Goal: Information Seeking & Learning: Learn about a topic

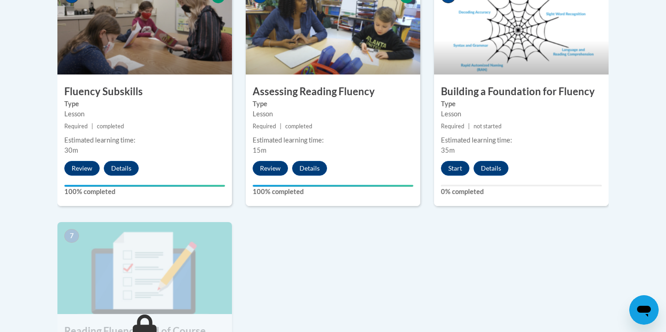
scroll to position [589, 0]
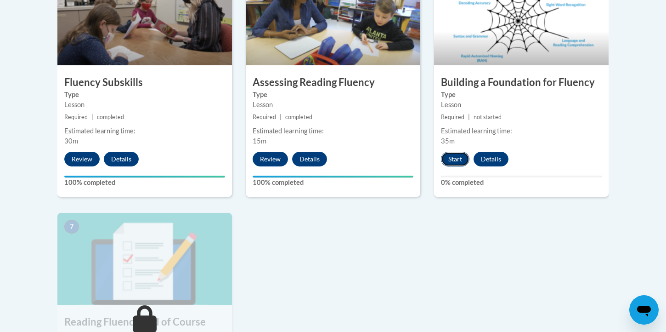
click at [452, 156] on button "Start" at bounding box center [455, 159] width 28 height 15
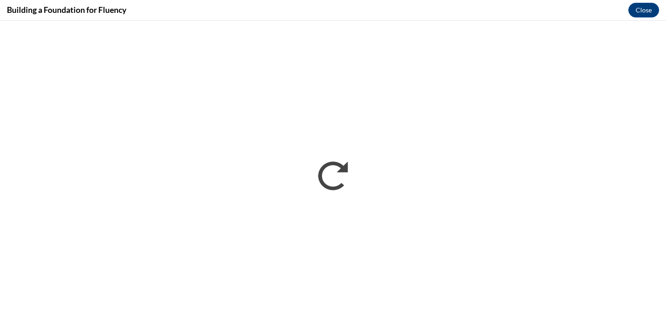
scroll to position [0, 0]
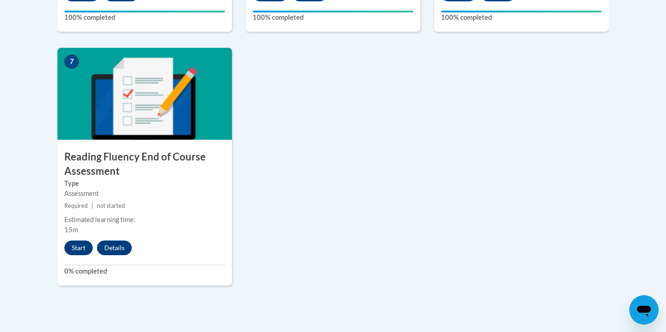
scroll to position [755, 0]
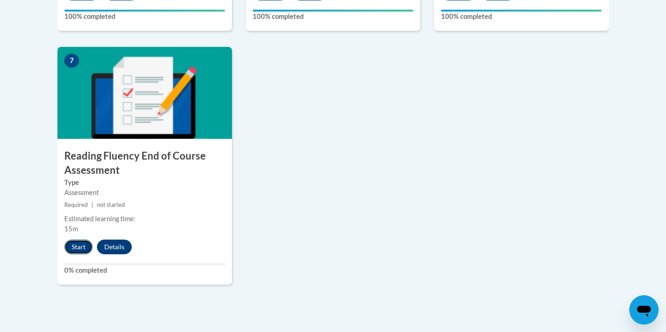
click at [73, 249] on button "Start" at bounding box center [78, 246] width 28 height 15
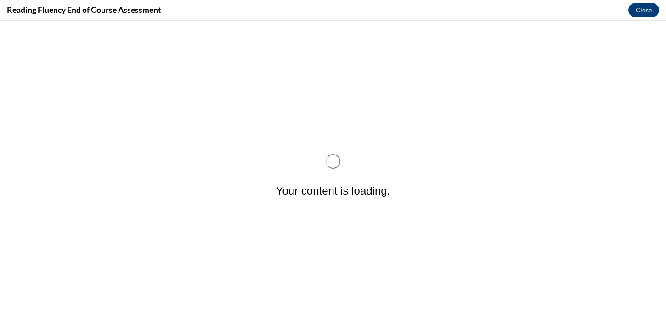
scroll to position [0, 0]
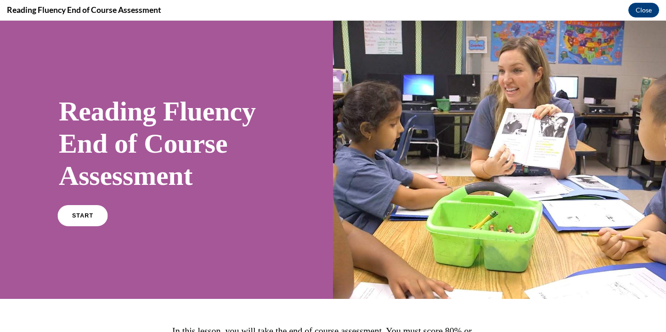
click at [84, 224] on link "START" at bounding box center [82, 215] width 50 height 21
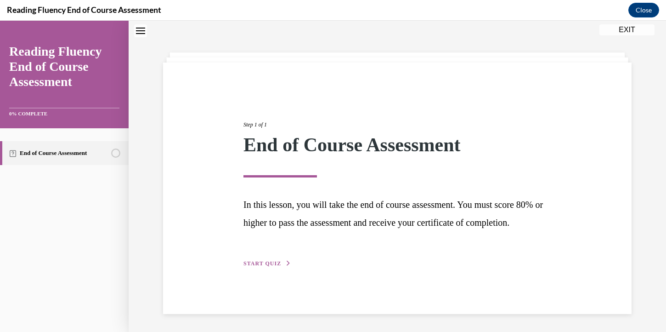
scroll to position [38, 0]
click at [274, 266] on span "START QUIZ" at bounding box center [263, 263] width 38 height 6
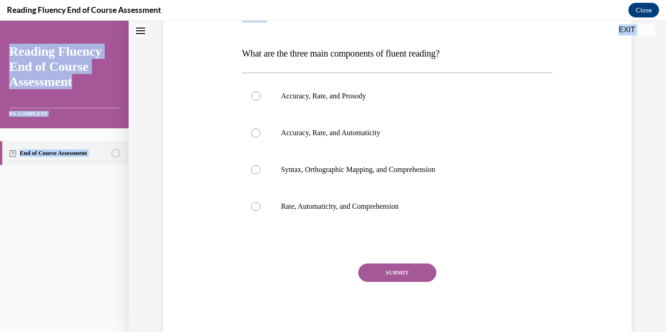
scroll to position [157, 0]
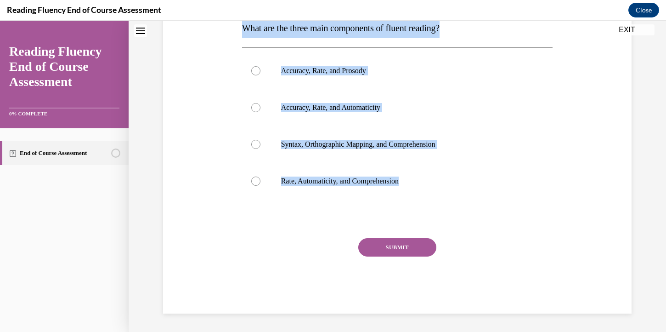
drag, startPoint x: 239, startPoint y: 154, endPoint x: 408, endPoint y: 227, distance: 183.6
click at [408, 228] on div "Question 01/16 What are the three main components of fluent reading?  Accuracy,…" at bounding box center [397, 128] width 473 height 370
copy div "What are the three main components of fluent reading?  Accuracy, Rate, and Pros…"
click at [376, 74] on p "Accuracy, Rate, and Prosody" at bounding box center [405, 70] width 249 height 9
click at [261, 74] on input "Accuracy, Rate, and Prosody" at bounding box center [255, 70] width 9 height 9
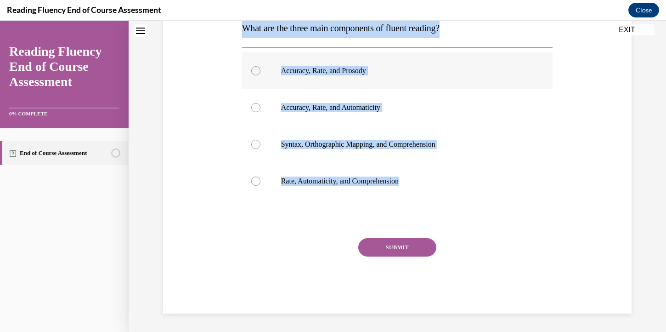
radio input "true"
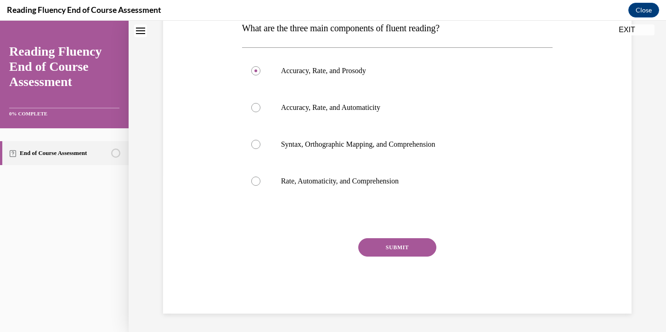
click at [414, 250] on button "SUBMIT" at bounding box center [398, 247] width 78 height 18
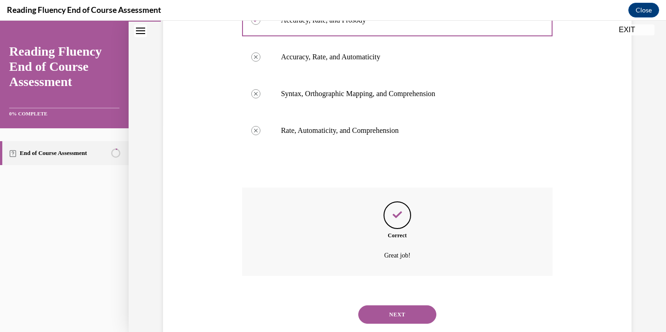
scroll to position [232, 0]
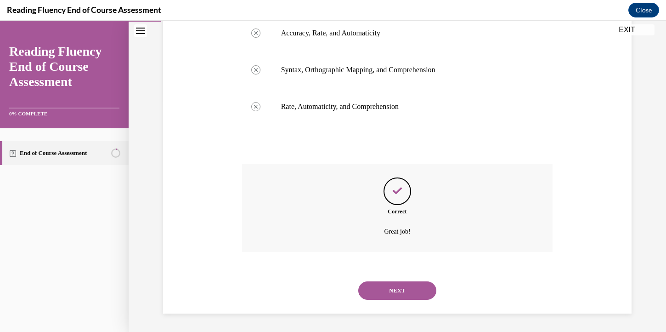
click at [402, 294] on button "NEXT" at bounding box center [398, 290] width 78 height 18
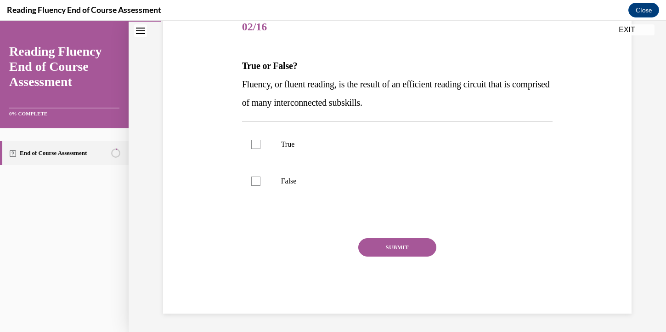
scroll to position [102, 0]
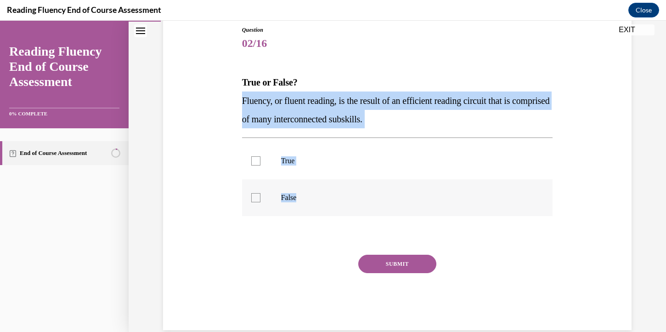
drag, startPoint x: 242, startPoint y: 101, endPoint x: 306, endPoint y: 207, distance: 124.1
click at [306, 207] on div "Question 02/16 True or False? Fluency, or fluent reading, is the result of an e…" at bounding box center [398, 171] width 316 height 318
copy div "Fluency, or fluent reading, is the result of an efficient reading circuit that …"
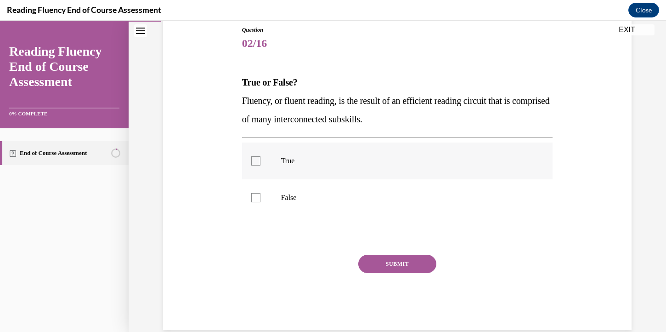
click at [292, 157] on p "True" at bounding box center [405, 160] width 249 height 9
click at [261, 157] on input "True" at bounding box center [255, 160] width 9 height 9
checkbox input "true"
click at [432, 263] on button "SUBMIT" at bounding box center [398, 264] width 78 height 18
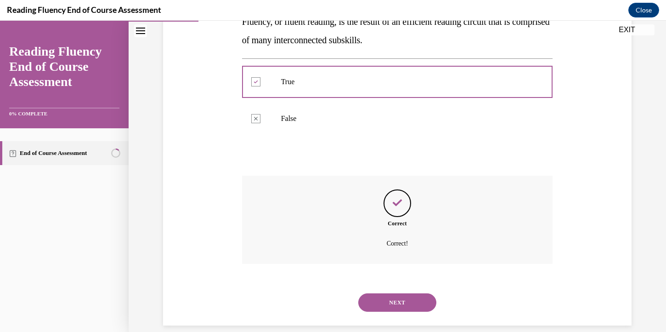
scroll to position [193, 0]
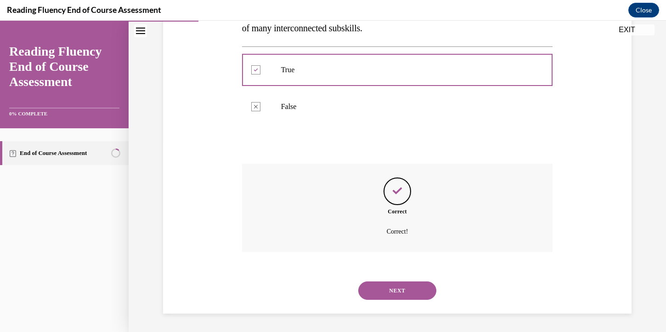
click at [408, 292] on button "NEXT" at bounding box center [398, 290] width 78 height 18
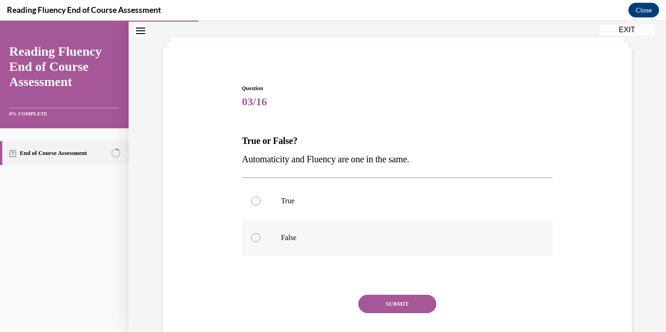
scroll to position [28, 0]
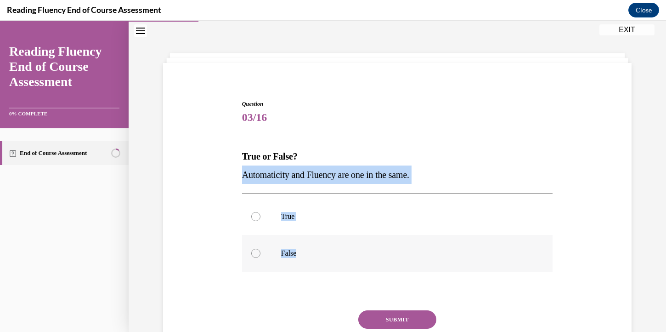
drag, startPoint x: 243, startPoint y: 179, endPoint x: 330, endPoint y: 261, distance: 119.7
click at [330, 261] on div "Question 03/16 True or False? Automaticity and Fluency are one in the same.  Tr…" at bounding box center [397, 243] width 311 height 286
copy div "Automaticity and Fluency are one in the same.  True False"
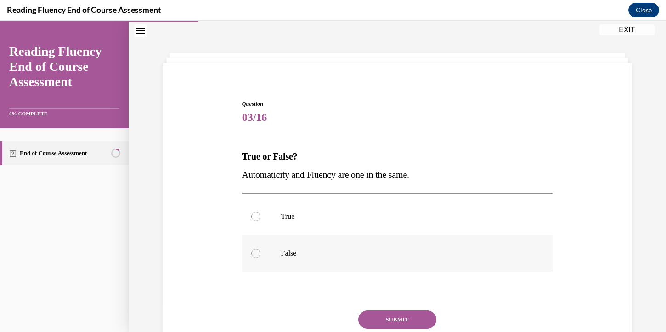
click at [289, 241] on label "False" at bounding box center [397, 253] width 311 height 37
click at [261, 249] on input "False" at bounding box center [255, 253] width 9 height 9
radio input "true"
click at [384, 319] on button "SUBMIT" at bounding box center [398, 319] width 78 height 18
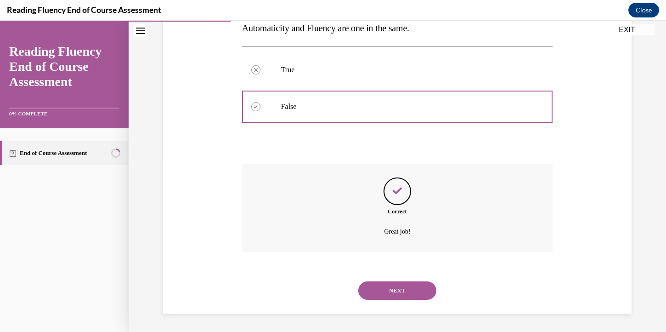
click at [388, 296] on button "NEXT" at bounding box center [398, 290] width 78 height 18
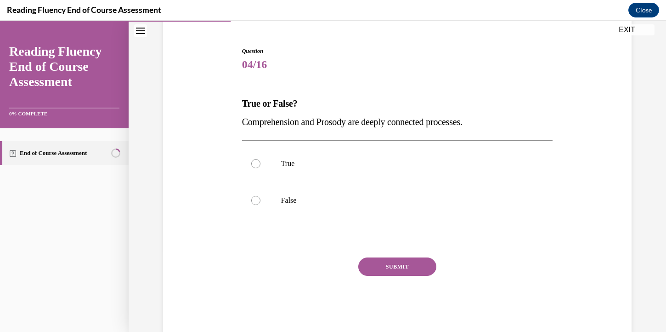
scroll to position [94, 0]
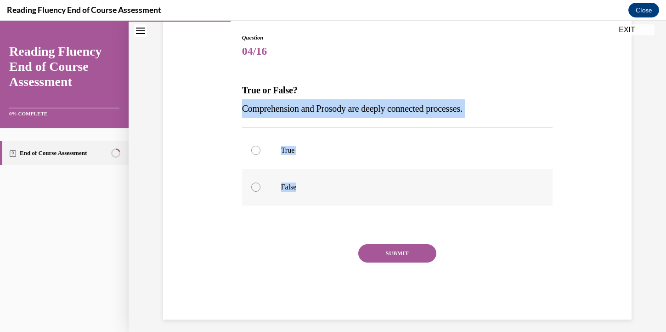
drag, startPoint x: 245, startPoint y: 108, endPoint x: 314, endPoint y: 184, distance: 103.5
click at [314, 185] on div "Question 04/16 True or False? Comprehension and Prosody are deeply connected pr…" at bounding box center [397, 177] width 311 height 286
copy div "Comprehension and Prosody are deeply connected processes.  True False"
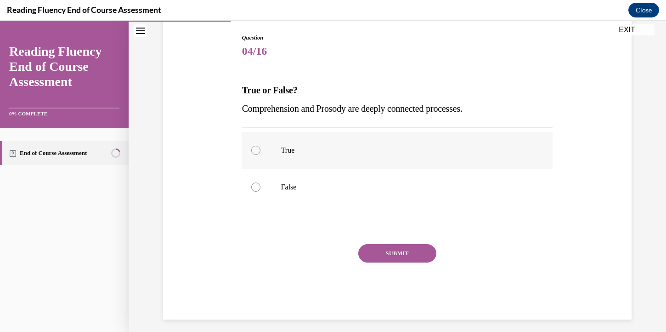
click at [321, 147] on p "True" at bounding box center [405, 150] width 249 height 9
click at [261, 147] on input "True" at bounding box center [255, 150] width 9 height 9
radio input "true"
click at [409, 252] on button "SUBMIT" at bounding box center [398, 253] width 78 height 18
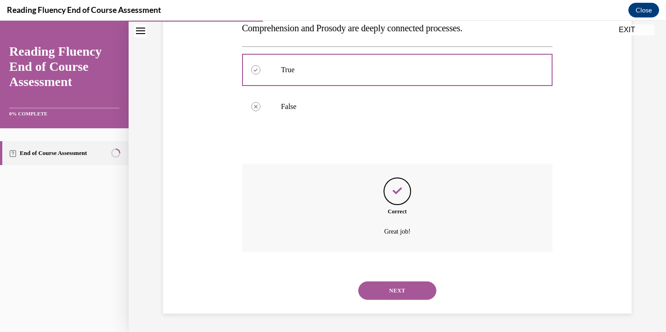
click at [396, 288] on button "NEXT" at bounding box center [398, 290] width 78 height 18
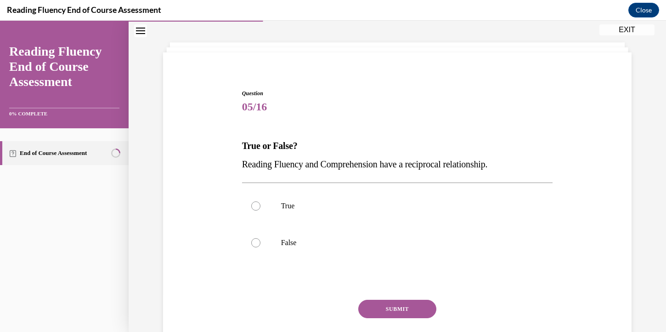
scroll to position [28, 0]
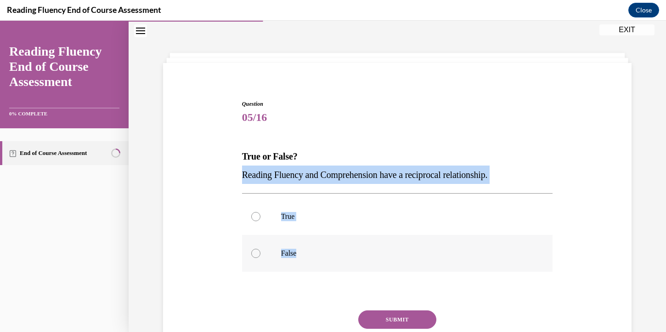
drag, startPoint x: 243, startPoint y: 174, endPoint x: 335, endPoint y: 254, distance: 121.8
click at [335, 254] on div "Question 05/16 True or False? Reading Fluency and Comprehension have a reciproc…" at bounding box center [397, 243] width 311 height 286
copy div "Reading Fluency and Comprehension have a reciprocal relationship.  True False"
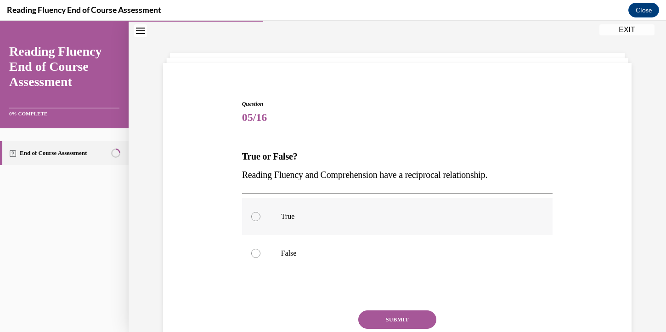
click at [285, 226] on label "True" at bounding box center [397, 216] width 311 height 37
click at [261, 221] on input "True" at bounding box center [255, 216] width 9 height 9
radio input "true"
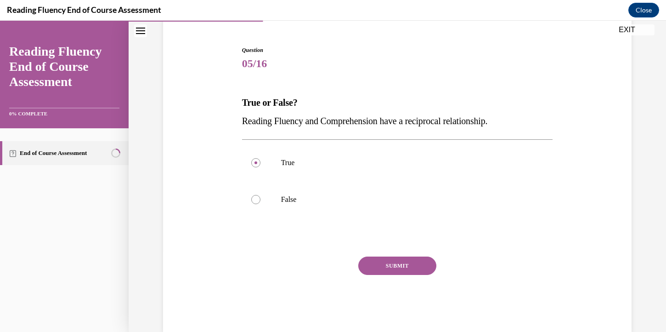
click at [400, 268] on button "SUBMIT" at bounding box center [398, 265] width 78 height 18
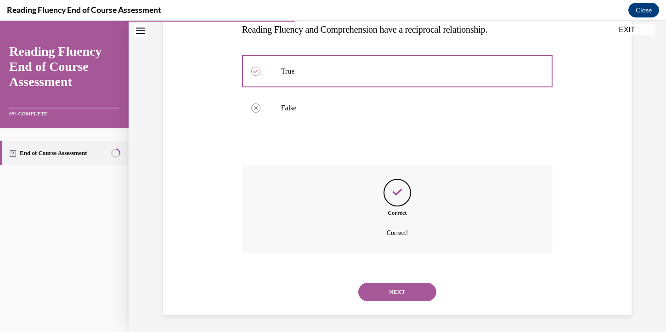
scroll to position [175, 0]
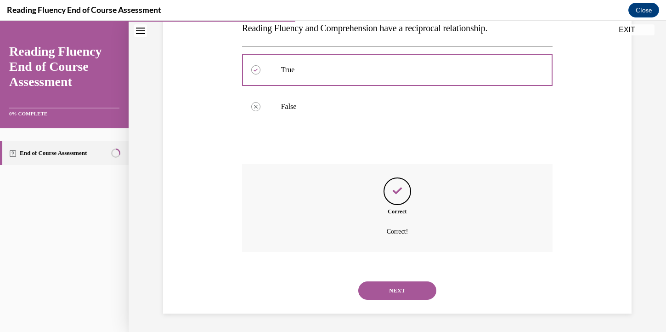
click at [394, 292] on button "NEXT" at bounding box center [398, 290] width 78 height 18
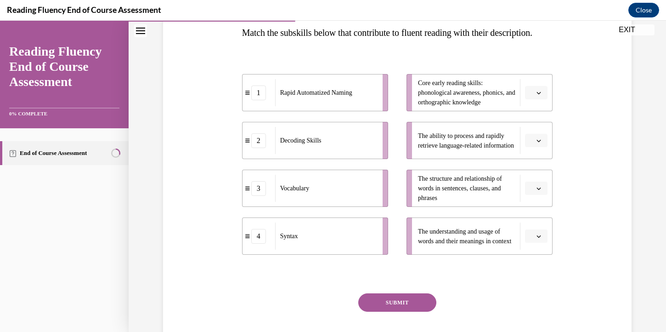
scroll to position [206, 0]
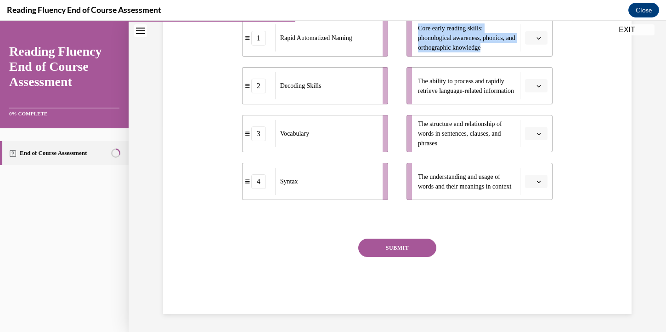
drag, startPoint x: 419, startPoint y: 49, endPoint x: 509, endPoint y: 73, distance: 93.3
click at [509, 57] on li "Core early reading skills: phonological awareness, phonics, and orthographic kn…" at bounding box center [480, 37] width 146 height 37
copy span "Core early reading skills: phonological awareness, phonics, and orthographic kn…"
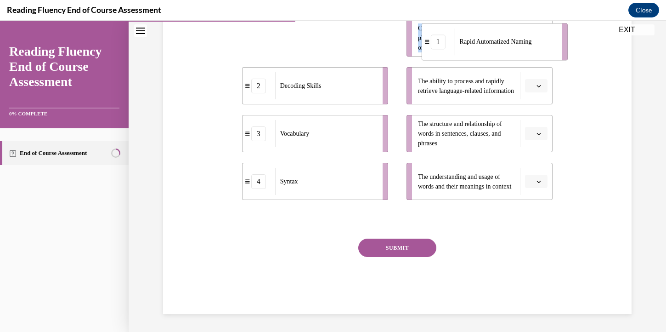
drag, startPoint x: 266, startPoint y: 62, endPoint x: 448, endPoint y: 65, distance: 182.0
click at [449, 49] on div "1" at bounding box center [438, 41] width 33 height 15
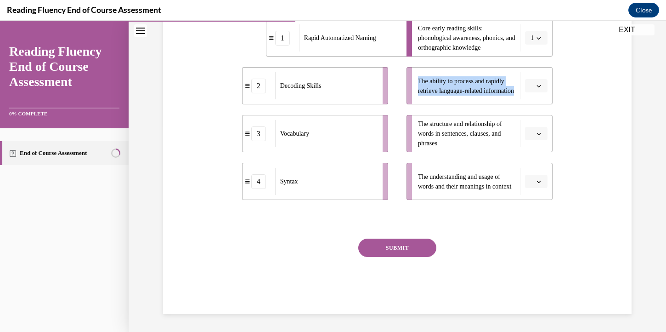
drag, startPoint x: 418, startPoint y: 96, endPoint x: 463, endPoint y: 111, distance: 47.2
click at [463, 96] on span "The ability to process and rapidly retrieve language-related information" at bounding box center [466, 85] width 97 height 19
copy span "The ability to process and rapidly retrieve language-related information"
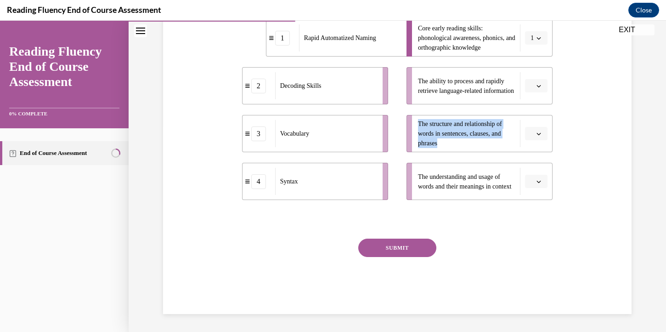
drag, startPoint x: 419, startPoint y: 143, endPoint x: 456, endPoint y: 161, distance: 41.1
click at [456, 148] on span "The structure and relationship of words in sentences, clauses, and phrases" at bounding box center [466, 133] width 97 height 29
copy span "The structure and relationship of words in sentences, clauses, and phrases"
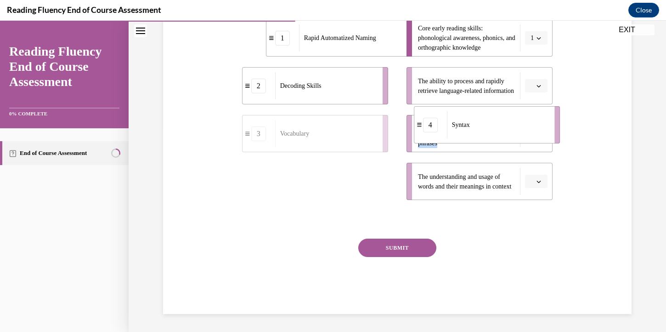
drag, startPoint x: 321, startPoint y: 199, endPoint x: 493, endPoint y: 144, distance: 180.5
click at [493, 138] on div "Syntax" at bounding box center [498, 124] width 102 height 27
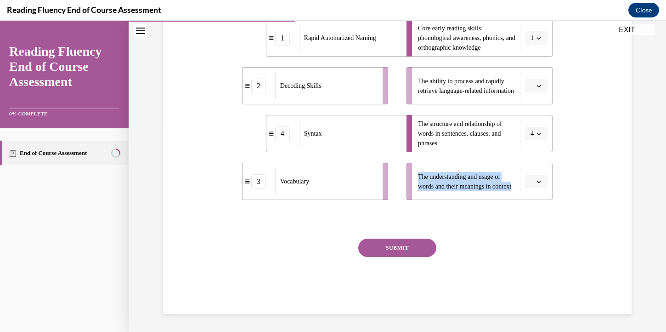
drag, startPoint x: 419, startPoint y: 189, endPoint x: 450, endPoint y: 211, distance: 37.9
click at [450, 191] on span "The understanding and usage of words and their meanings in context" at bounding box center [466, 181] width 97 height 19
copy span "The understanding and usage of words and their meanings in context"
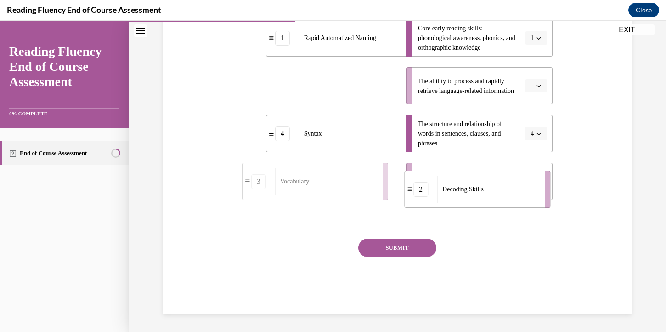
drag, startPoint x: 344, startPoint y: 100, endPoint x: 509, endPoint y: 202, distance: 193.9
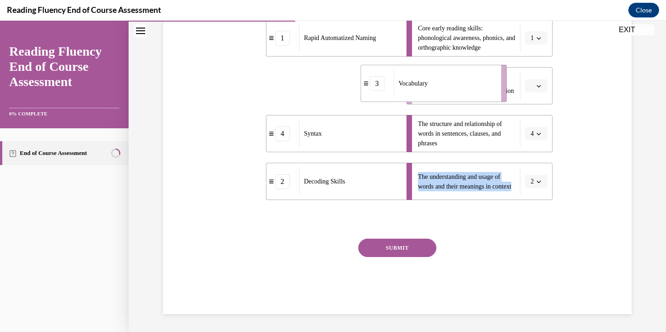
drag, startPoint x: 348, startPoint y: 115, endPoint x: 496, endPoint y: 118, distance: 147.6
click at [495, 97] on div "Vocabulary" at bounding box center [445, 83] width 102 height 27
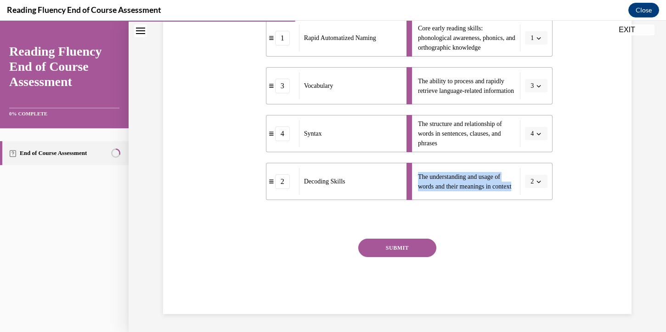
click at [413, 257] on button "SUBMIT" at bounding box center [398, 248] width 78 height 18
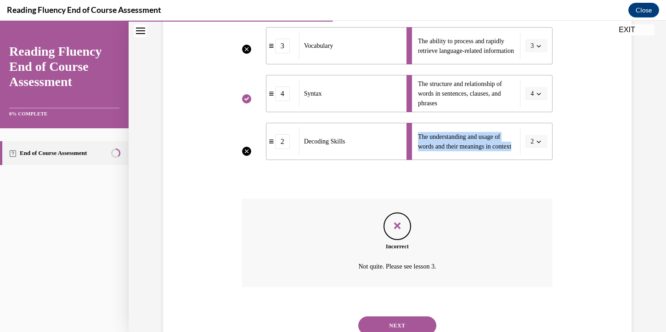
scroll to position [277, 0]
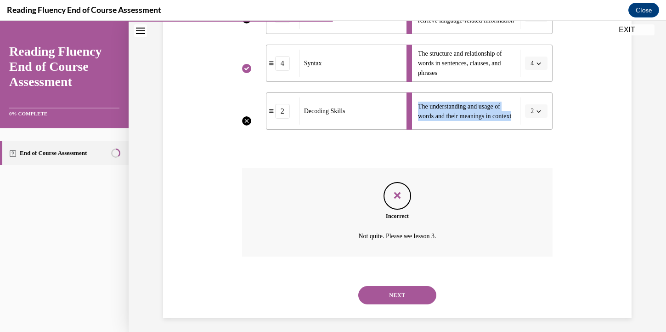
click at [405, 304] on button "NEXT" at bounding box center [398, 295] width 78 height 18
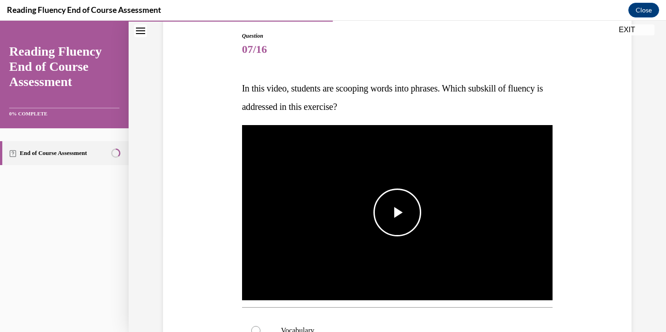
scroll to position [98, 0]
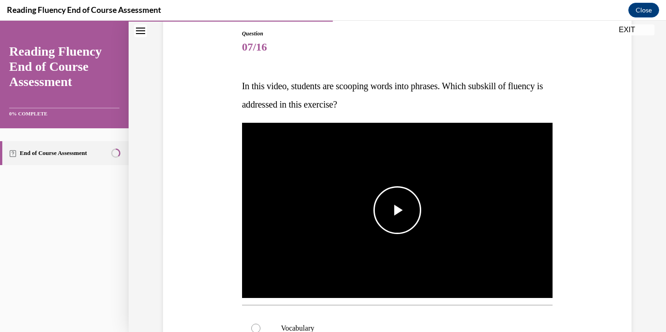
click at [398, 210] on span "Video player" at bounding box center [398, 210] width 0 height 0
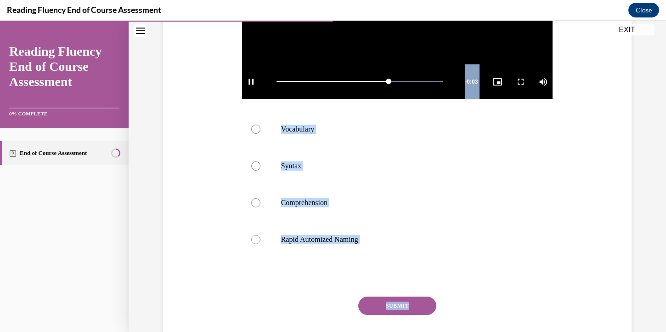
scroll to position [300, 0]
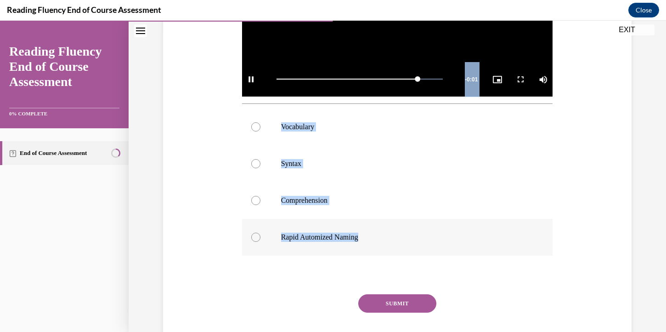
drag, startPoint x: 242, startPoint y: 124, endPoint x: 389, endPoint y: 238, distance: 185.8
click at [389, 239] on div "Question 07/16 In this video, students are scooping words into phrases. Which s…" at bounding box center [398, 91] width 316 height 555
copy div "In this video, students are scooping words into phrases. Which subskill of flue…"
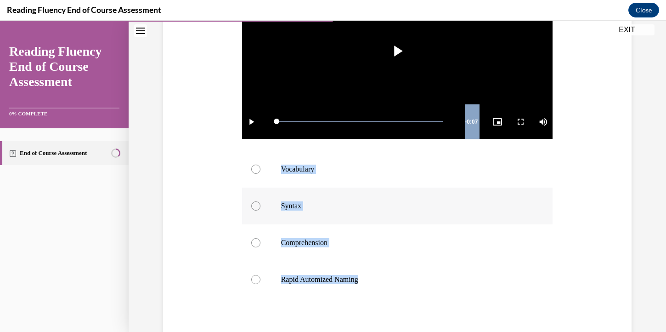
scroll to position [256, 0]
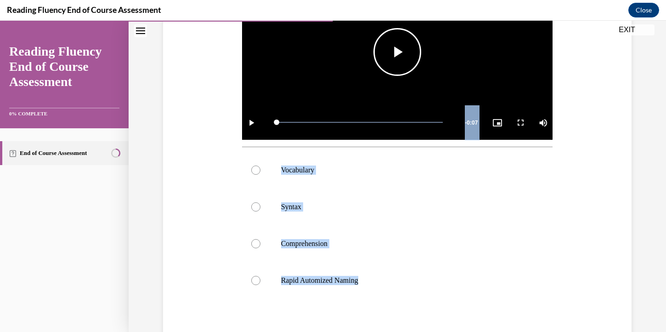
click at [246, 122] on span "Video player" at bounding box center [251, 122] width 18 height 0
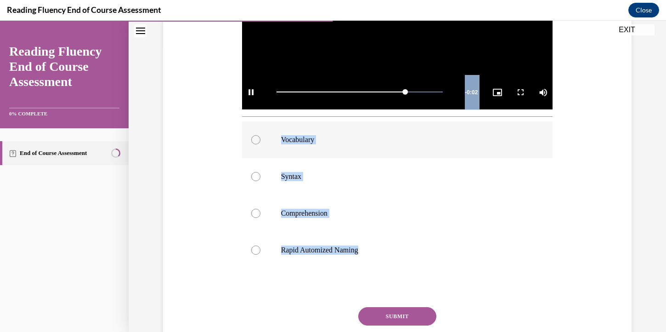
scroll to position [288, 0]
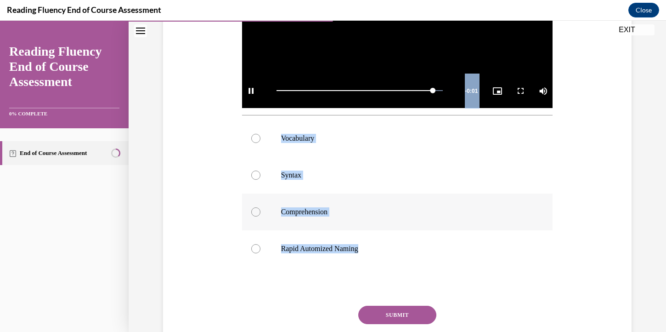
click at [343, 220] on label "Comprehension" at bounding box center [397, 211] width 311 height 37
click at [261, 216] on input "Comprehension" at bounding box center [255, 211] width 9 height 9
radio input "true"
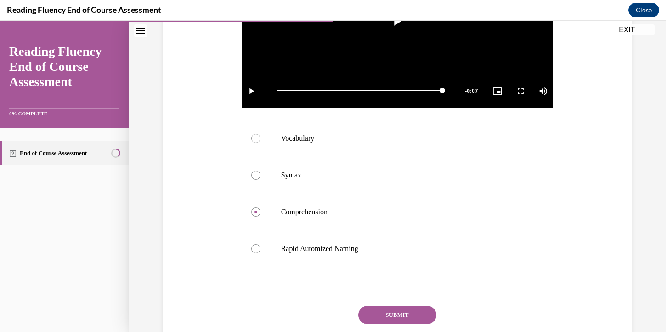
click at [420, 311] on button "SUBMIT" at bounding box center [398, 315] width 78 height 18
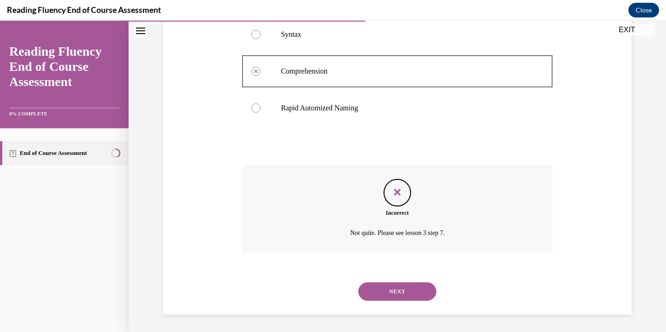
scroll to position [430, 0]
click at [420, 290] on button "NEXT" at bounding box center [398, 290] width 78 height 18
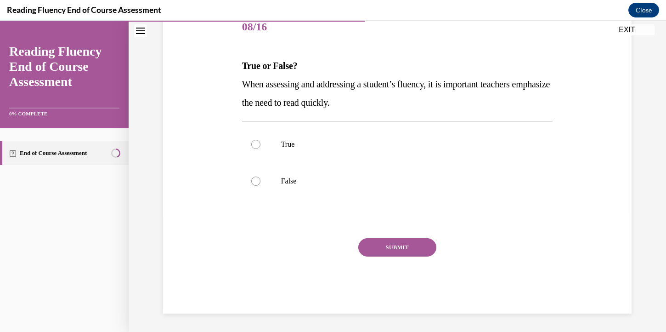
scroll to position [102, 0]
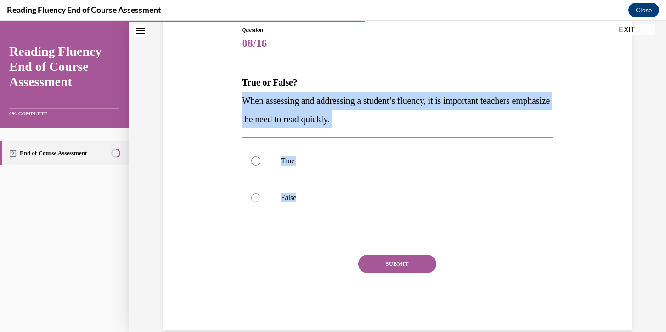
drag, startPoint x: 243, startPoint y: 103, endPoint x: 313, endPoint y: 222, distance: 138.3
click at [313, 222] on div "Question 08/16 True or False? When assessing and addressing a student’s fluency…" at bounding box center [397, 178] width 311 height 304
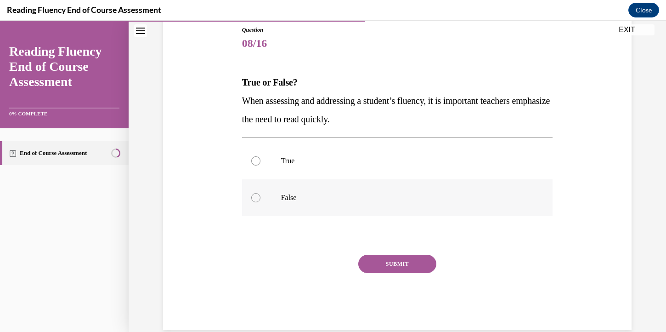
click at [277, 196] on label "False" at bounding box center [397, 197] width 311 height 37
click at [261, 196] on input "False" at bounding box center [255, 197] width 9 height 9
radio input "true"
click at [423, 262] on button "SUBMIT" at bounding box center [398, 264] width 78 height 18
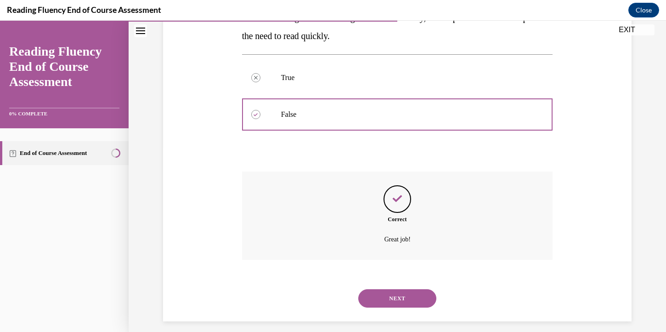
scroll to position [193, 0]
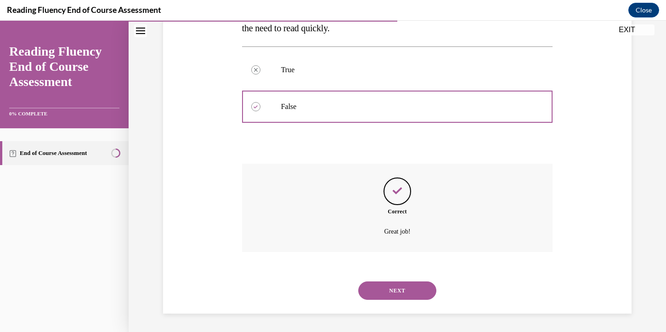
click at [415, 299] on button "NEXT" at bounding box center [398, 290] width 78 height 18
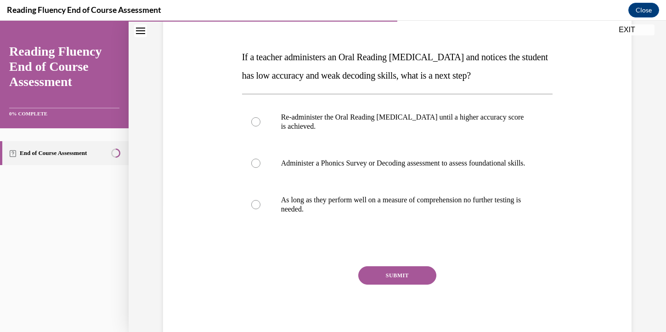
scroll to position [131, 0]
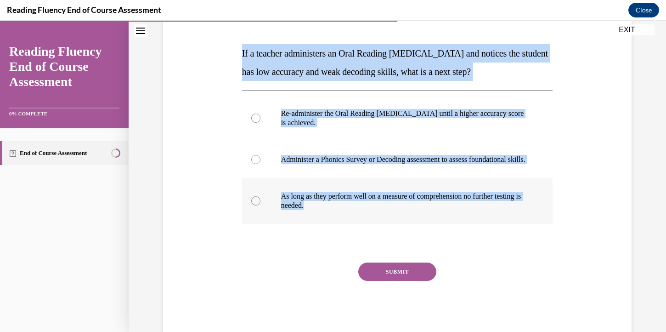
drag, startPoint x: 242, startPoint y: 51, endPoint x: 472, endPoint y: 210, distance: 280.2
click at [472, 210] on div "Question 09/16 If a teacher administers an Oral Reading Fluency assessment and …" at bounding box center [398, 160] width 316 height 355
click at [340, 164] on p "Administer a Phonics Survey or Decoding assessment to assess foundational skill…" at bounding box center [405, 159] width 249 height 9
click at [261, 164] on input "Administer a Phonics Survey or Decoding assessment to assess foundational skill…" at bounding box center [255, 159] width 9 height 9
radio input "true"
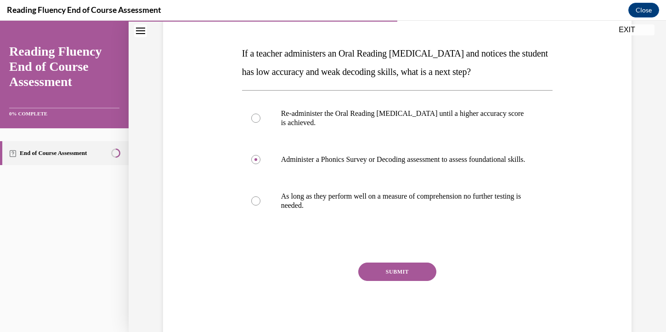
click at [377, 281] on button "SUBMIT" at bounding box center [398, 271] width 78 height 18
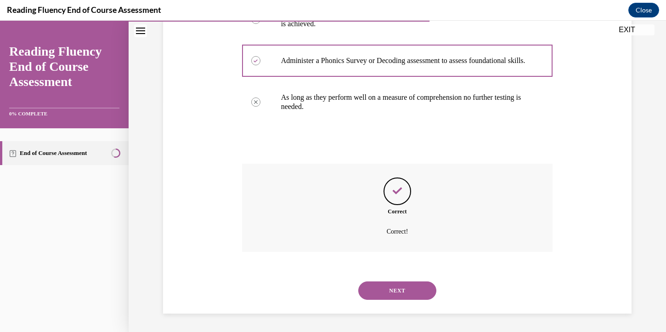
scroll to position [239, 0]
click at [381, 293] on button "NEXT" at bounding box center [398, 290] width 78 height 18
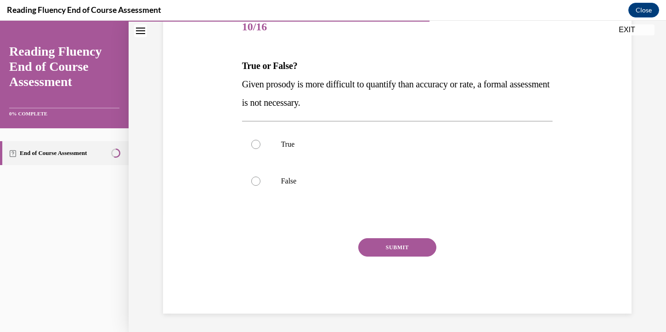
scroll to position [102, 0]
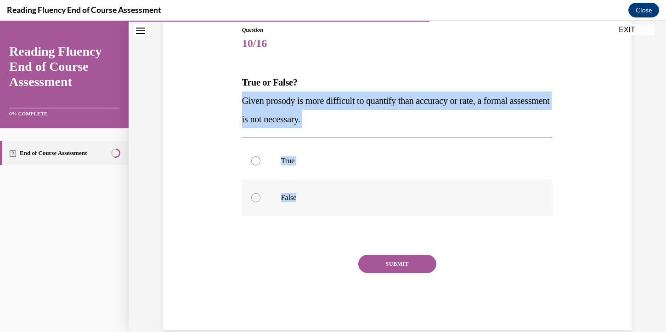
drag, startPoint x: 244, startPoint y: 98, endPoint x: 301, endPoint y: 196, distance: 113.9
click at [301, 196] on div "Question 10/16 True or False? Given prosody is more difficult to quantify than …" at bounding box center [397, 178] width 311 height 304
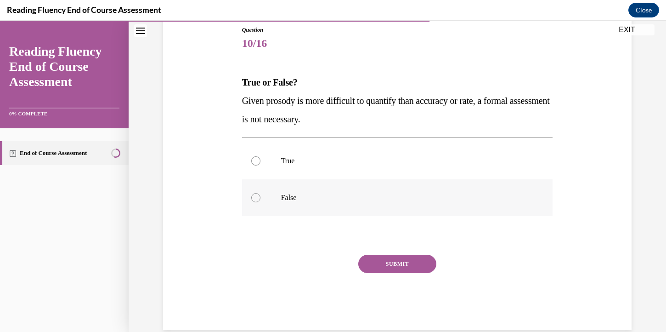
click at [296, 191] on label "False" at bounding box center [397, 197] width 311 height 37
click at [261, 193] on input "False" at bounding box center [255, 197] width 9 height 9
radio input "true"
click at [402, 262] on button "SUBMIT" at bounding box center [398, 264] width 78 height 18
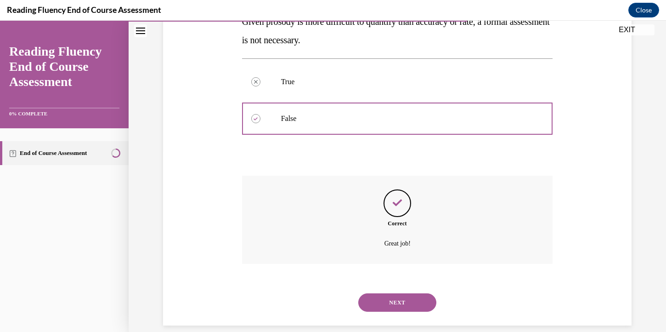
scroll to position [193, 0]
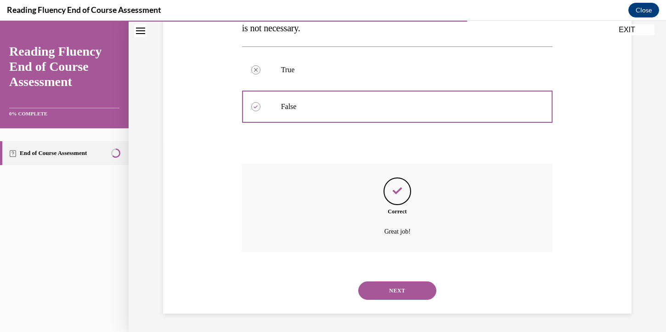
click at [397, 286] on button "NEXT" at bounding box center [398, 290] width 78 height 18
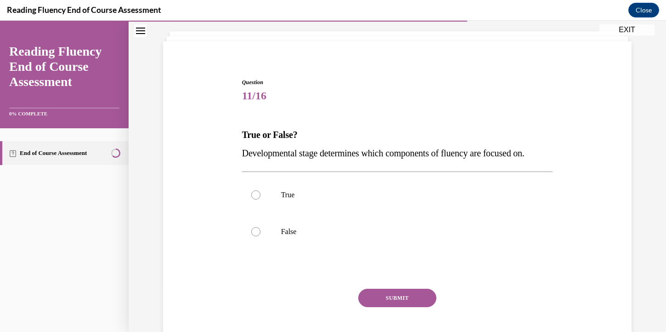
scroll to position [28, 0]
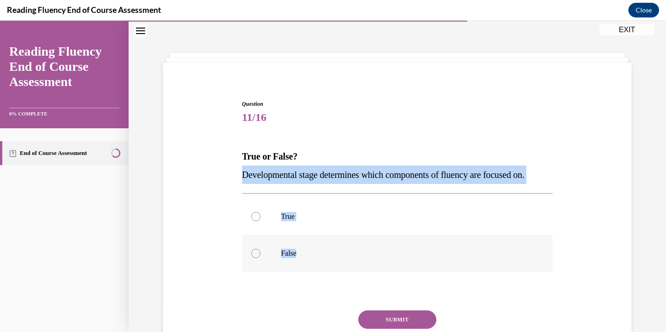
drag, startPoint x: 239, startPoint y: 174, endPoint x: 319, endPoint y: 260, distance: 116.8
click at [319, 260] on div "Question 11/16 True or False? Developmental stage determines which components o…" at bounding box center [398, 236] width 316 height 300
click at [275, 221] on label "True" at bounding box center [397, 216] width 311 height 37
click at [261, 221] on input "True" at bounding box center [255, 216] width 9 height 9
radio input "true"
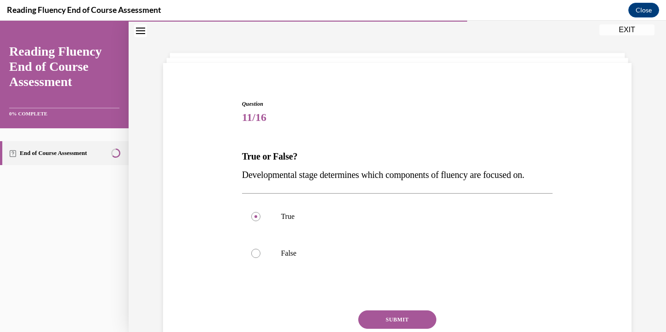
click at [393, 318] on button "SUBMIT" at bounding box center [398, 319] width 78 height 18
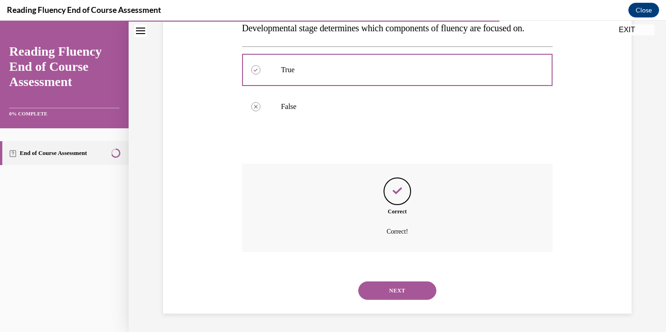
click at [386, 295] on button "NEXT" at bounding box center [398, 290] width 78 height 18
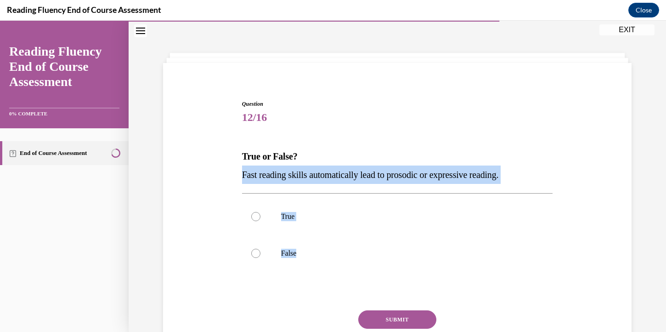
drag, startPoint x: 242, startPoint y: 176, endPoint x: 333, endPoint y: 273, distance: 133.7
click at [333, 273] on div "Question 12/16 True or False? Fast reading skills automatically lead to prosodi…" at bounding box center [397, 243] width 311 height 286
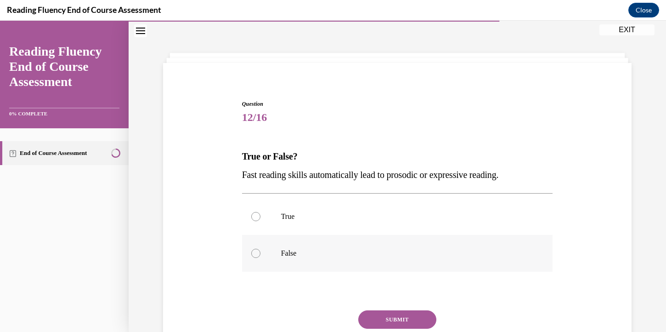
click at [291, 254] on p "False" at bounding box center [405, 253] width 249 height 9
click at [261, 254] on input "False" at bounding box center [255, 253] width 9 height 9
radio input "true"
click at [399, 319] on button "SUBMIT" at bounding box center [398, 319] width 78 height 18
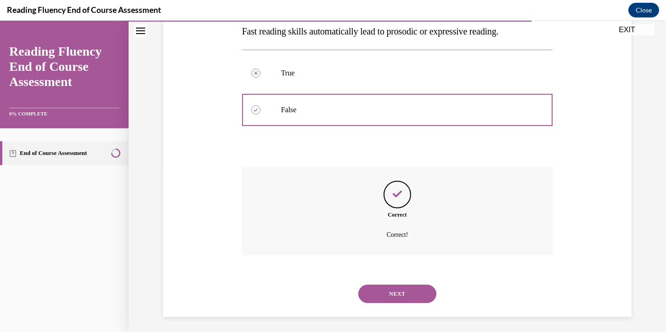
scroll to position [175, 0]
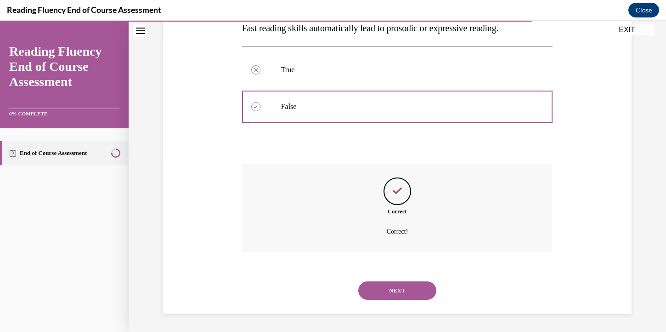
click at [399, 300] on div "NEXT" at bounding box center [397, 290] width 311 height 37
click at [400, 294] on button "NEXT" at bounding box center [398, 290] width 78 height 18
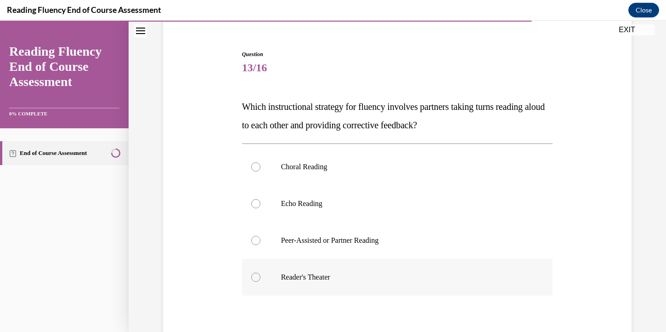
scroll to position [82, 0]
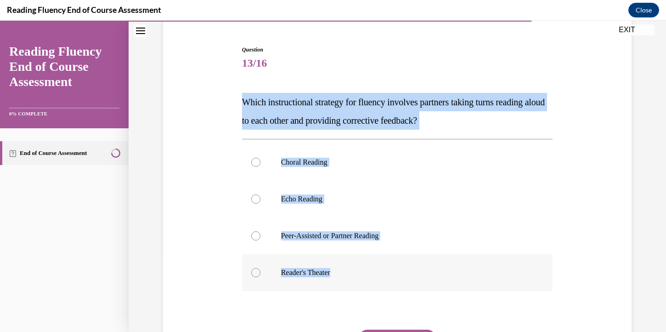
drag, startPoint x: 243, startPoint y: 102, endPoint x: 338, endPoint y: 270, distance: 193.7
click at [338, 270] on div "Question 13/16 Which instructional strategy for fluency involves partners takin…" at bounding box center [397, 225] width 311 height 359
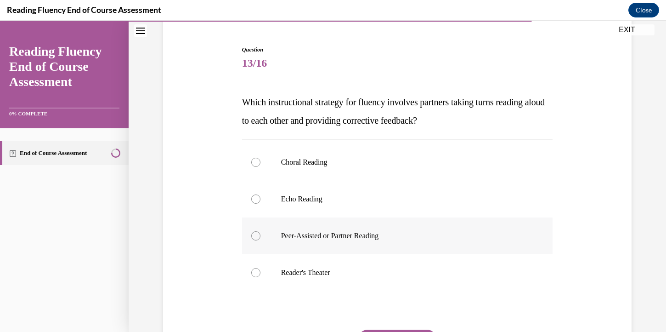
click at [327, 239] on p "Peer-Assisted or Partner Reading" at bounding box center [405, 235] width 249 height 9
click at [261, 239] on input "Peer-Assisted or Partner Reading" at bounding box center [255, 235] width 9 height 9
radio input "true"
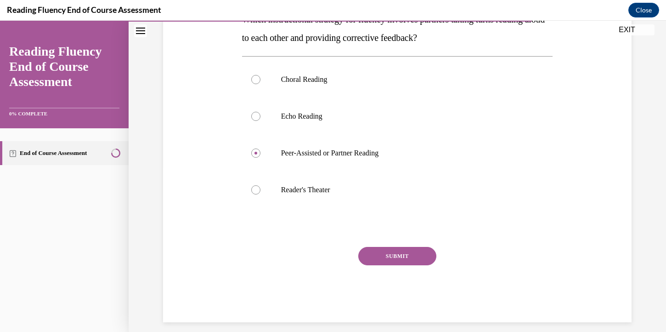
click at [379, 252] on button "SUBMIT" at bounding box center [398, 256] width 78 height 18
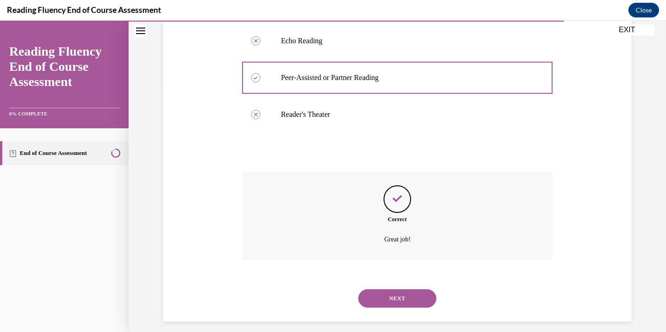
scroll to position [248, 0]
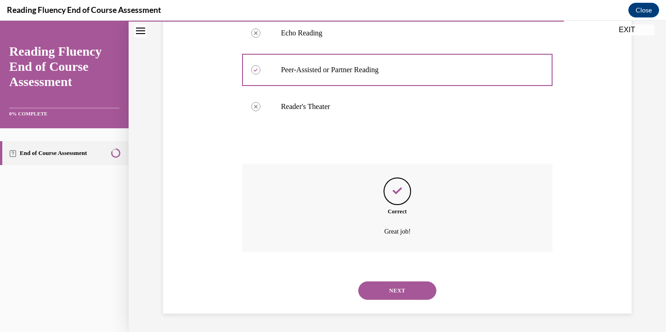
click at [393, 297] on button "NEXT" at bounding box center [398, 290] width 78 height 18
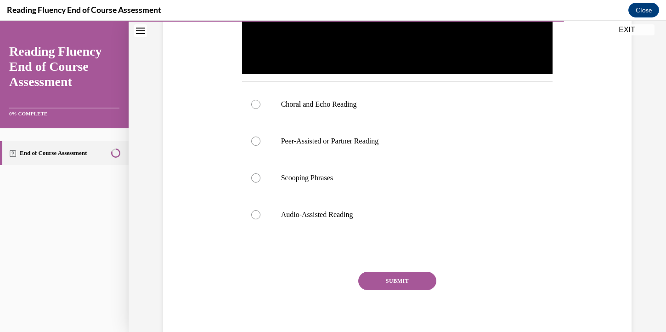
scroll to position [323, 0]
click at [347, 186] on label "Scooping Phrases" at bounding box center [397, 177] width 311 height 37
click at [261, 182] on input "Scooping Phrases" at bounding box center [255, 177] width 9 height 9
radio input "true"
click at [396, 281] on button "SUBMIT" at bounding box center [398, 280] width 78 height 18
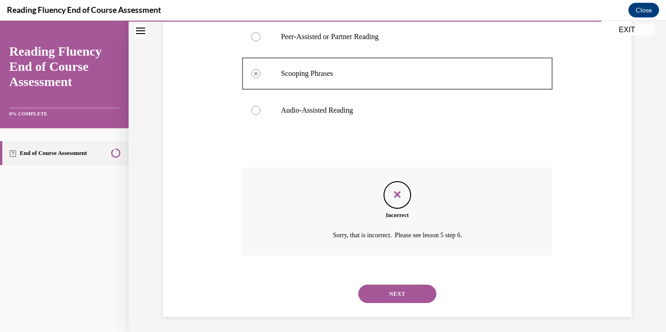
scroll to position [430, 0]
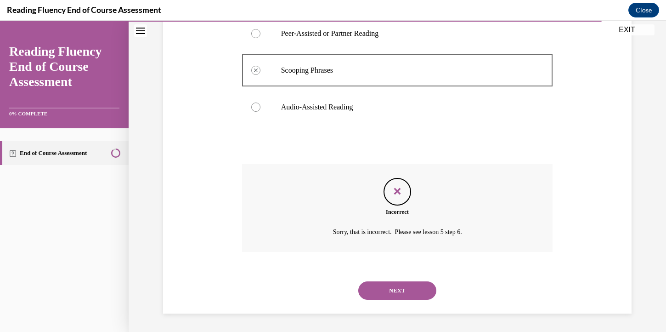
click at [394, 289] on button "NEXT" at bounding box center [398, 290] width 78 height 18
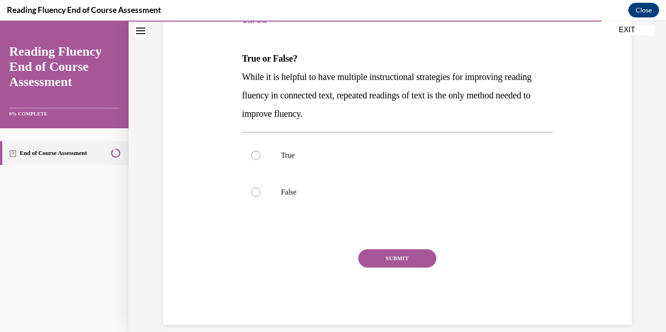
scroll to position [137, 0]
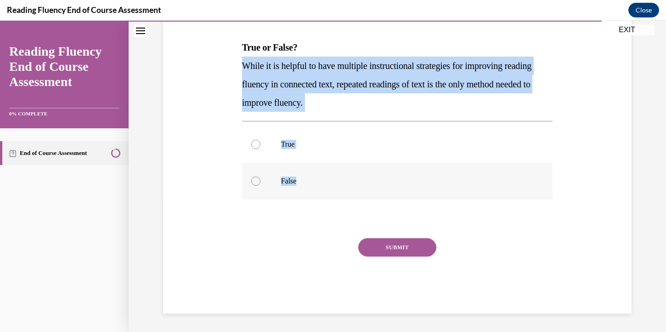
drag, startPoint x: 242, startPoint y: 65, endPoint x: 306, endPoint y: 177, distance: 129.1
click at [306, 177] on div "Question 15/16 True or False? While it is helpful to have multiple instructiona…" at bounding box center [398, 145] width 316 height 336
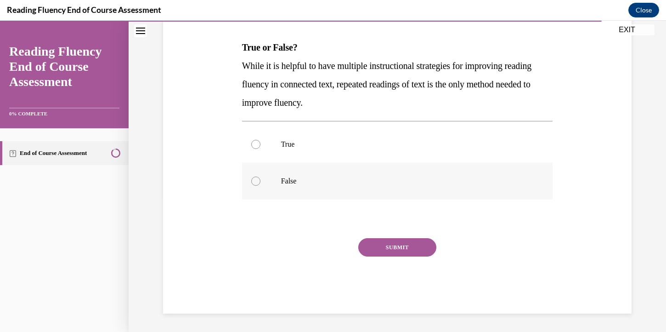
click at [325, 180] on p "False" at bounding box center [405, 180] width 249 height 9
click at [261, 180] on input "False" at bounding box center [255, 180] width 9 height 9
radio input "true"
click at [416, 245] on button "SUBMIT" at bounding box center [398, 247] width 78 height 18
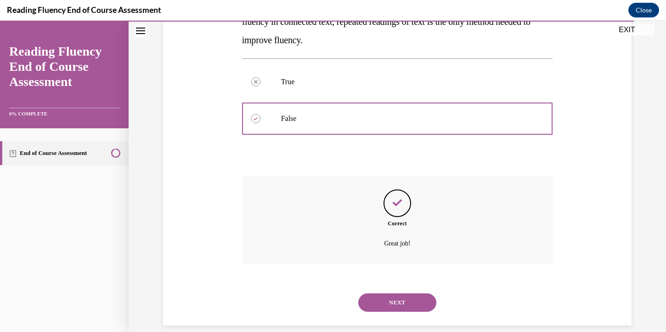
scroll to position [211, 0]
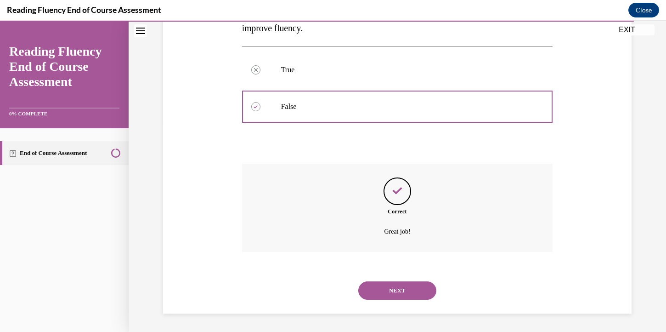
click at [404, 295] on button "NEXT" at bounding box center [398, 290] width 78 height 18
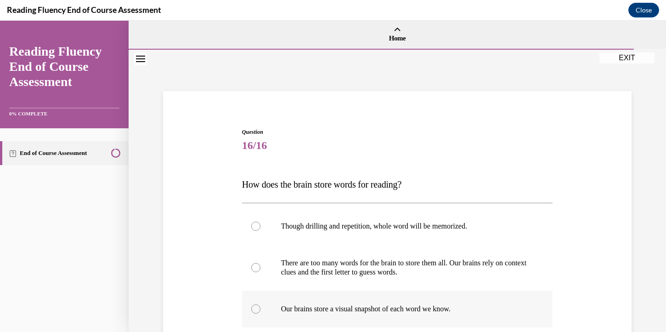
scroll to position [31, 0]
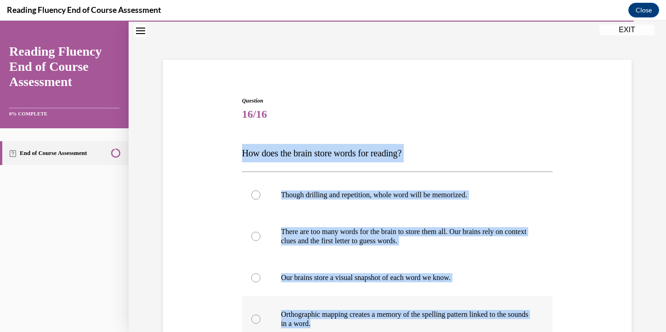
drag, startPoint x: 243, startPoint y: 150, endPoint x: 458, endPoint y: 324, distance: 276.2
click at [458, 324] on div "Question 16/16 How does the brain store words for reading? Though drilling and …" at bounding box center [397, 276] width 311 height 359
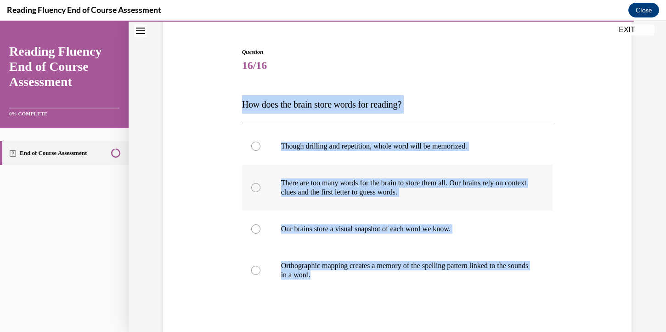
scroll to position [82, 0]
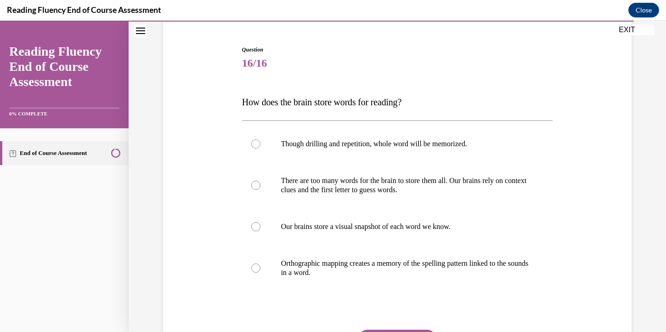
click at [497, 46] on span "Question" at bounding box center [397, 50] width 311 height 8
click at [373, 270] on p "Orthographic mapping creates a memory of the spelling pattern linked to the sou…" at bounding box center [405, 268] width 249 height 18
click at [261, 270] on input "Orthographic mapping creates a memory of the spelling pattern linked to the sou…" at bounding box center [255, 267] width 9 height 9
radio input "true"
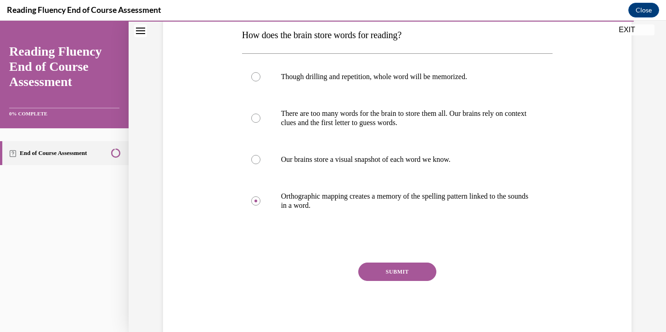
click at [398, 273] on button "SUBMIT" at bounding box center [398, 271] width 78 height 18
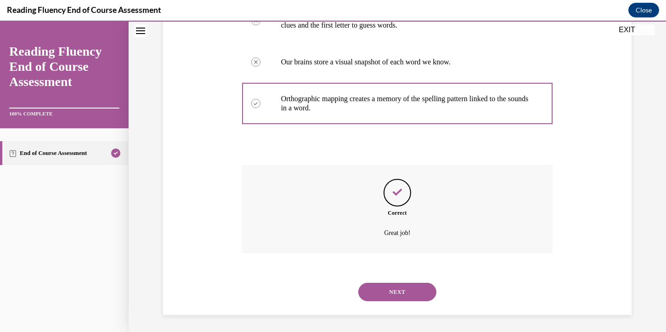
scroll to position [248, 0]
click at [397, 290] on button "NEXT" at bounding box center [398, 290] width 78 height 18
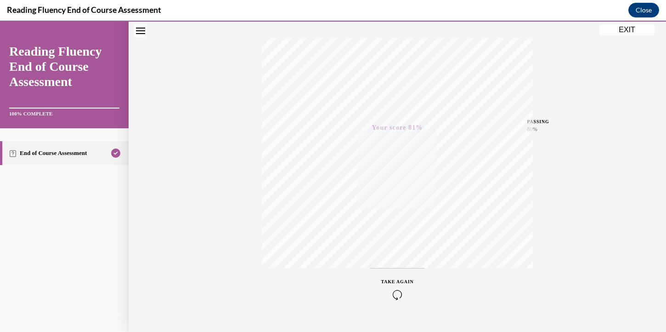
scroll to position [160, 0]
click at [632, 31] on button "EXIT" at bounding box center [627, 29] width 55 height 11
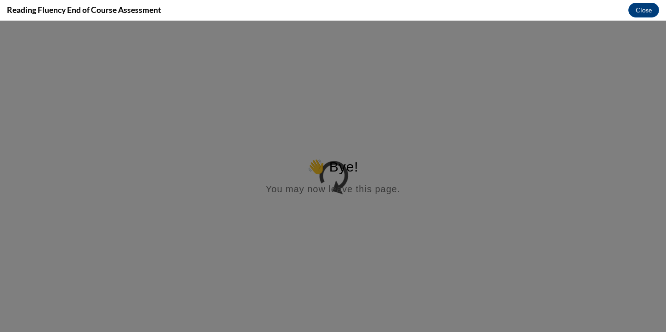
scroll to position [0, 0]
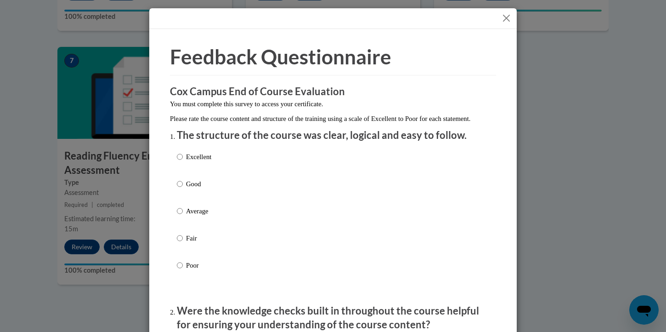
click at [504, 18] on button "Close" at bounding box center [506, 17] width 11 height 11
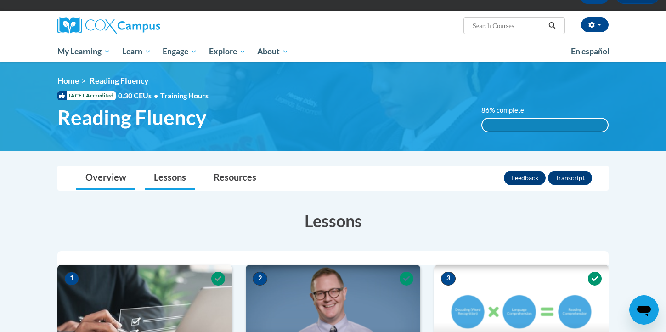
scroll to position [49, 0]
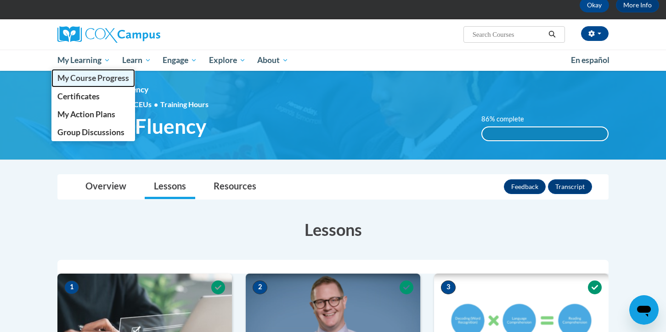
click at [98, 78] on span "My Course Progress" at bounding box center [93, 78] width 72 height 10
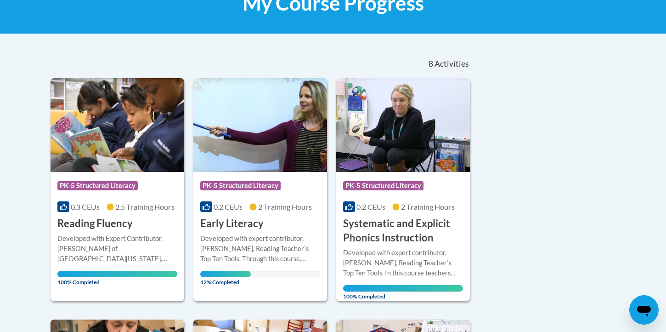
scroll to position [142, 0]
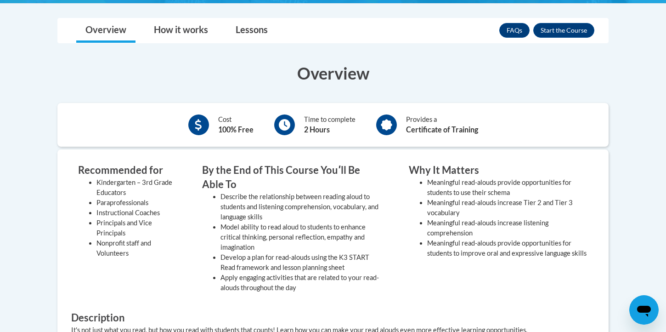
scroll to position [285, 0]
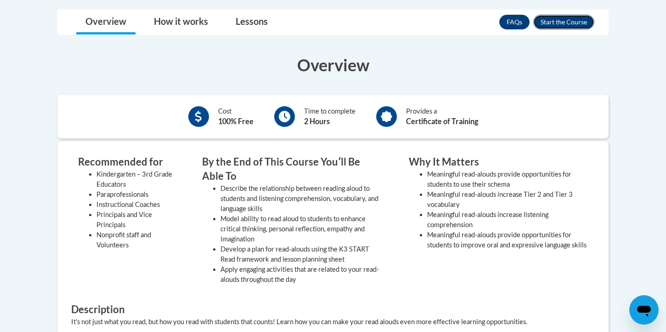
click at [583, 27] on button "Enroll" at bounding box center [564, 22] width 61 height 15
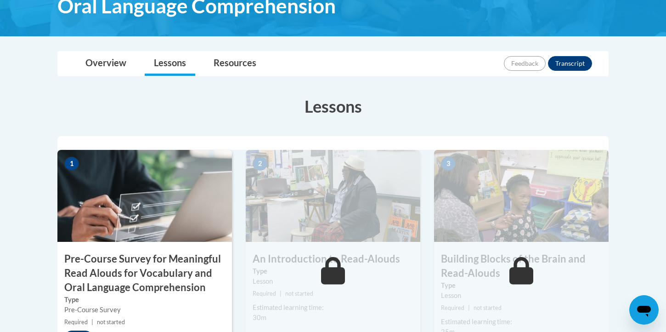
scroll to position [326, 0]
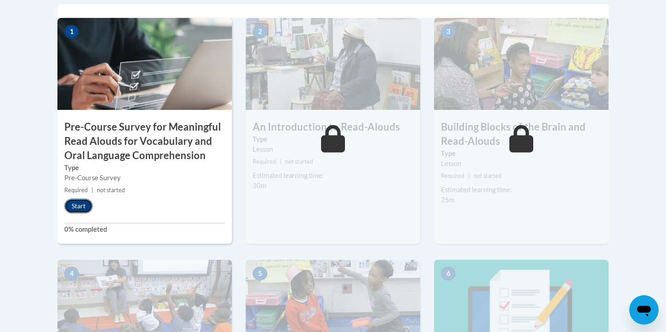
click at [89, 206] on button "Start" at bounding box center [78, 206] width 28 height 15
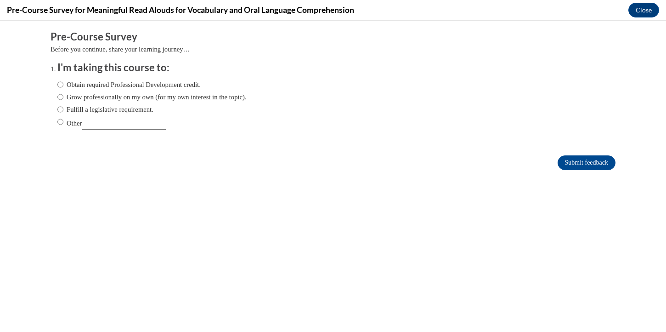
scroll to position [0, 0]
click at [80, 102] on label "Grow professionally on my own (for my own interest in the topic)." at bounding box center [151, 97] width 189 height 10
click at [207, 102] on div "Obtain required Professional Development credit. Grow professionally on my own …" at bounding box center [151, 104] width 189 height 59
click at [207, 98] on label "Grow professionally on my own (for my own interest in the topic)." at bounding box center [151, 97] width 189 height 10
click at [63, 98] on input "Grow professionally on my own (for my own interest in the topic)." at bounding box center [60, 97] width 6 height 10
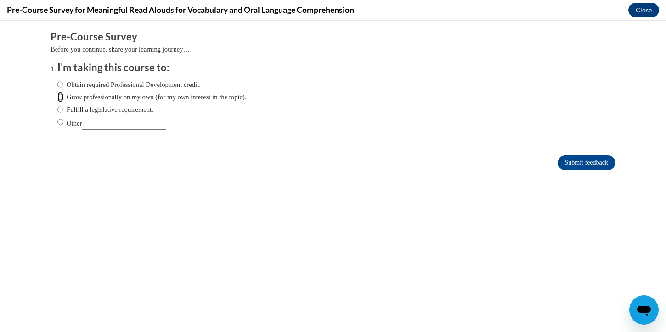
radio input "true"
click at [589, 163] on input "Submit feedback" at bounding box center [587, 162] width 58 height 15
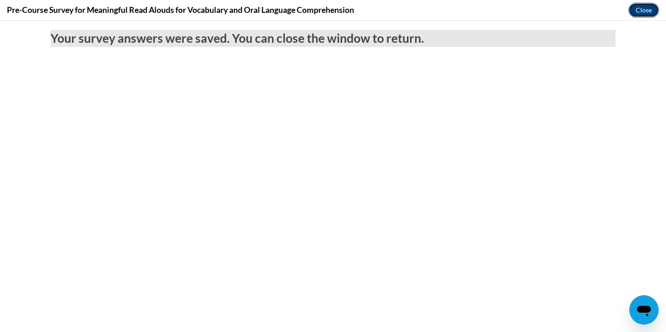
click at [637, 14] on button "Close" at bounding box center [644, 10] width 31 height 15
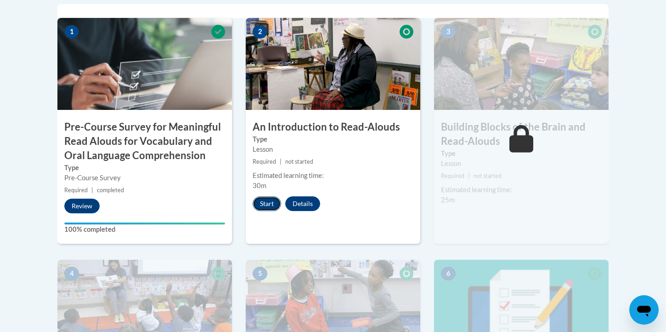
click at [274, 200] on button "Start" at bounding box center [267, 203] width 28 height 15
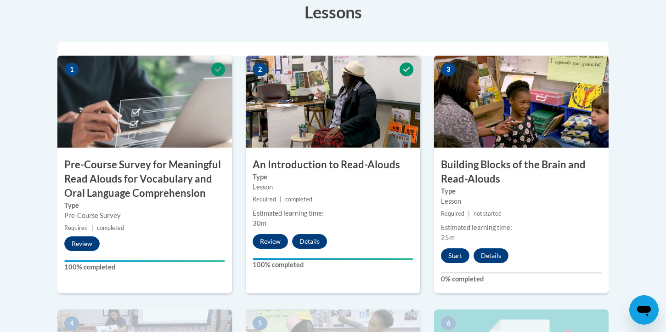
scroll to position [315, 0]
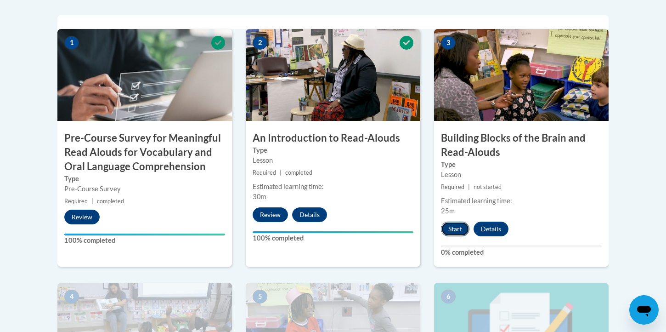
click at [455, 228] on button "Start" at bounding box center [455, 229] width 28 height 15
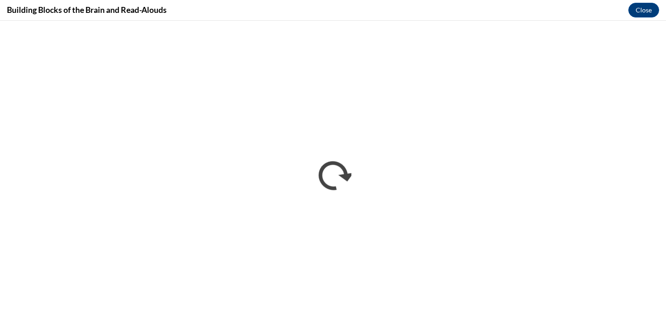
scroll to position [0, 0]
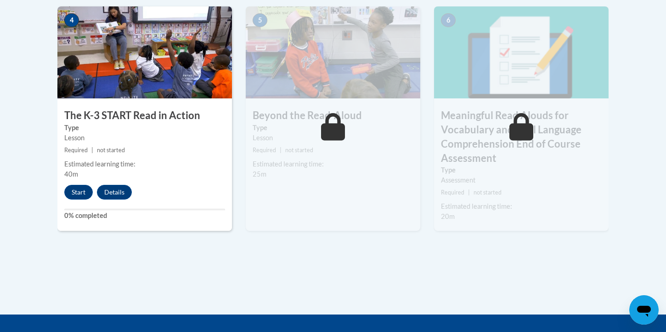
scroll to position [725, 0]
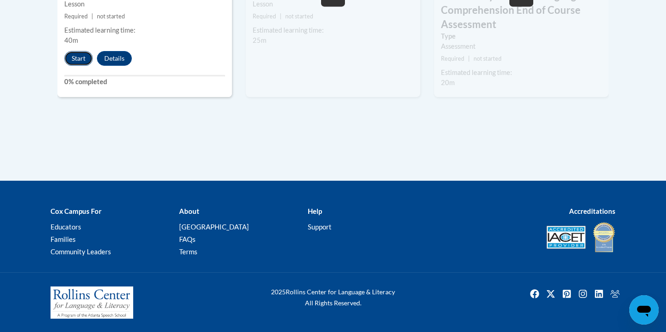
click at [78, 61] on button "Start" at bounding box center [78, 58] width 28 height 15
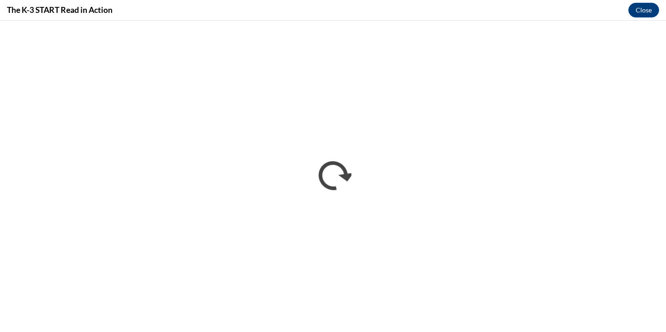
scroll to position [0, 0]
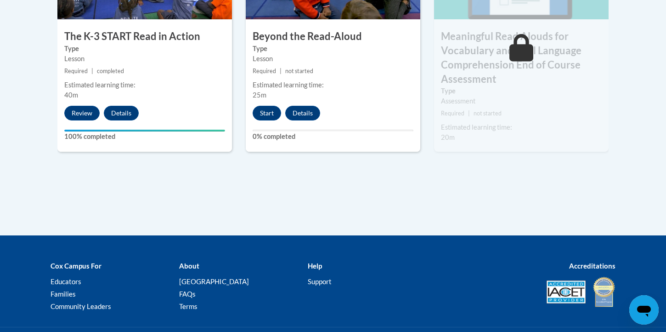
scroll to position [725, 0]
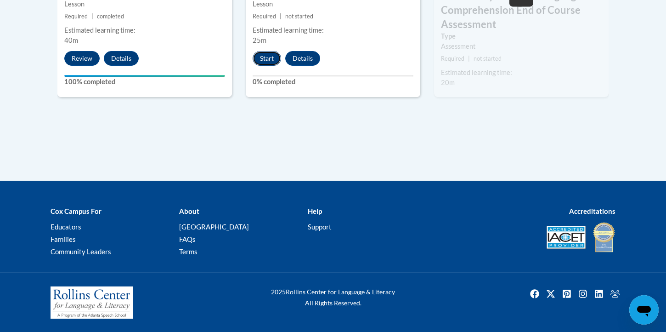
click at [266, 55] on button "Start" at bounding box center [267, 58] width 28 height 15
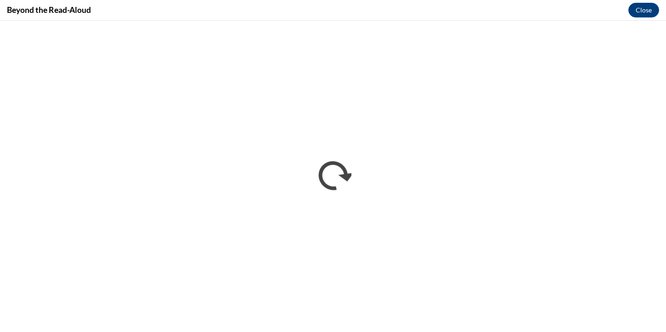
scroll to position [0, 0]
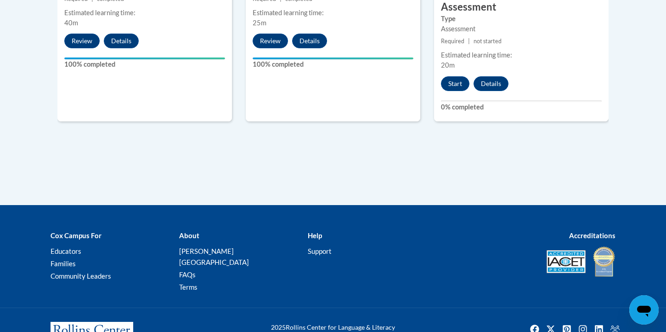
scroll to position [767, 0]
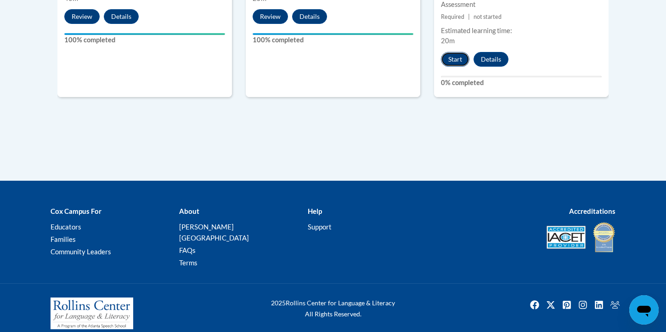
click at [457, 62] on button "Start" at bounding box center [455, 59] width 28 height 15
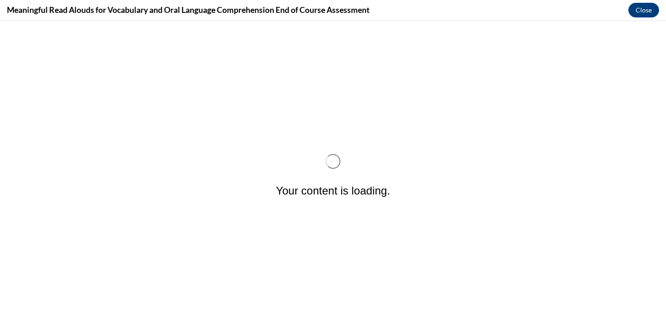
scroll to position [0, 0]
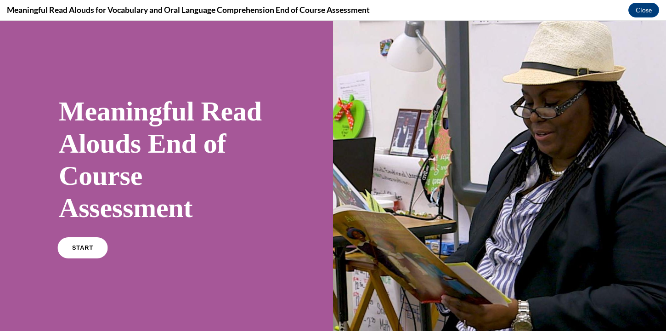
click at [84, 245] on span "START" at bounding box center [82, 248] width 21 height 7
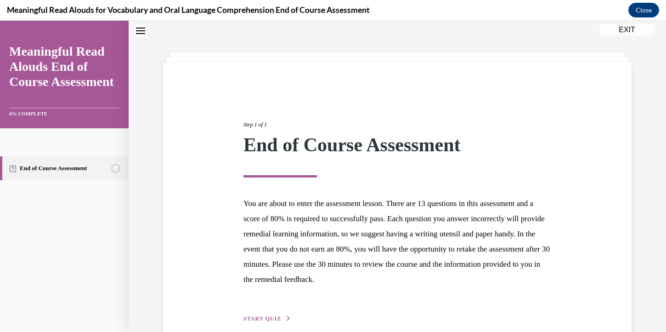
scroll to position [75, 0]
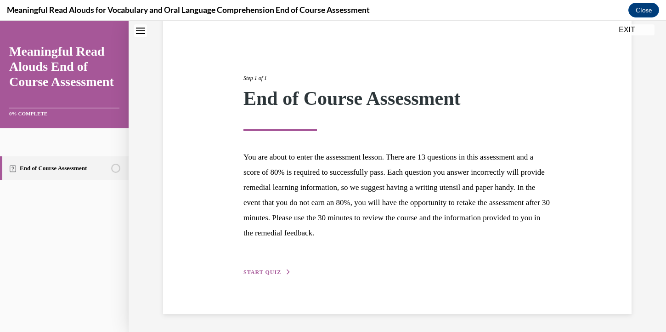
click at [275, 273] on span "START QUIZ" at bounding box center [263, 272] width 38 height 6
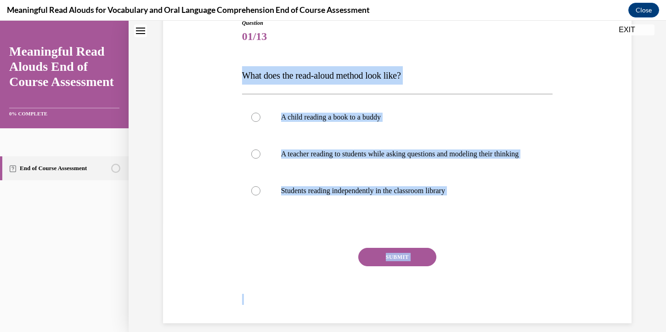
scroll to position [111, 0]
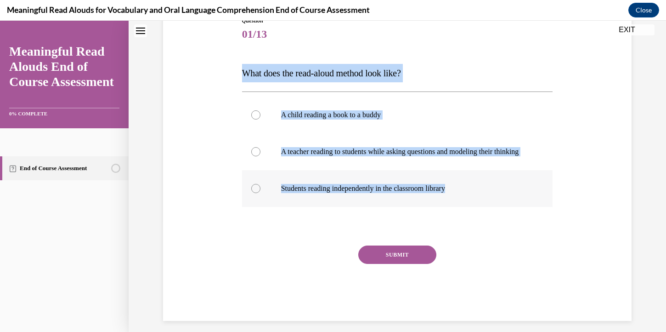
drag, startPoint x: 242, startPoint y: 160, endPoint x: 473, endPoint y: 201, distance: 234.8
click at [473, 201] on div "Question 01/13 What does the read-aloud method look like? A child reading a boo…" at bounding box center [397, 169] width 311 height 304
copy div "What does the read-aloud method look like? A child reading a book to a buddy A …"
click at [406, 149] on p "A teacher reading to students while asking questions and modeling their thinking" at bounding box center [405, 151] width 249 height 9
click at [261, 149] on input "A teacher reading to students while asking questions and modeling their thinking" at bounding box center [255, 151] width 9 height 9
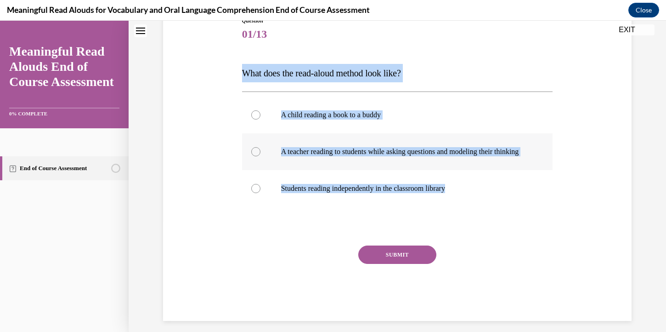
radio input "true"
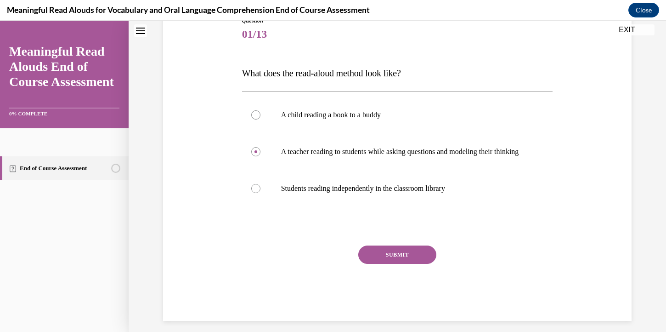
click at [410, 264] on button "SUBMIT" at bounding box center [398, 254] width 78 height 18
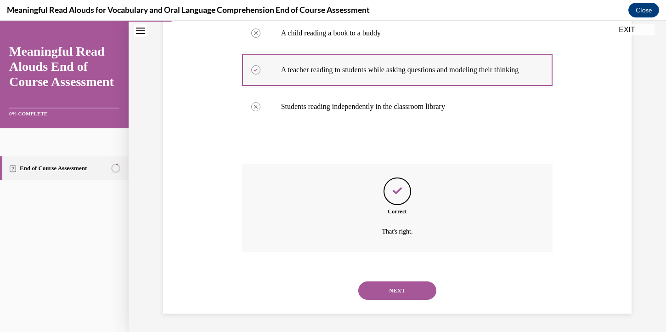
scroll to position [202, 0]
click at [394, 291] on button "NEXT" at bounding box center [398, 290] width 78 height 18
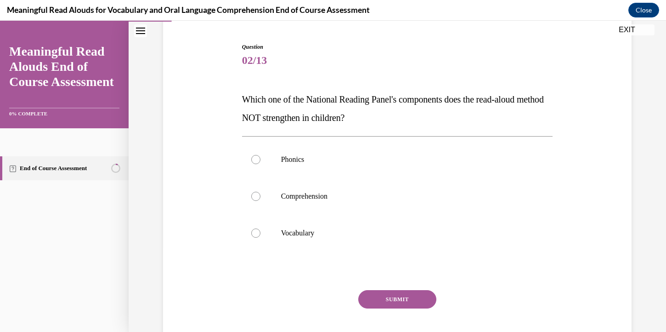
scroll to position [85, 0]
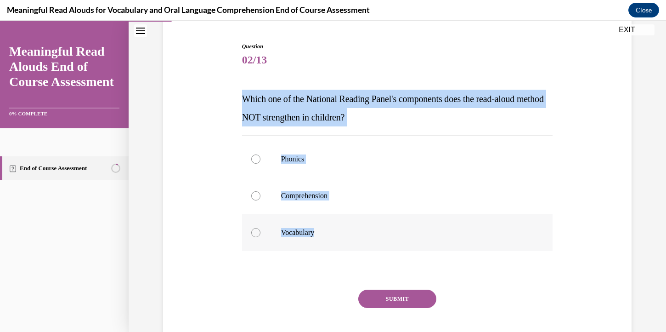
drag, startPoint x: 242, startPoint y: 97, endPoint x: 320, endPoint y: 234, distance: 157.7
click at [320, 234] on div "Question 02/13 Which one of the National Reading Panel's components does the re…" at bounding box center [397, 203] width 311 height 323
copy div "Which one of the National Reading Panel's components does the read-aloud method…"
click at [312, 171] on label "Phonics" at bounding box center [397, 159] width 311 height 37
click at [261, 164] on input "Phonics" at bounding box center [255, 158] width 9 height 9
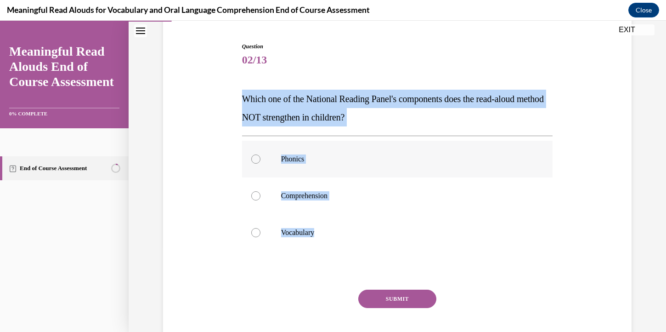
radio input "true"
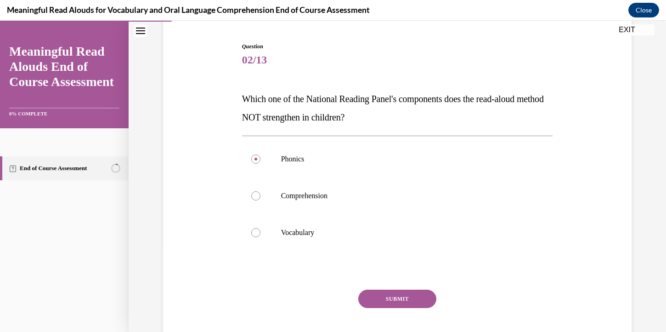
click at [402, 304] on button "SUBMIT" at bounding box center [398, 299] width 78 height 18
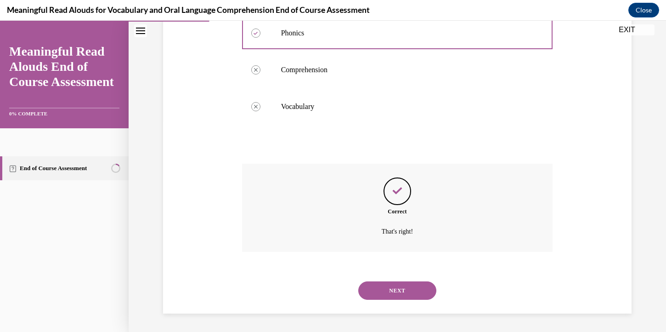
click at [407, 293] on button "NEXT" at bounding box center [398, 290] width 78 height 18
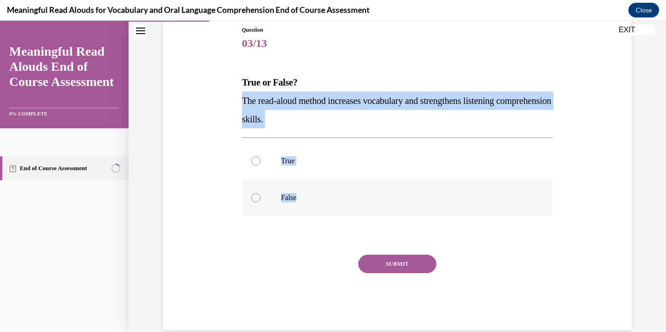
drag, startPoint x: 244, startPoint y: 102, endPoint x: 312, endPoint y: 197, distance: 117.0
click at [312, 197] on div "Question 03/13 True or False? The read-aloud method increases vocabulary and st…" at bounding box center [397, 178] width 311 height 304
copy div "The read-aloud method increases vocabulary and strengthens listening comprehens…"
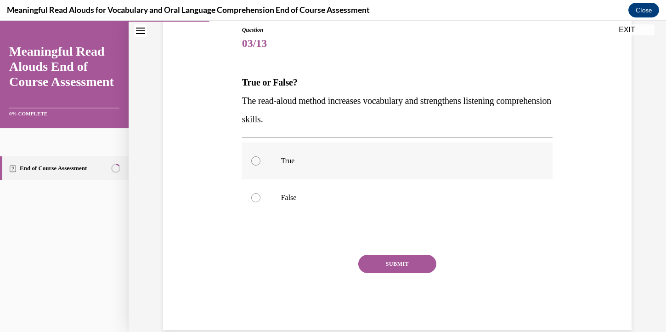
click at [311, 165] on p "True" at bounding box center [405, 160] width 249 height 9
click at [261, 165] on input "True" at bounding box center [255, 160] width 9 height 9
radio input "true"
click at [378, 265] on button "SUBMIT" at bounding box center [398, 264] width 78 height 18
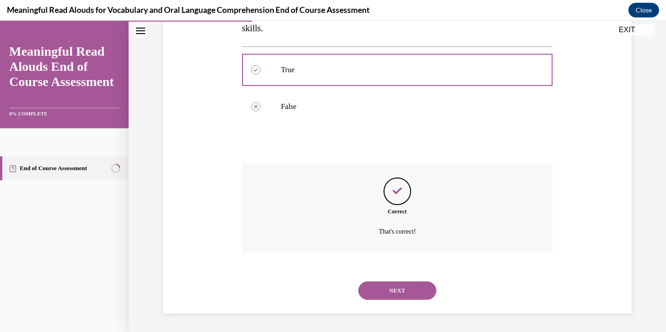
click at [389, 296] on button "NEXT" at bounding box center [398, 290] width 78 height 18
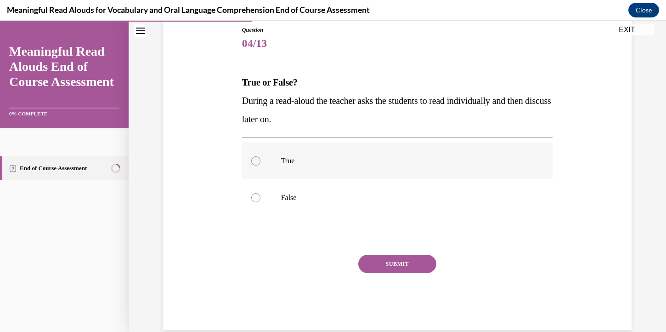
scroll to position [119, 0]
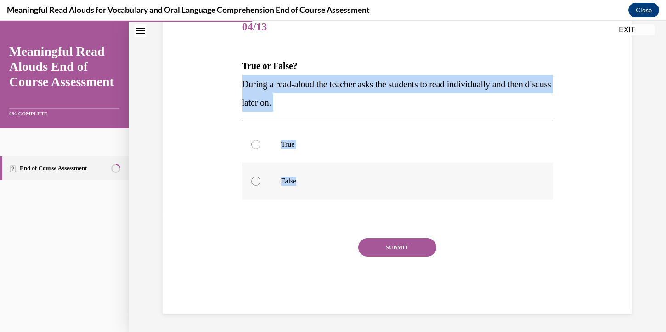
drag, startPoint x: 243, startPoint y: 102, endPoint x: 307, endPoint y: 195, distance: 113.1
click at [307, 195] on div "Question 04/13 True or False? During a read-aloud the teacher asks the students…" at bounding box center [397, 161] width 311 height 304
copy div "During a read-aloud the teacher asks the students to read individually and then…"
click at [306, 191] on label "False" at bounding box center [397, 181] width 311 height 37
click at [261, 186] on input "False" at bounding box center [255, 180] width 9 height 9
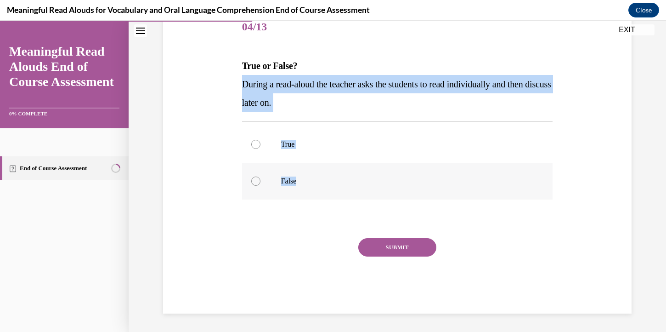
radio input "true"
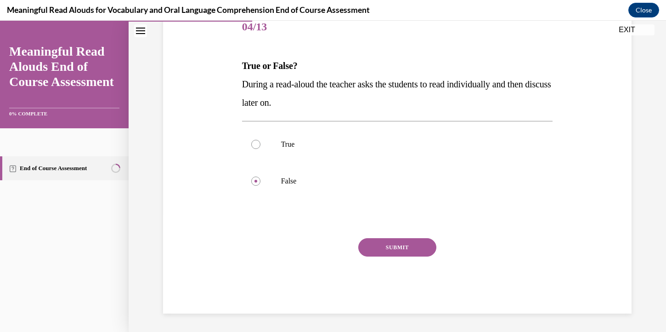
click at [429, 248] on button "SUBMIT" at bounding box center [398, 247] width 78 height 18
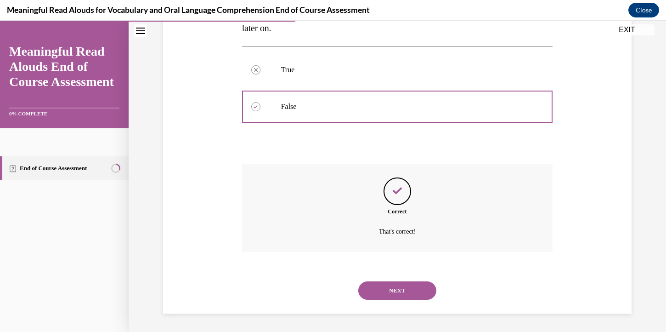
click at [413, 297] on button "NEXT" at bounding box center [398, 290] width 78 height 18
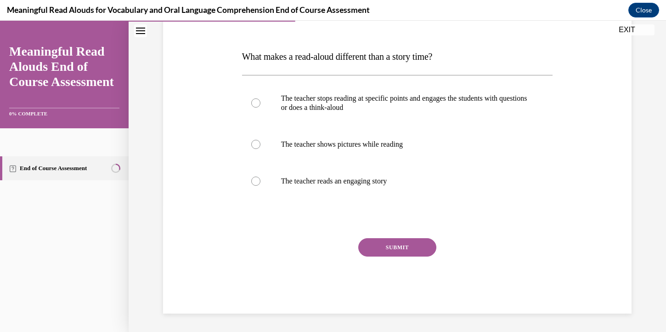
scroll to position [102, 0]
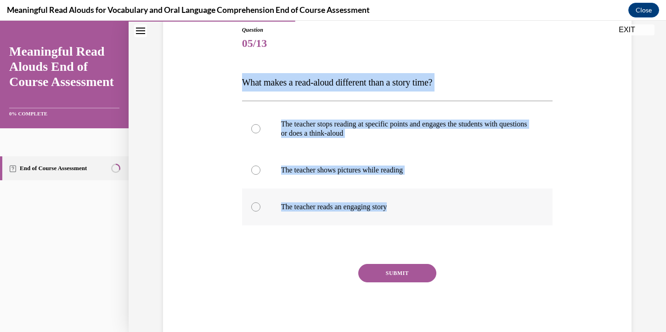
drag, startPoint x: 242, startPoint y: 84, endPoint x: 404, endPoint y: 207, distance: 203.3
click at [404, 207] on div "Question 05/13 What makes a read-aloud different than a story time? The teacher…" at bounding box center [397, 182] width 311 height 313
copy div "What makes a read-aloud different than a story time? The teacher stops reading …"
click at [444, 128] on p "The teacher stops reading at specific points and engages the students with ques…" at bounding box center [405, 129] width 249 height 18
click at [261, 128] on input "The teacher stops reading at specific points and engages the students with ques…" at bounding box center [255, 128] width 9 height 9
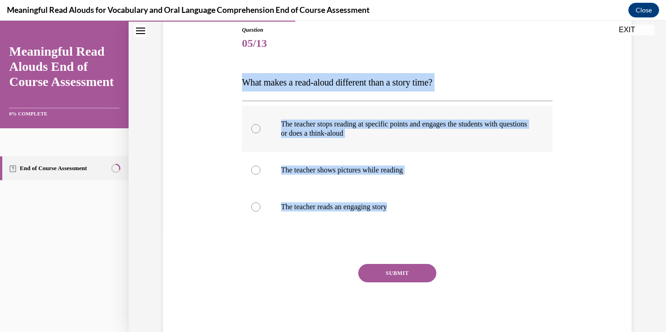
radio input "true"
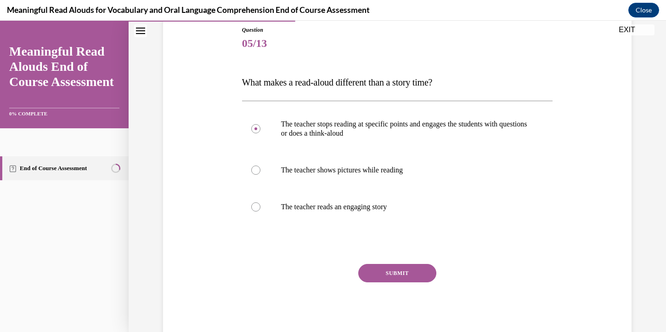
click at [427, 272] on button "SUBMIT" at bounding box center [398, 273] width 78 height 18
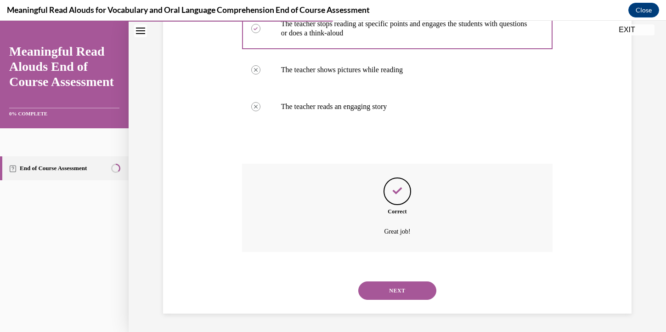
click at [414, 294] on button "NEXT" at bounding box center [398, 290] width 78 height 18
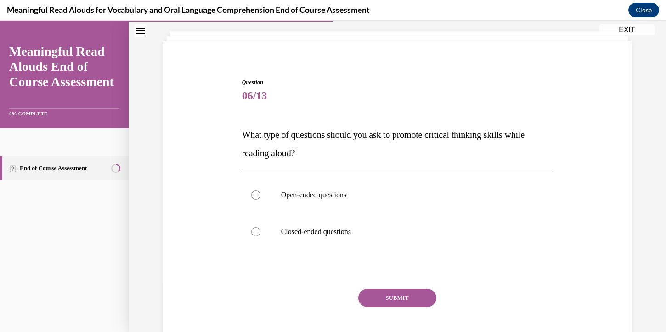
scroll to position [28, 0]
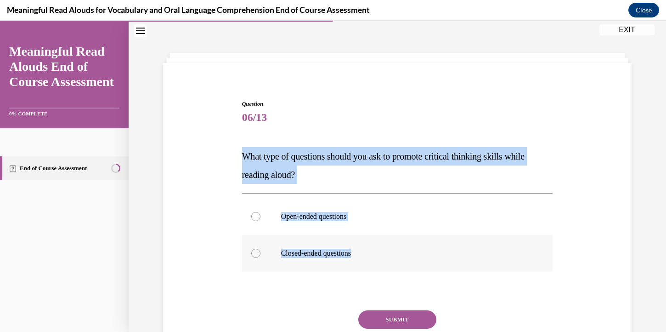
drag, startPoint x: 243, startPoint y: 154, endPoint x: 370, endPoint y: 266, distance: 168.7
click at [370, 267] on div "Question 06/13 What type of questions should you ask to promote critical thinki…" at bounding box center [397, 243] width 311 height 286
copy div "What type of questions should you ask to promote critical thinking skills while…"
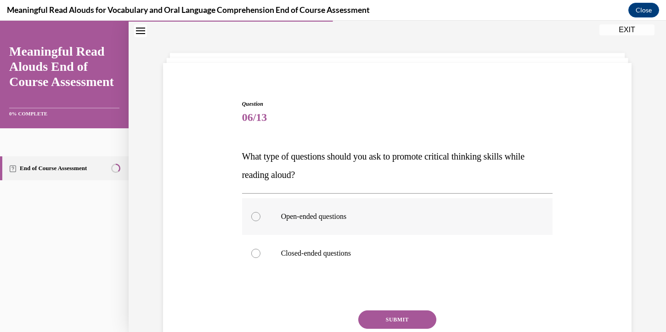
click at [345, 219] on p "Open-ended questions" at bounding box center [405, 216] width 249 height 9
click at [261, 219] on input "Open-ended questions" at bounding box center [255, 216] width 9 height 9
radio input "true"
click at [393, 320] on button "SUBMIT" at bounding box center [398, 319] width 78 height 18
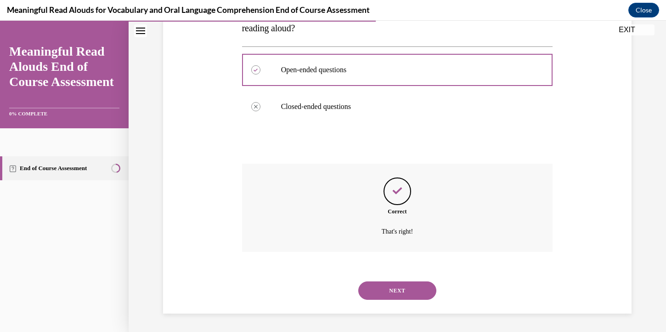
click at [394, 289] on button "NEXT" at bounding box center [398, 290] width 78 height 18
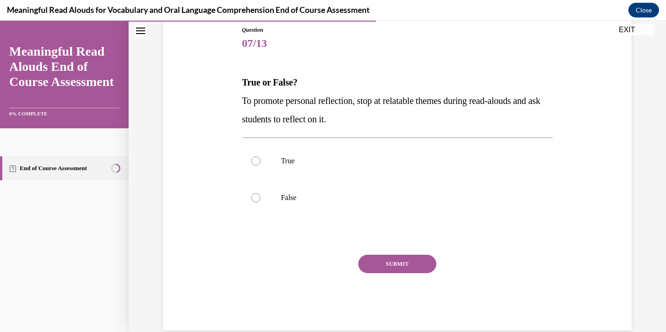
scroll to position [114, 0]
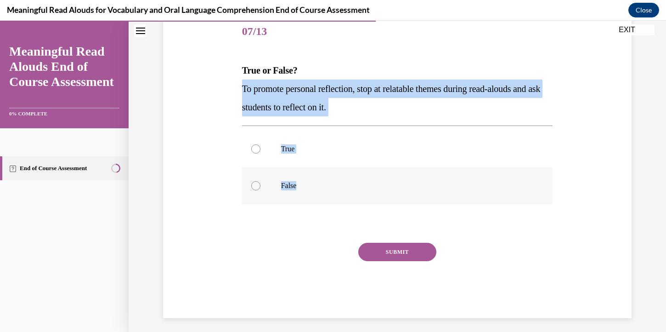
drag, startPoint x: 242, startPoint y: 97, endPoint x: 320, endPoint y: 195, distance: 125.5
click at [320, 196] on div "Question 07/13 True or False? To promote personal reflection, stop at relatable…" at bounding box center [397, 166] width 311 height 304
copy div "To promote personal reflection, stop at relatable themes during read-alouds and…"
click at [327, 142] on label "True" at bounding box center [397, 149] width 311 height 37
click at [261, 144] on input "True" at bounding box center [255, 148] width 9 height 9
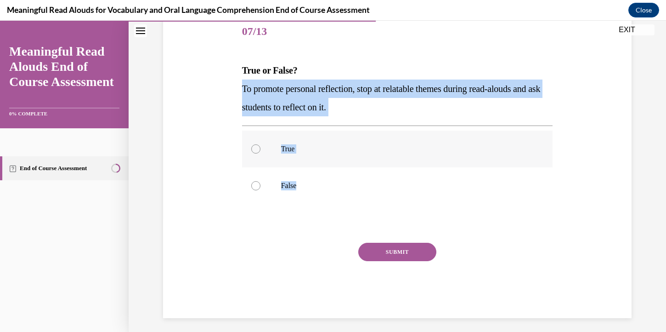
radio input "true"
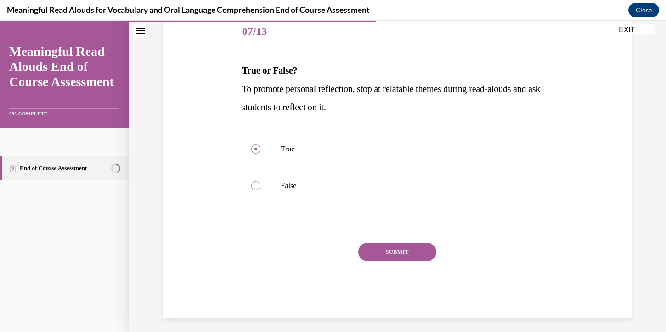
click at [387, 254] on button "SUBMIT" at bounding box center [398, 252] width 78 height 18
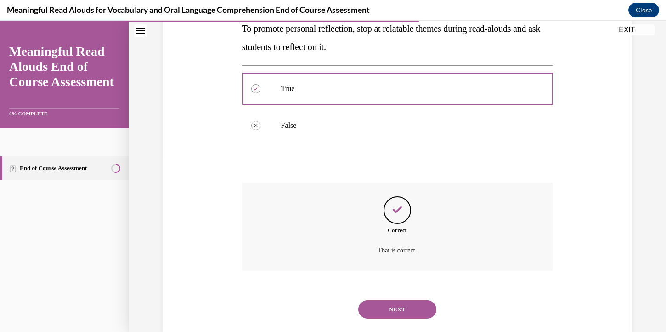
scroll to position [193, 0]
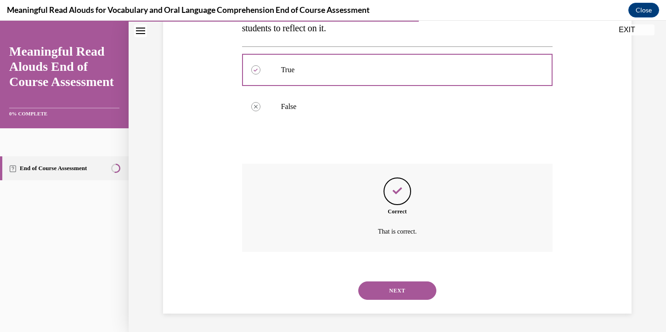
click at [391, 285] on button "NEXT" at bounding box center [398, 290] width 78 height 18
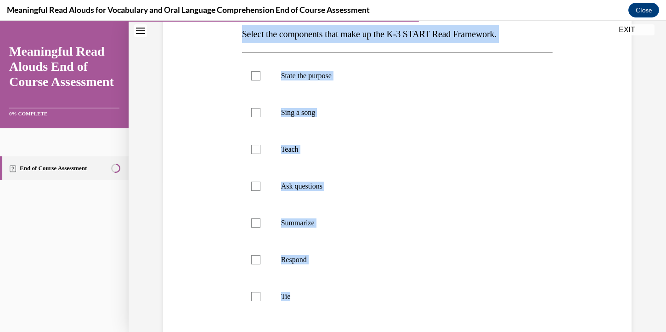
scroll to position [266, 0]
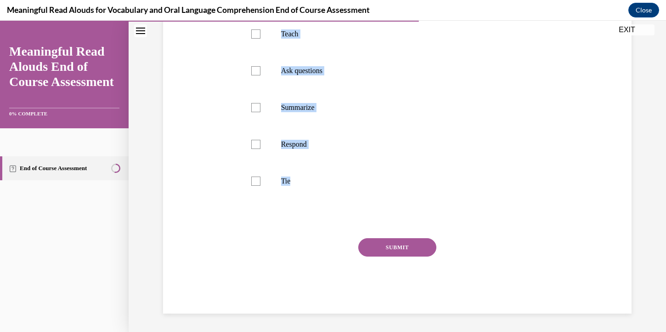
drag, startPoint x: 242, startPoint y: 34, endPoint x: 359, endPoint y: 200, distance: 203.0
click at [359, 200] on div "Question 08/13 Select the components that make up the K-3 START Read Framework.…" at bounding box center [398, 80] width 316 height 465
copy div "Select the components that make up the K-3 START Read Framework. State the purp…"
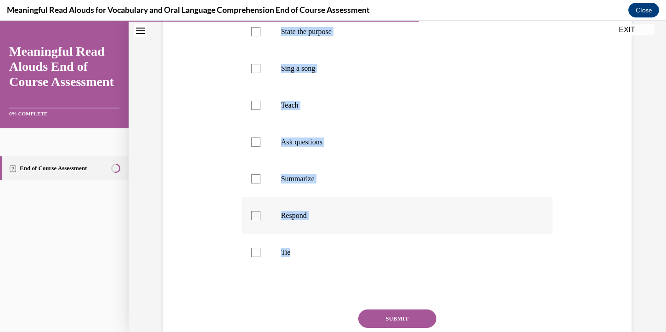
scroll to position [141, 0]
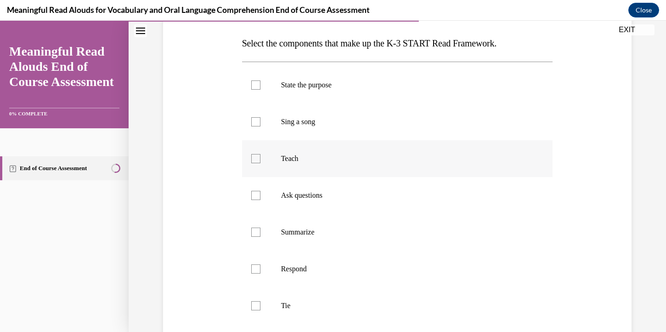
click at [314, 163] on p "Teach" at bounding box center [405, 158] width 249 height 9
click at [261, 163] on input "Teach" at bounding box center [255, 158] width 9 height 9
checkbox input "true"
click at [334, 89] on p "State the purpose" at bounding box center [405, 84] width 249 height 9
click at [261, 89] on input "State the purpose" at bounding box center [255, 84] width 9 height 9
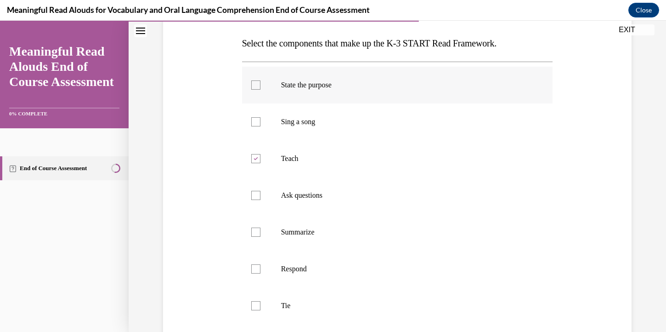
checkbox input "true"
click at [353, 199] on p "Ask questions" at bounding box center [405, 195] width 249 height 9
click at [261, 199] on input "Ask questions" at bounding box center [255, 195] width 9 height 9
checkbox input "true"
click at [337, 277] on label "Respond" at bounding box center [397, 268] width 311 height 37
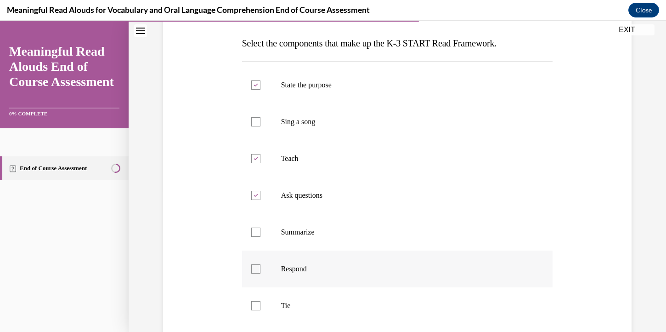
click at [261, 273] on input "Respond" at bounding box center [255, 268] width 9 height 9
checkbox input "true"
click at [308, 313] on label "Tie" at bounding box center [397, 305] width 311 height 37
click at [261, 310] on input "Tie" at bounding box center [255, 305] width 9 height 9
checkbox input "true"
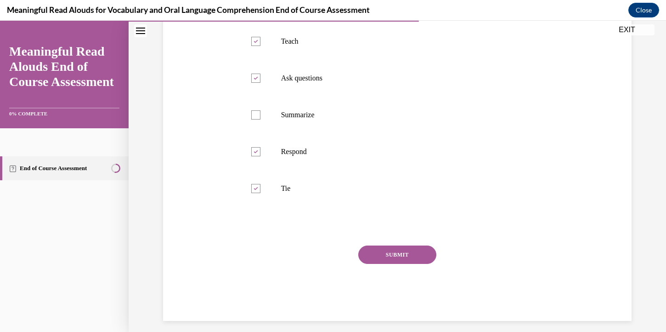
click at [399, 259] on button "SUBMIT" at bounding box center [398, 254] width 78 height 18
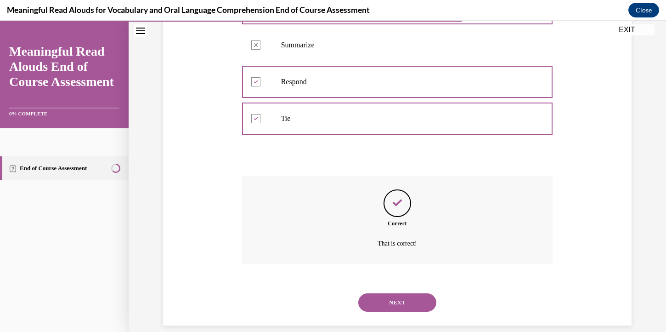
scroll to position [340, 0]
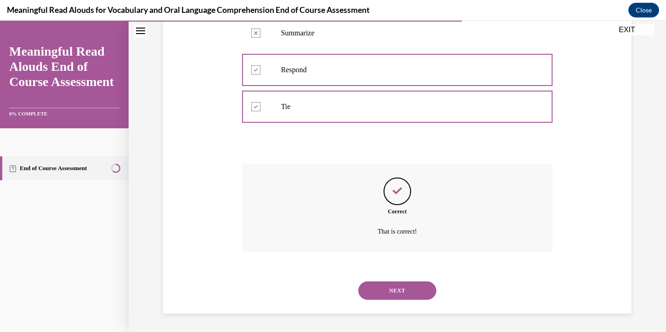
click at [399, 286] on button "NEXT" at bounding box center [398, 290] width 78 height 18
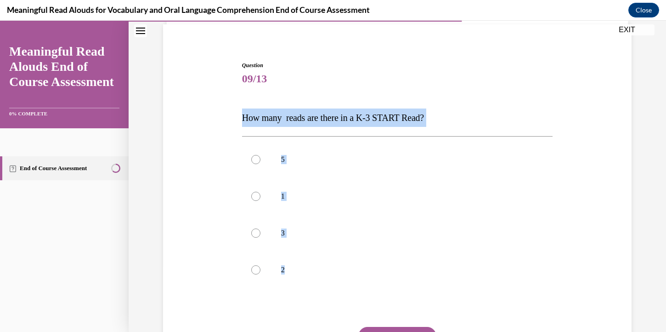
scroll to position [86, 0]
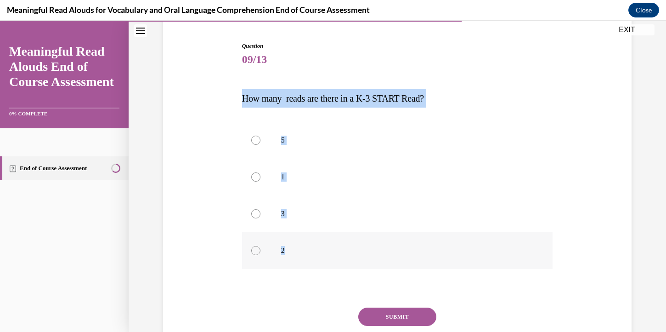
drag, startPoint x: 241, startPoint y: 184, endPoint x: 347, endPoint y: 258, distance: 129.0
click at [347, 259] on div "Question 09/13 How many reads are there in a K-3 START Read? 5 1 3 2 Incorrect …" at bounding box center [398, 205] width 316 height 355
copy div "How many reads are there in a K-3 START Read? 5 1 3 2"
click at [365, 151] on label "5" at bounding box center [397, 140] width 311 height 37
click at [261, 145] on input "5" at bounding box center [255, 140] width 9 height 9
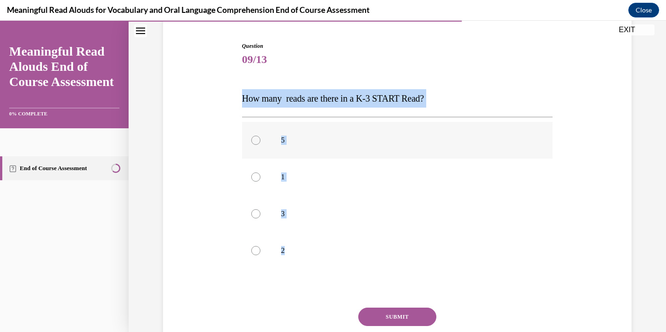
radio input "true"
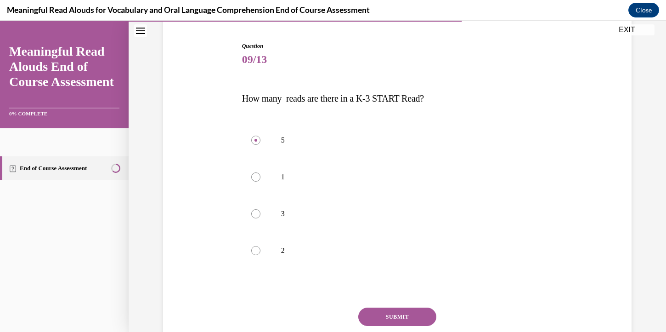
click at [401, 315] on button "SUBMIT" at bounding box center [398, 316] width 78 height 18
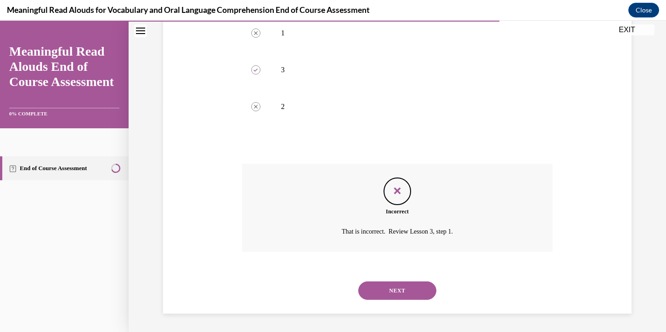
click at [408, 293] on button "NEXT" at bounding box center [398, 290] width 78 height 18
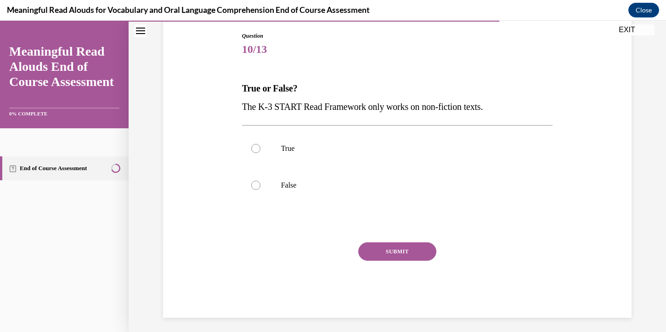
scroll to position [97, 0]
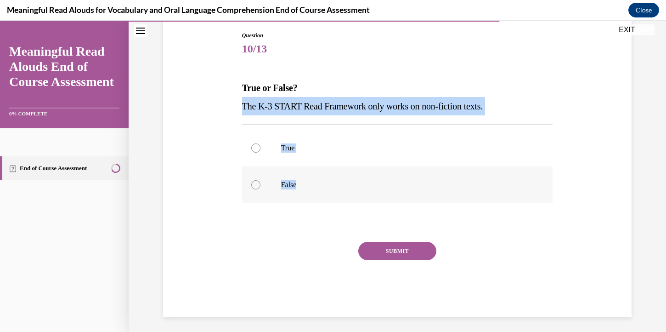
drag, startPoint x: 240, startPoint y: 107, endPoint x: 304, endPoint y: 200, distance: 112.4
click at [304, 200] on div "Question 10/13 True or False? The K-3 START Read Framework only works on non-fi…" at bounding box center [398, 167] width 316 height 300
copy div "The K-3 START Read Framework only works on non-fiction texts. True False"
click at [319, 186] on p "False" at bounding box center [405, 184] width 249 height 9
click at [261, 186] on input "False" at bounding box center [255, 184] width 9 height 9
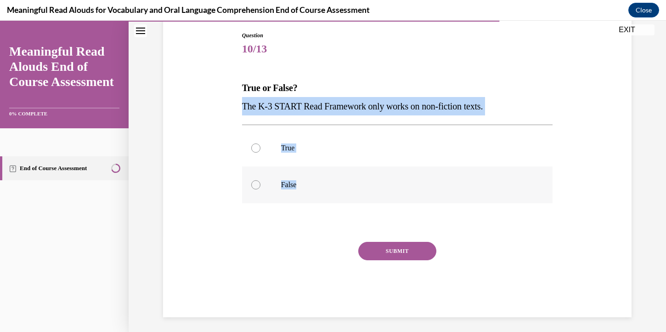
radio input "true"
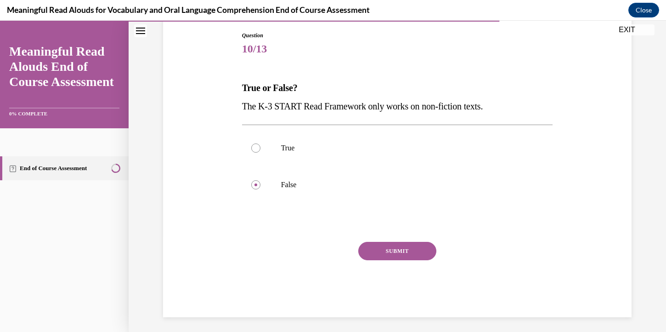
click at [420, 252] on button "SUBMIT" at bounding box center [398, 251] width 78 height 18
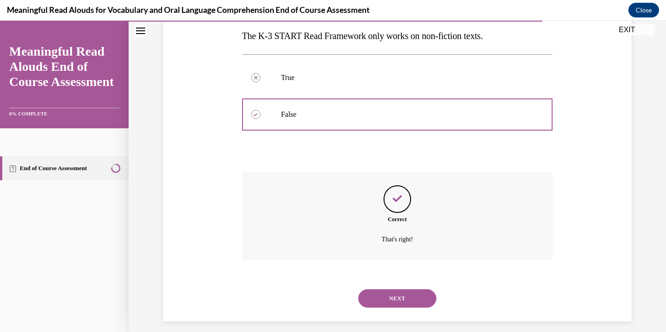
scroll to position [175, 0]
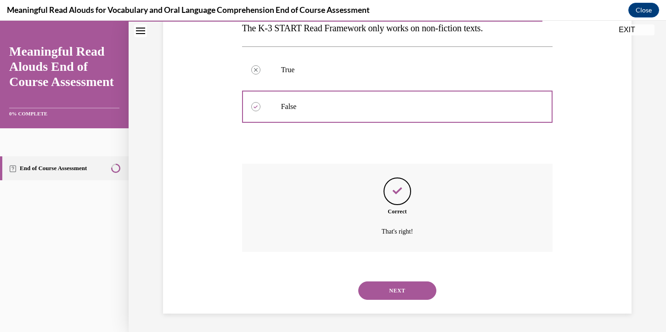
click at [409, 291] on button "NEXT" at bounding box center [398, 290] width 78 height 18
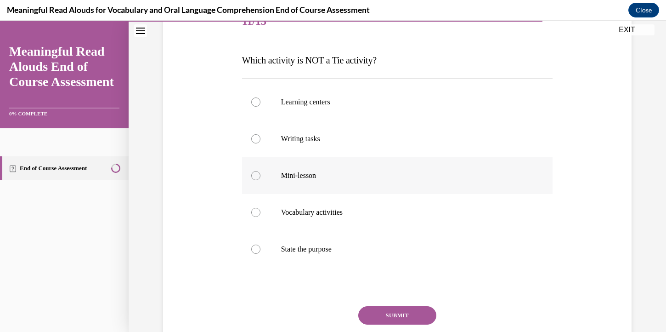
scroll to position [150, 0]
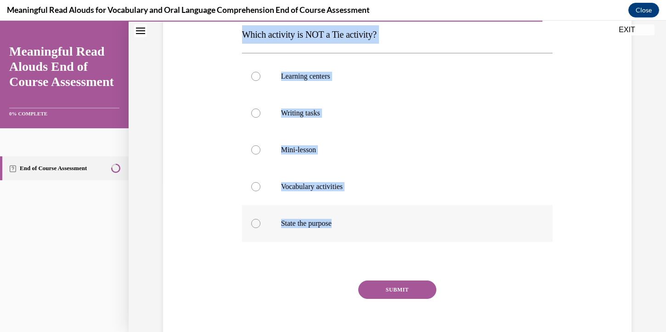
drag, startPoint x: 243, startPoint y: 34, endPoint x: 378, endPoint y: 223, distance: 232.0
click at [378, 223] on div "Question 11/13 Which activity is NOT a Tie activity? Learning centers Writing t…" at bounding box center [397, 167] width 311 height 378
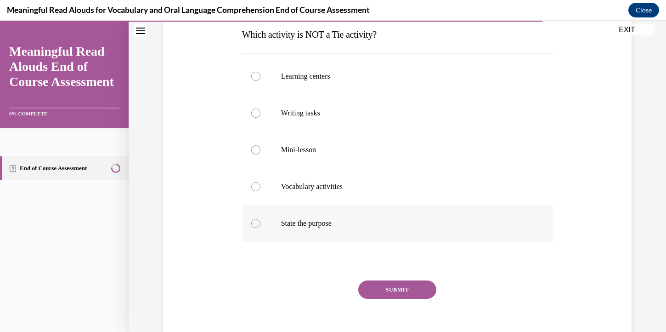
click at [341, 223] on p "State the purpose" at bounding box center [405, 223] width 249 height 9
click at [261, 223] on input "State the purpose" at bounding box center [255, 223] width 9 height 9
radio input "true"
click at [403, 290] on button "SUBMIT" at bounding box center [398, 289] width 78 height 18
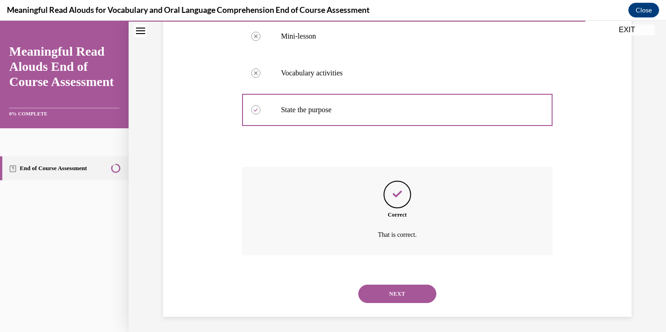
scroll to position [267, 0]
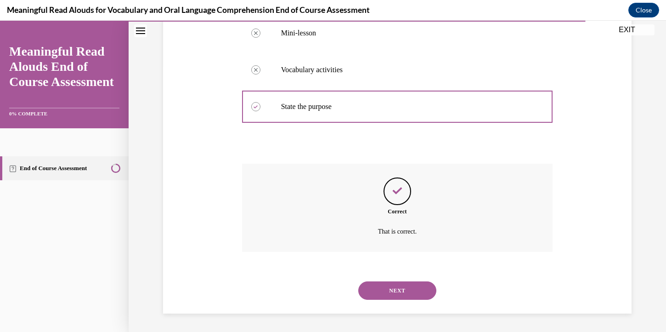
click at [404, 301] on div "NEXT" at bounding box center [397, 290] width 311 height 37
click at [410, 286] on button "NEXT" at bounding box center [398, 290] width 78 height 18
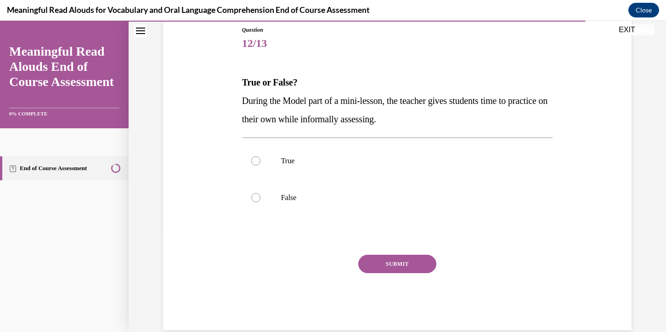
scroll to position [119, 0]
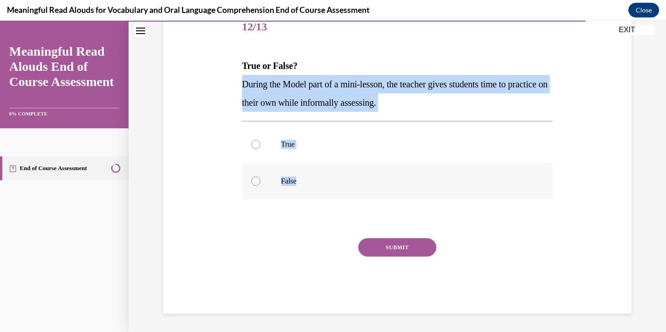
drag, startPoint x: 243, startPoint y: 84, endPoint x: 302, endPoint y: 183, distance: 115.2
click at [302, 183] on div "Question 12/13 True or False? During the Model part of a mini-lesson, the teach…" at bounding box center [397, 161] width 311 height 304
click at [323, 178] on p "False" at bounding box center [405, 180] width 249 height 9
click at [261, 178] on input "False" at bounding box center [255, 180] width 9 height 9
radio input "true"
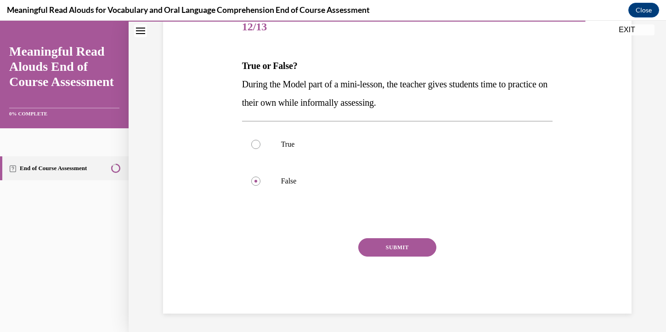
click at [401, 250] on button "SUBMIT" at bounding box center [398, 247] width 78 height 18
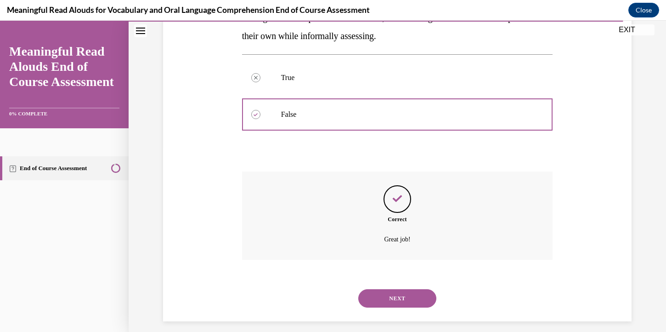
scroll to position [193, 0]
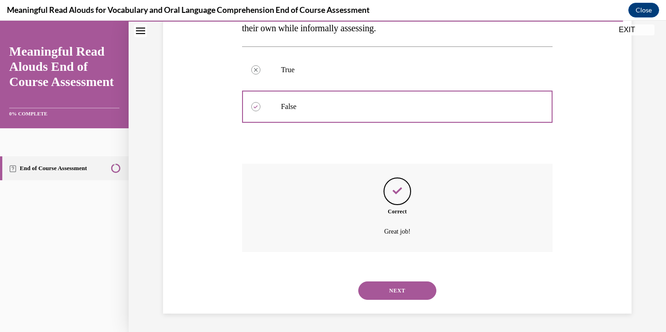
click at [401, 293] on button "NEXT" at bounding box center [398, 290] width 78 height 18
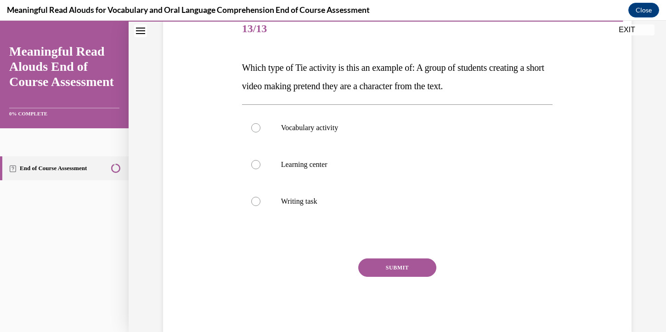
scroll to position [117, 0]
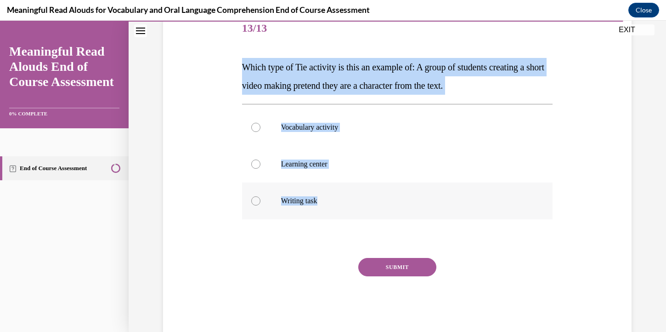
drag, startPoint x: 242, startPoint y: 65, endPoint x: 328, endPoint y: 208, distance: 166.2
click at [328, 208] on div "Question 13/13 Which type of Tie activity is this an example of: A group of stu…" at bounding box center [397, 172] width 311 height 323
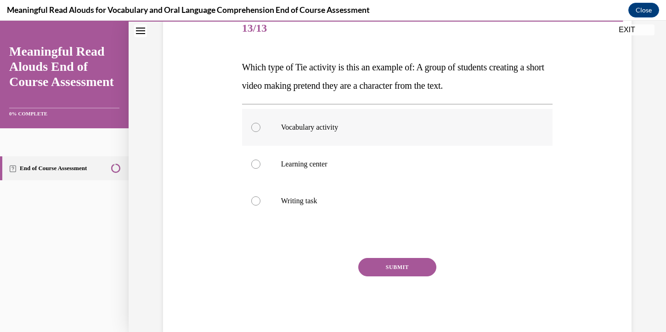
click at [335, 129] on p "Vocabulary activity" at bounding box center [405, 127] width 249 height 9
click at [261, 129] on input "Vocabulary activity" at bounding box center [255, 127] width 9 height 9
radio input "true"
click at [381, 266] on button "SUBMIT" at bounding box center [398, 267] width 78 height 18
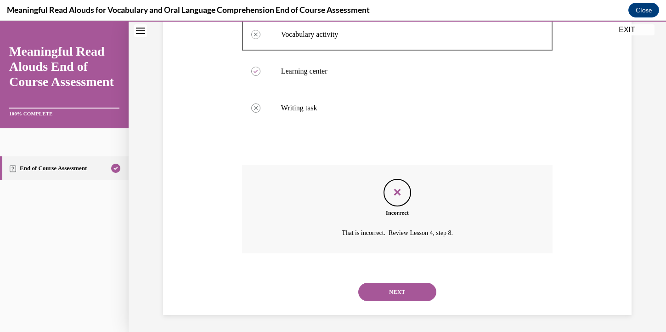
scroll to position [211, 0]
click at [399, 290] on button "NEXT" at bounding box center [398, 290] width 78 height 18
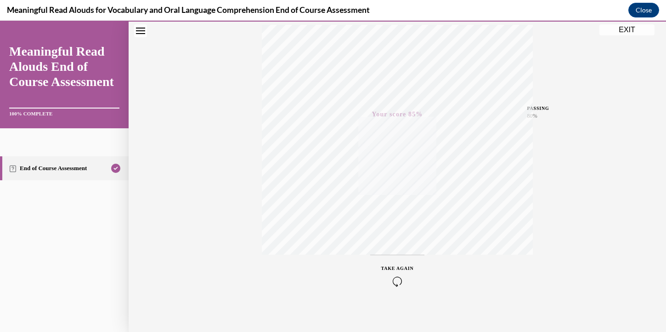
scroll to position [160, 0]
click at [629, 29] on button "EXIT" at bounding box center [627, 29] width 55 height 11
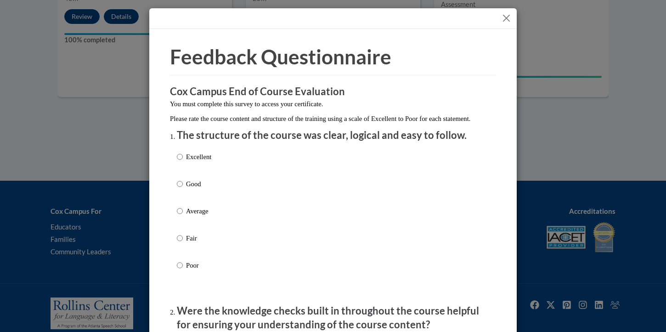
click at [509, 20] on button "Close" at bounding box center [506, 17] width 11 height 11
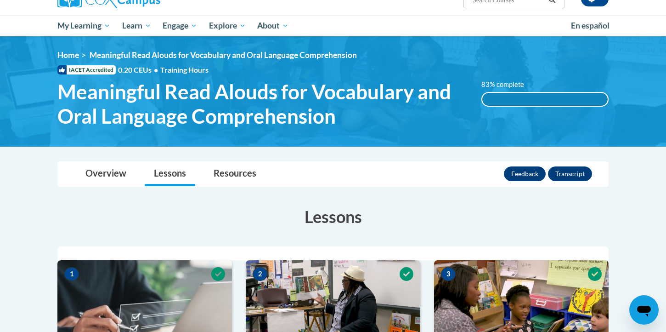
scroll to position [86, 0]
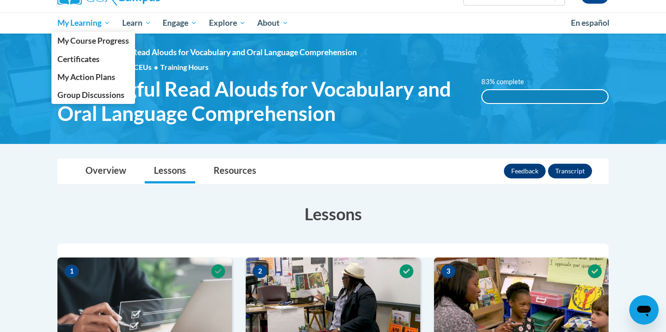
click at [74, 26] on span "My Learning" at bounding box center [83, 22] width 53 height 11
click at [83, 40] on span "My Course Progress" at bounding box center [93, 41] width 72 height 10
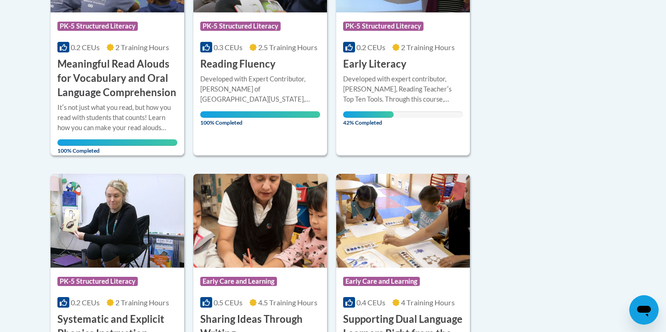
scroll to position [305, 0]
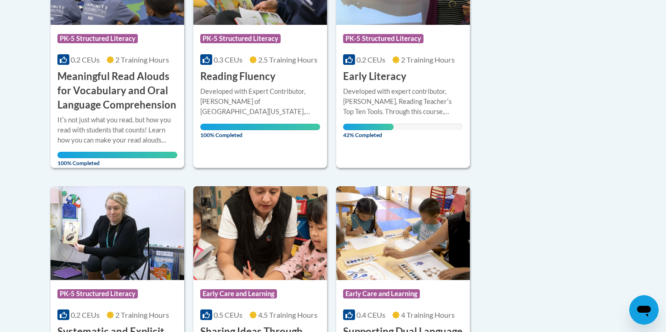
click at [393, 97] on div "Developed with expert contributor, Dr. Deborah Glaser, Reading Teacherʹs Top Te…" at bounding box center [403, 101] width 120 height 30
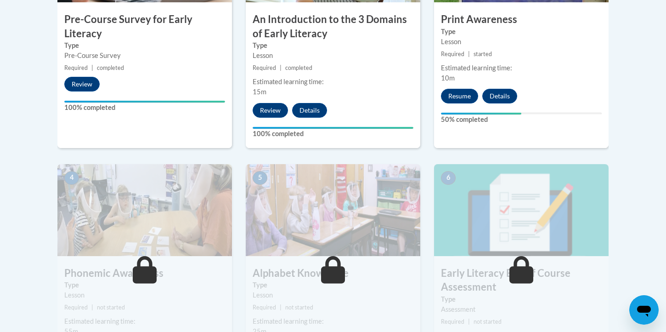
scroll to position [414, 0]
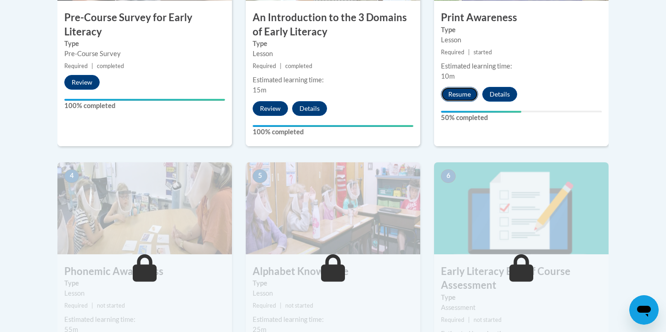
click at [463, 93] on button "Resume" at bounding box center [459, 94] width 37 height 15
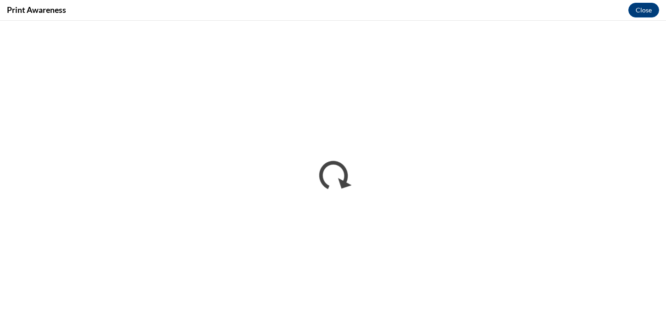
scroll to position [0, 0]
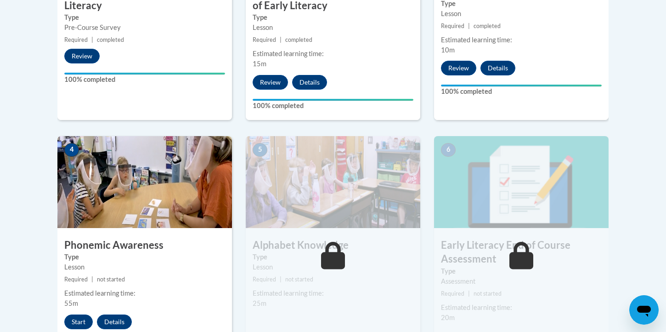
scroll to position [461, 0]
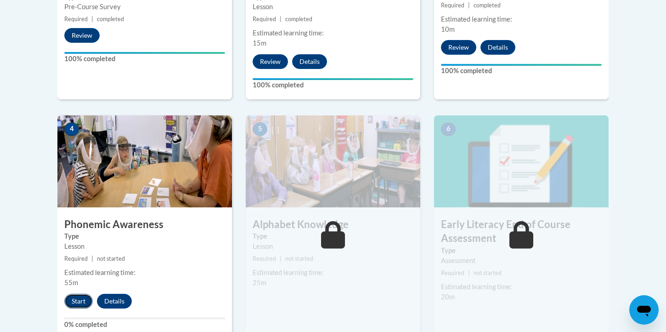
click at [74, 297] on button "Start" at bounding box center [78, 301] width 28 height 15
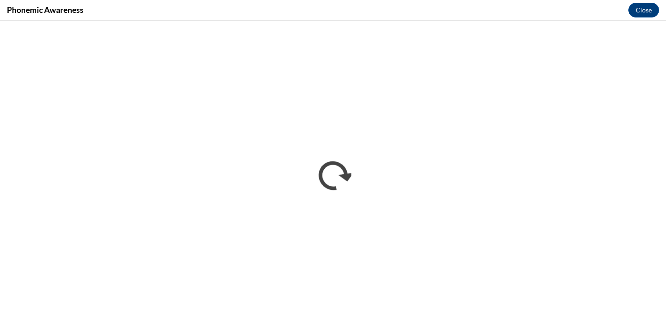
scroll to position [0, 0]
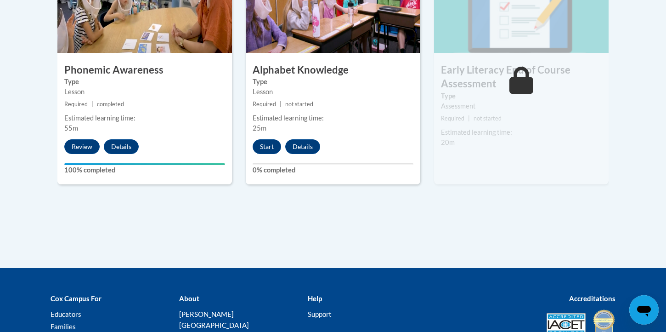
scroll to position [615, 0]
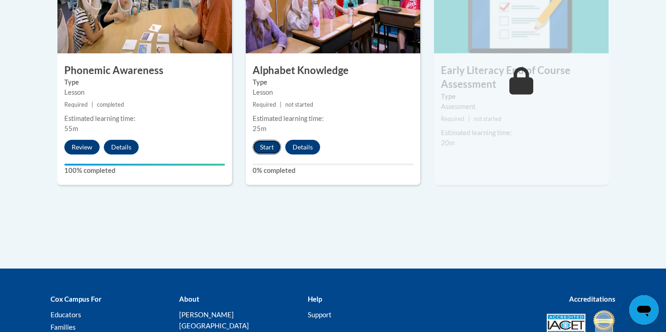
click at [270, 149] on button "Start" at bounding box center [267, 147] width 28 height 15
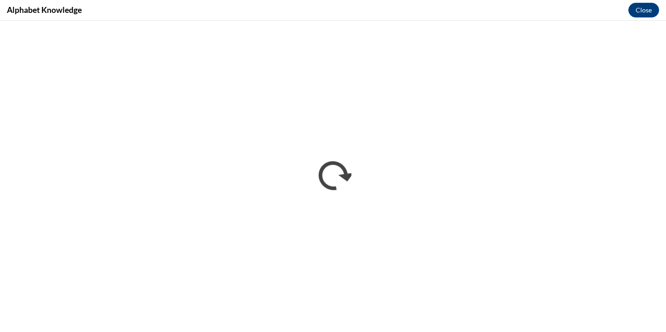
scroll to position [0, 0]
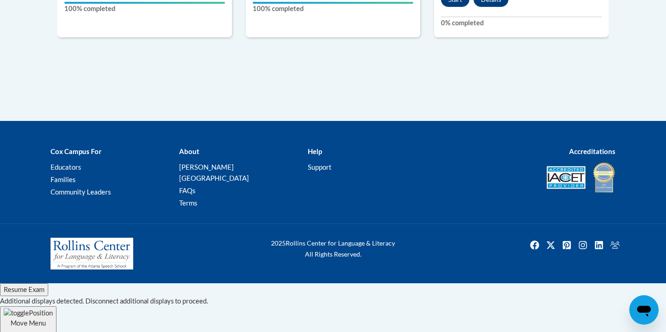
scroll to position [717, 0]
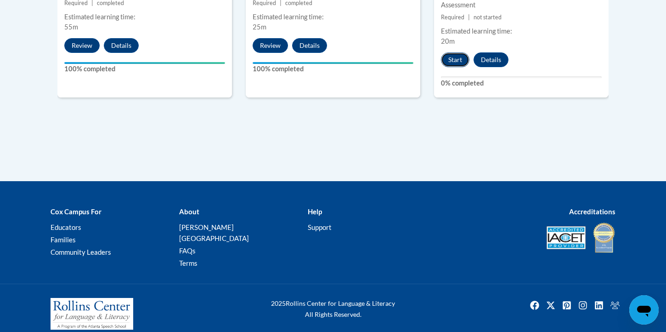
click at [456, 60] on button "Start" at bounding box center [455, 59] width 28 height 15
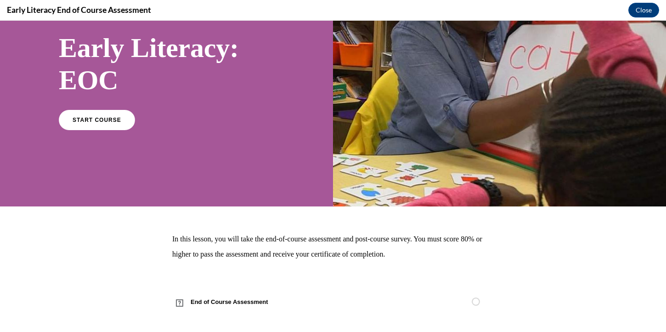
scroll to position [75, 0]
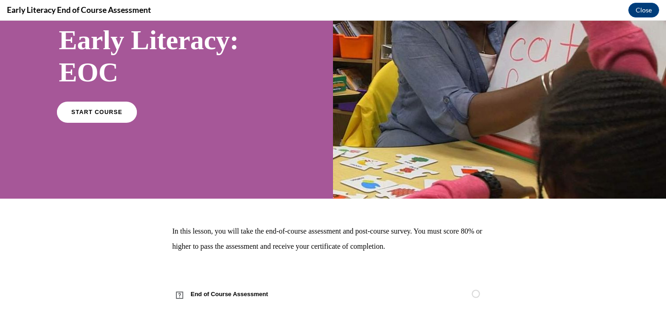
click at [73, 111] on link "START COURSE" at bounding box center [97, 111] width 80 height 21
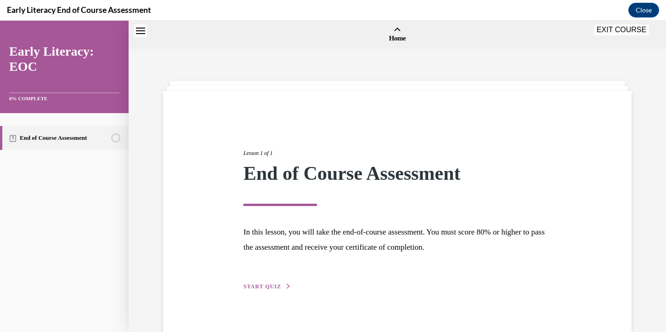
scroll to position [28, 0]
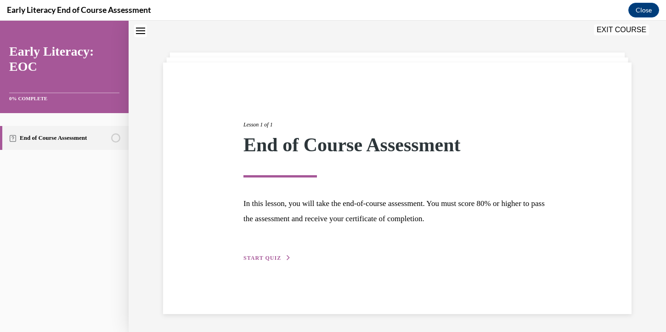
click at [283, 262] on button "START QUIZ" at bounding box center [268, 258] width 48 height 8
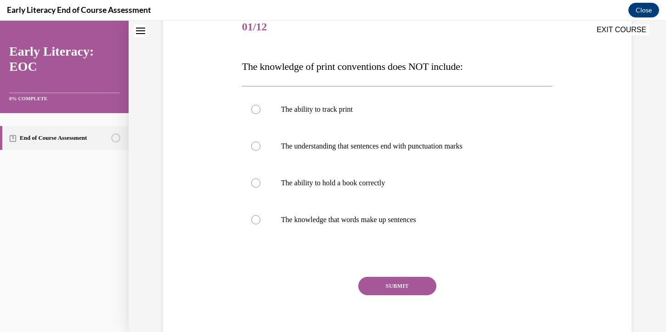
scroll to position [120, 0]
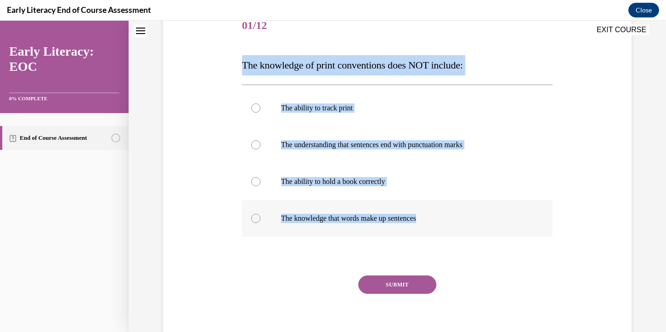
drag, startPoint x: 241, startPoint y: 64, endPoint x: 430, endPoint y: 221, distance: 246.1
click at [430, 221] on div "Question 01/12 The knowledge of print conventions does NOT include: The ability…" at bounding box center [398, 172] width 316 height 357
copy div "The knowledge of print conventions does NOT include: The ability to track print…"
click at [367, 176] on div at bounding box center [397, 181] width 311 height 37
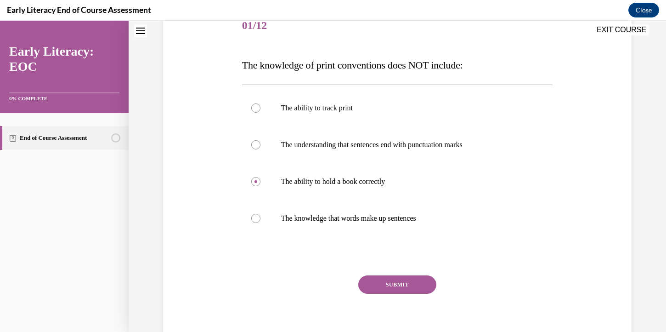
click at [386, 280] on button "SUBMIT" at bounding box center [398, 284] width 78 height 18
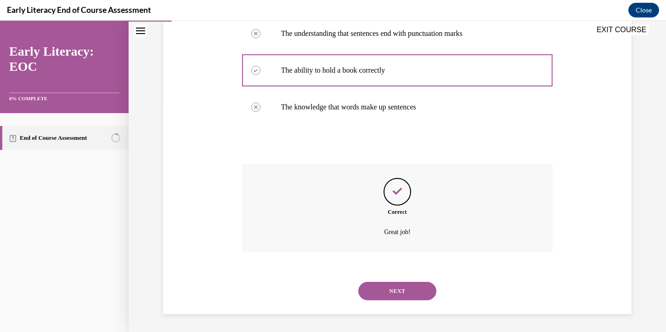
scroll to position [232, 0]
click at [387, 292] on button "NEXT" at bounding box center [398, 290] width 78 height 18
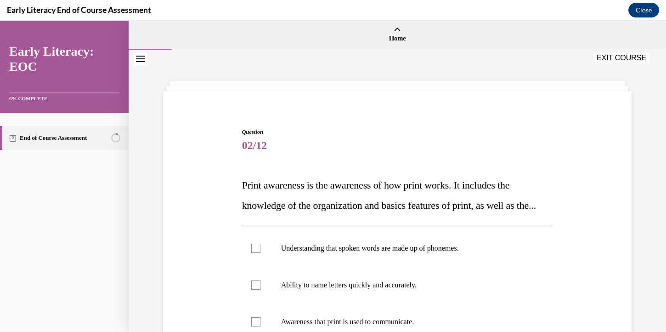
scroll to position [87, 0]
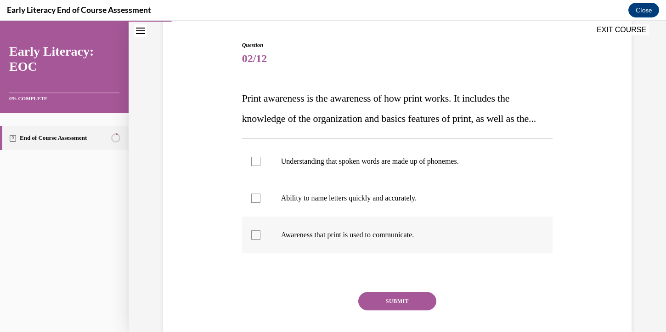
click at [353, 239] on p "Awareness that print is used to communicate." at bounding box center [405, 234] width 249 height 9
click at [394, 310] on button "SUBMIT" at bounding box center [398, 301] width 78 height 18
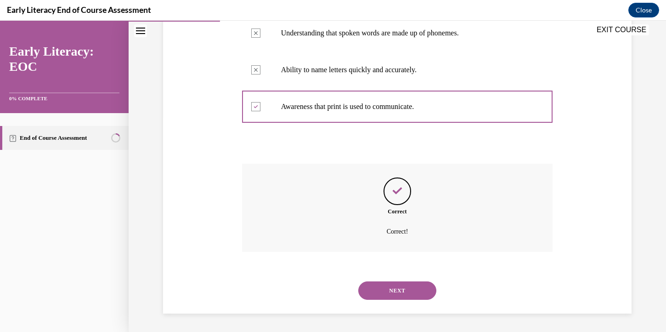
scroll to position [235, 0]
click at [400, 294] on button "NEXT" at bounding box center [398, 290] width 78 height 18
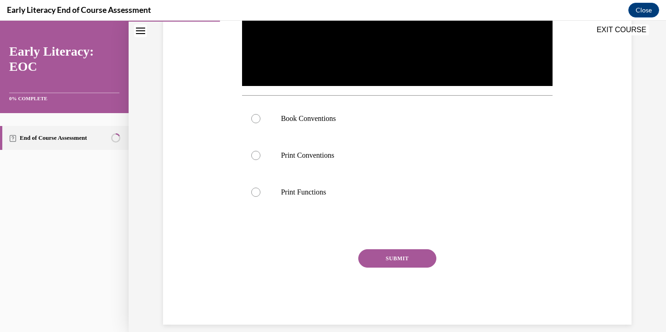
scroll to position [302, 0]
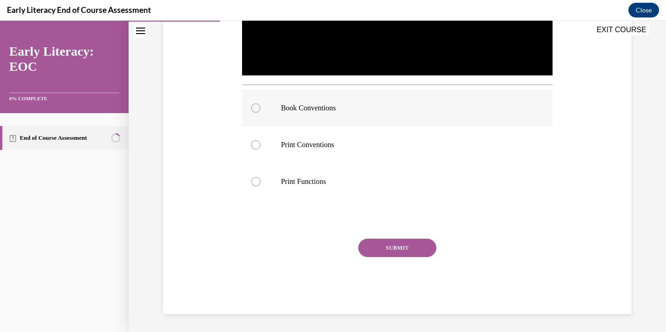
click at [347, 108] on p "Book Conventions" at bounding box center [405, 107] width 249 height 9
click at [397, 250] on button "SUBMIT" at bounding box center [398, 248] width 78 height 18
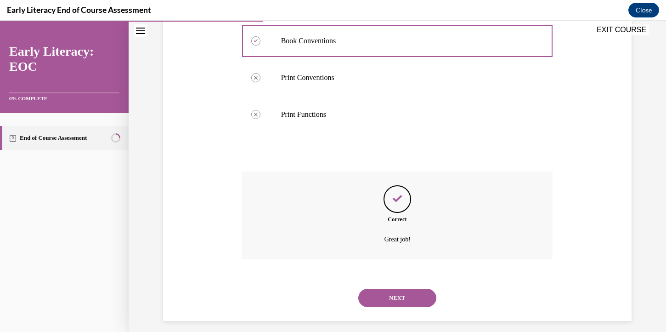
scroll to position [376, 0]
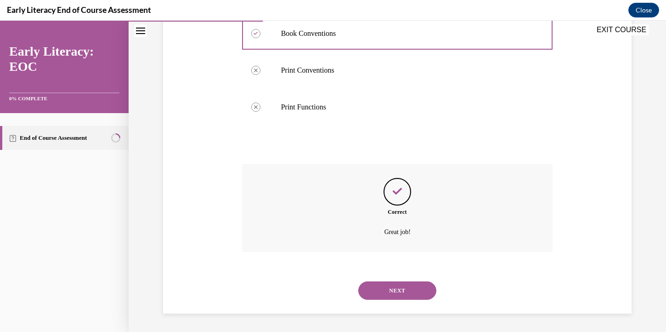
click at [398, 285] on button "NEXT" at bounding box center [398, 290] width 78 height 18
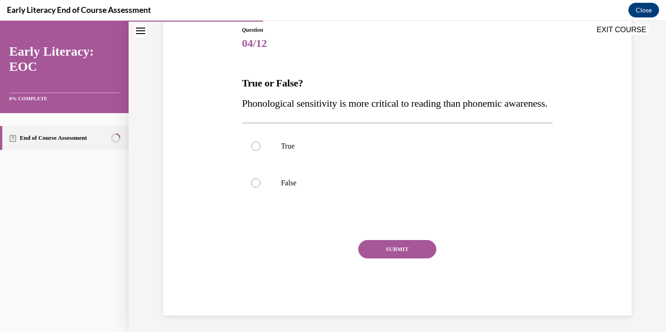
scroll to position [124, 0]
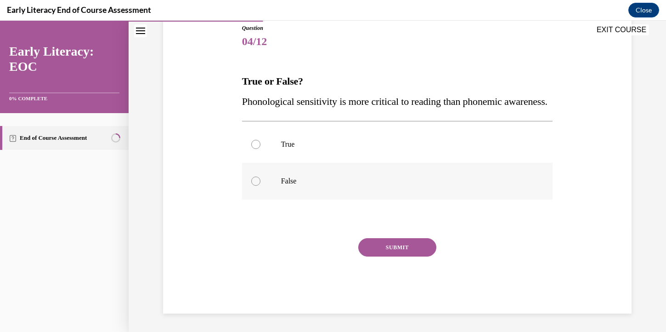
click at [307, 182] on p "False" at bounding box center [405, 180] width 249 height 9
click at [399, 250] on button "SUBMIT" at bounding box center [398, 247] width 78 height 18
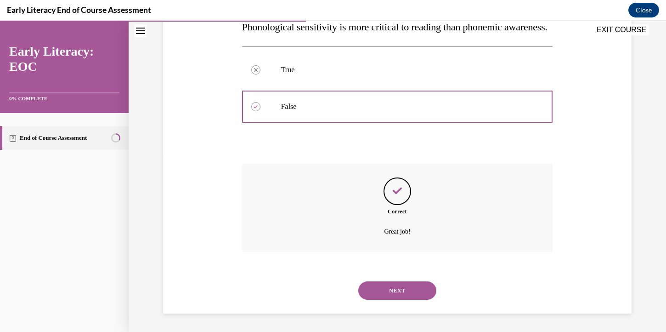
click at [395, 295] on button "NEXT" at bounding box center [398, 290] width 78 height 18
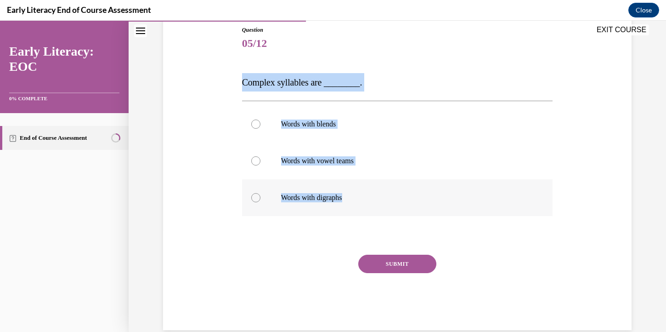
drag, startPoint x: 240, startPoint y: 82, endPoint x: 347, endPoint y: 199, distance: 158.1
click at [347, 199] on div "Question 05/12 Complex syllables are ________. Words with blends Words with vow…" at bounding box center [398, 171] width 316 height 318
copy div "Complex syllables are ________. Words with blends Words with vowel teams Words …"
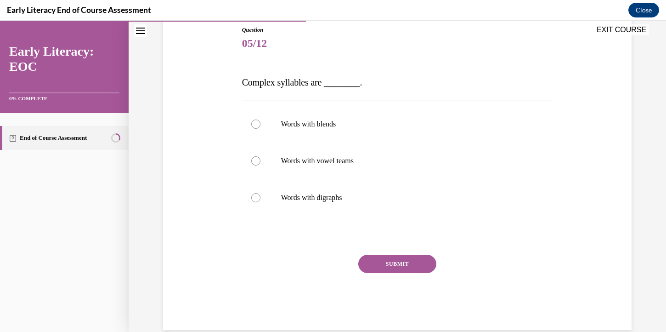
click at [430, 46] on span "05/12" at bounding box center [397, 43] width 311 height 18
click at [358, 187] on div at bounding box center [397, 197] width 311 height 37
click at [398, 265] on button "SUBMIT" at bounding box center [398, 264] width 78 height 18
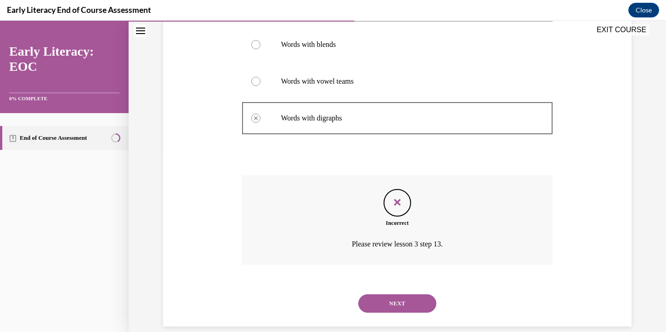
scroll to position [194, 0]
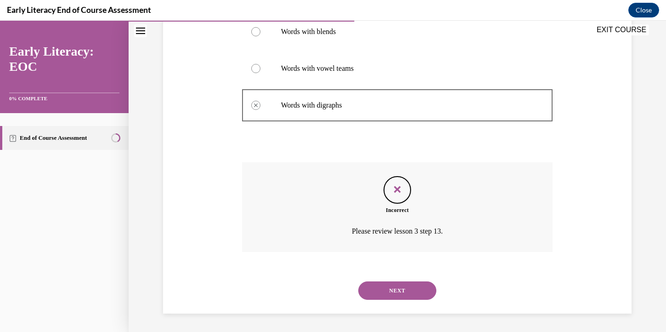
click at [400, 292] on button "NEXT" at bounding box center [398, 290] width 78 height 18
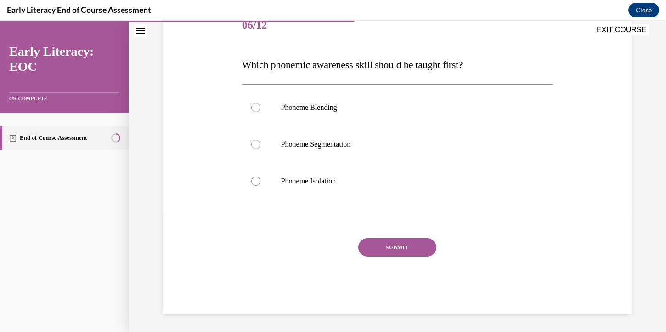
scroll to position [102, 0]
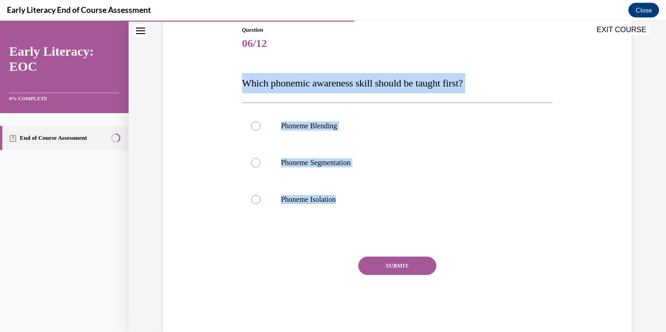
drag, startPoint x: 244, startPoint y: 86, endPoint x: 378, endPoint y: 221, distance: 190.1
click at [378, 222] on div "Question 06/12 Which phonemic awareness skill should be taught first? Phoneme B…" at bounding box center [397, 179] width 311 height 306
copy div "Which phonemic awareness skill should be taught first? Phoneme Blending Phoneme…"
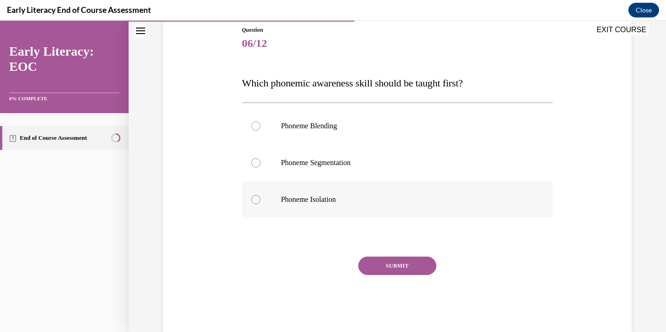
click at [325, 193] on div at bounding box center [397, 199] width 311 height 37
click at [394, 266] on button "SUBMIT" at bounding box center [398, 265] width 78 height 18
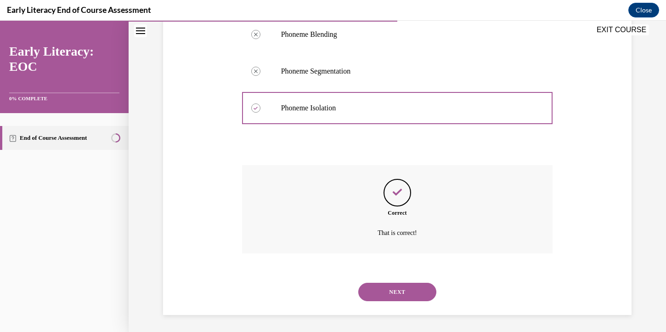
scroll to position [195, 0]
click at [398, 288] on button "NEXT" at bounding box center [398, 290] width 78 height 18
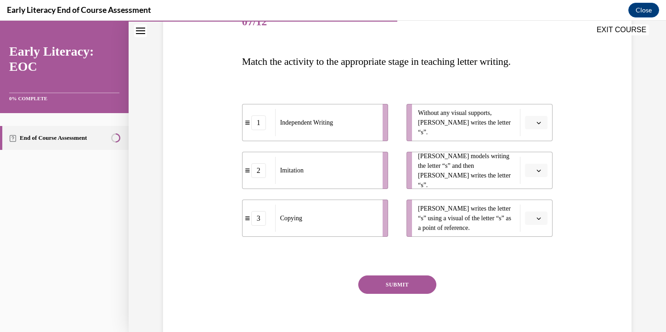
scroll to position [125, 0]
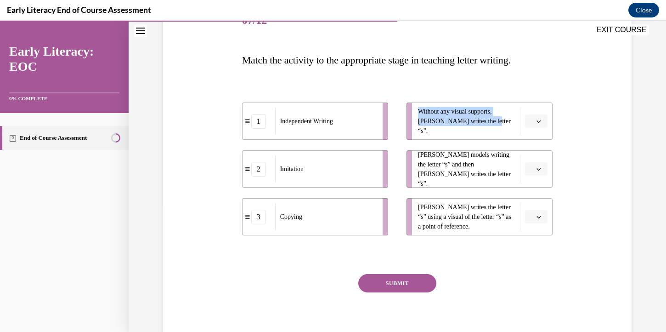
drag, startPoint x: 419, startPoint y: 117, endPoint x: 497, endPoint y: 127, distance: 78.3
click at [497, 127] on span "Without any visual supports, Tina writes the letter “s”." at bounding box center [466, 121] width 97 height 29
copy span "Without any visual supports, Tina writes the letter “s”."
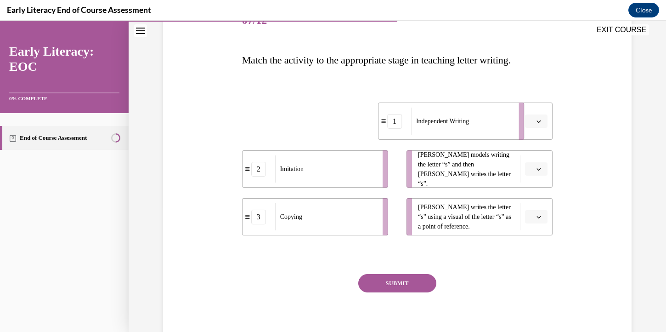
drag, startPoint x: 306, startPoint y: 125, endPoint x: 452, endPoint y: 123, distance: 146.2
click at [452, 123] on span "Independent Writing" at bounding box center [442, 121] width 53 height 10
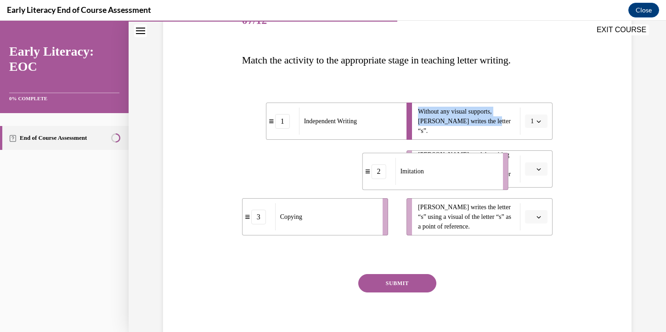
drag, startPoint x: 334, startPoint y: 174, endPoint x: 468, endPoint y: 170, distance: 133.8
click at [467, 171] on div "Imitation" at bounding box center [446, 171] width 102 height 27
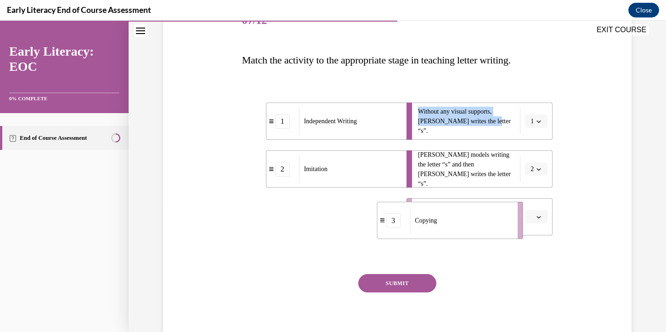
drag, startPoint x: 331, startPoint y: 209, endPoint x: 466, endPoint y: 212, distance: 134.7
click at [466, 212] on div "Copying" at bounding box center [461, 220] width 102 height 27
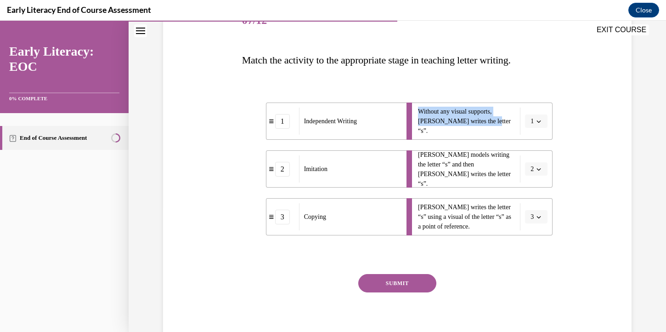
click at [407, 287] on button "SUBMIT" at bounding box center [398, 283] width 78 height 18
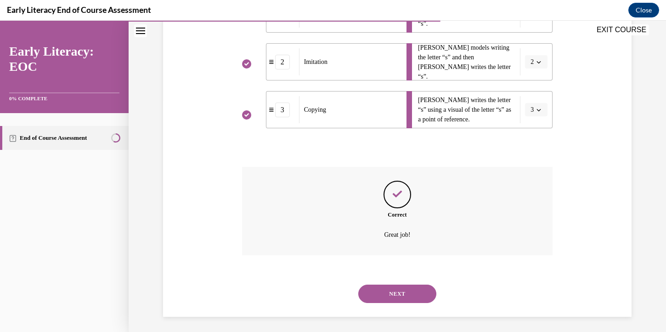
scroll to position [235, 0]
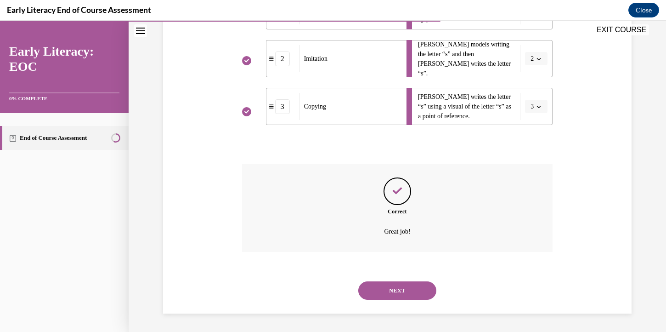
click at [406, 296] on button "NEXT" at bounding box center [398, 290] width 78 height 18
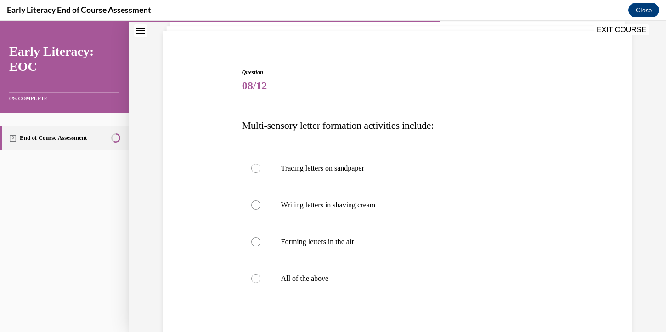
scroll to position [91, 0]
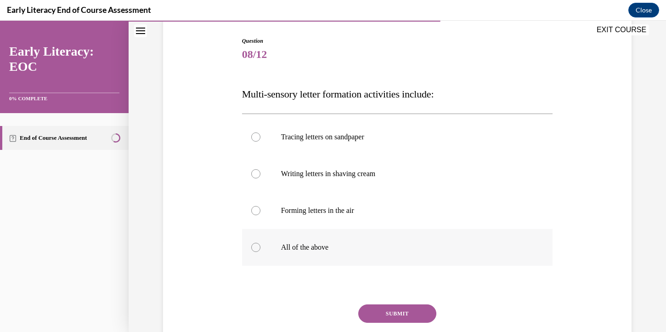
click at [330, 251] on p "All of the above" at bounding box center [405, 247] width 249 height 9
click at [397, 307] on button "SUBMIT" at bounding box center [398, 313] width 78 height 18
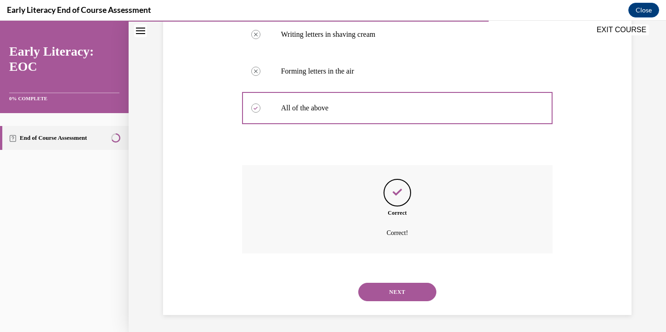
scroll to position [232, 0]
click at [404, 292] on button "NEXT" at bounding box center [398, 290] width 78 height 18
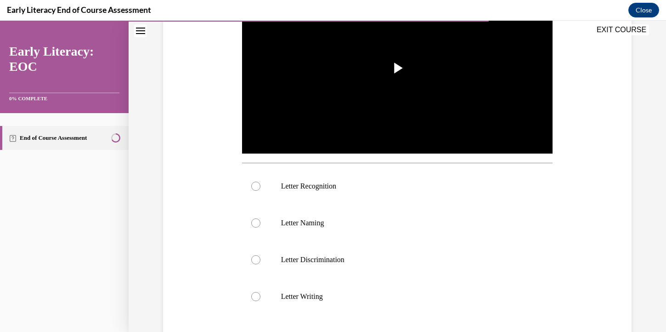
scroll to position [225, 0]
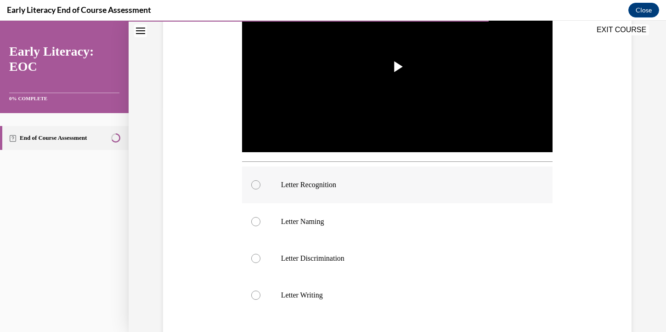
click at [361, 174] on div at bounding box center [397, 184] width 311 height 37
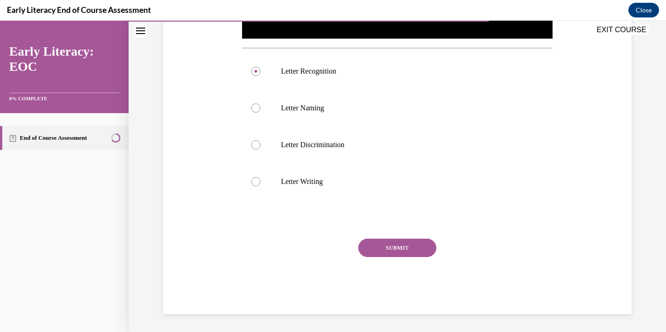
click at [396, 247] on button "SUBMIT" at bounding box center [398, 248] width 78 height 18
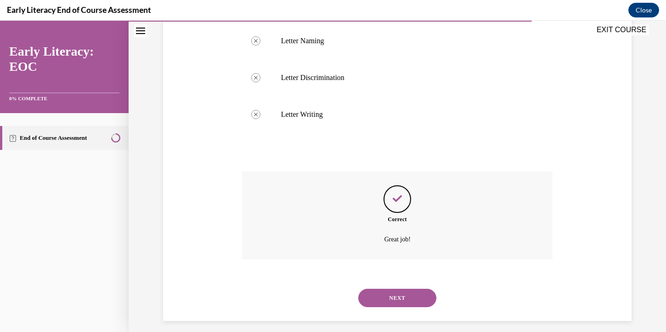
scroll to position [413, 0]
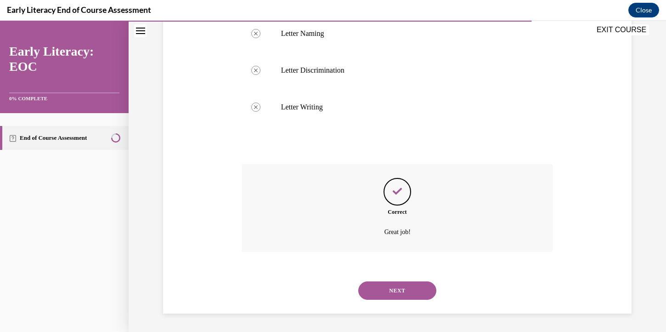
click at [387, 293] on button "NEXT" at bounding box center [398, 290] width 78 height 18
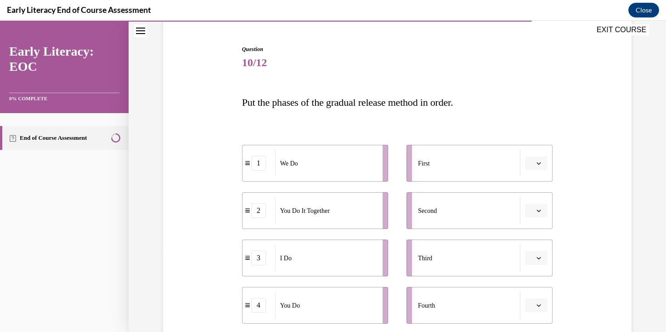
scroll to position [123, 0]
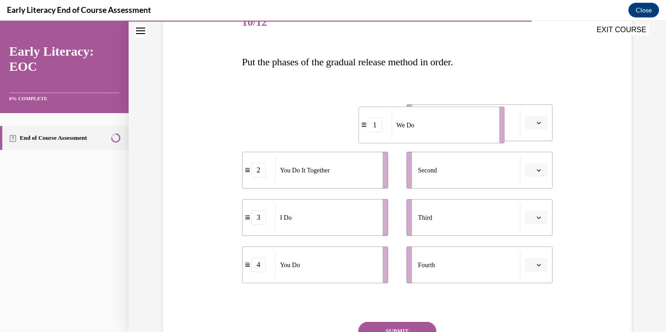
drag, startPoint x: 324, startPoint y: 130, endPoint x: 444, endPoint y: 132, distance: 120.0
click at [444, 132] on div "We Do" at bounding box center [443, 125] width 102 height 27
click at [371, 199] on li "3 I Do" at bounding box center [315, 217] width 146 height 37
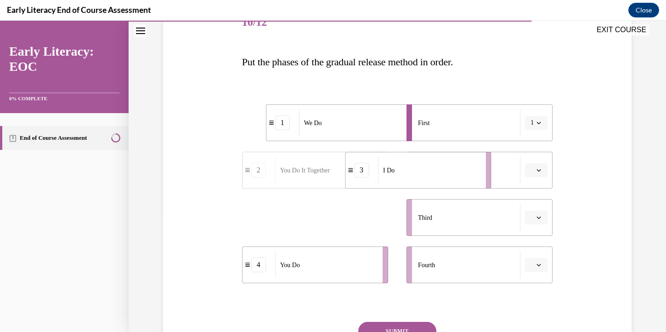
drag, startPoint x: 354, startPoint y: 218, endPoint x: 489, endPoint y: 159, distance: 146.5
click at [480, 160] on div "I Do" at bounding box center [429, 170] width 102 height 27
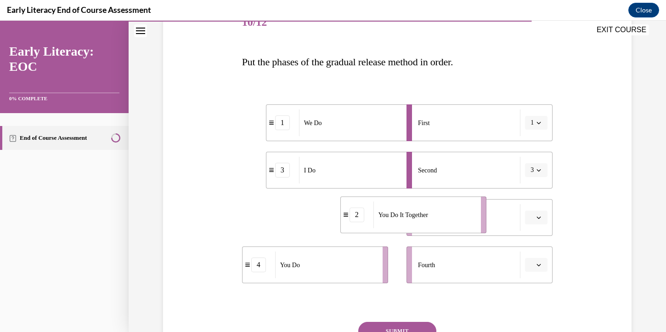
drag, startPoint x: 357, startPoint y: 223, endPoint x: 455, endPoint y: 221, distance: 98.4
click at [455, 221] on div "You Do It Together" at bounding box center [425, 214] width 102 height 27
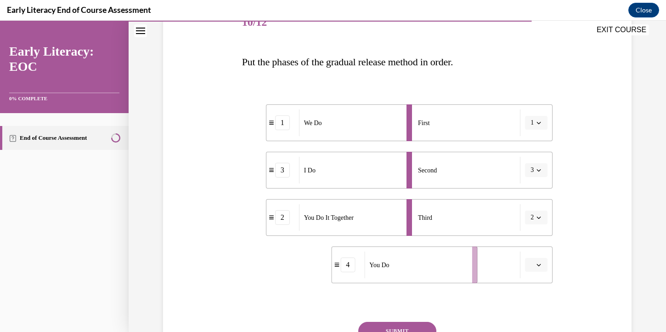
drag, startPoint x: 326, startPoint y: 277, endPoint x: 435, endPoint y: 277, distance: 108.5
click at [435, 277] on div "You Do" at bounding box center [415, 264] width 102 height 27
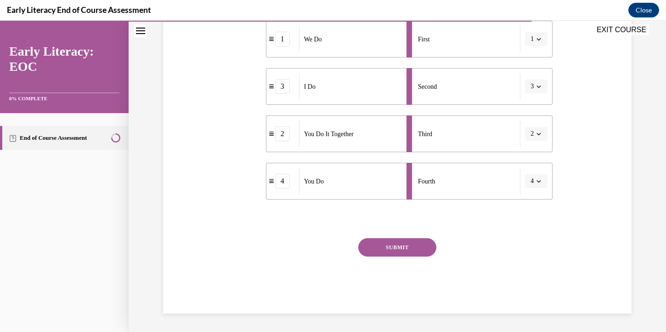
click at [415, 252] on button "SUBMIT" at bounding box center [398, 247] width 78 height 18
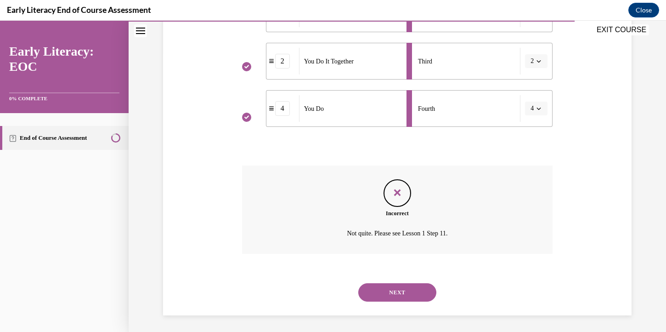
scroll to position [281, 0]
click at [399, 294] on button "NEXT" at bounding box center [398, 290] width 78 height 18
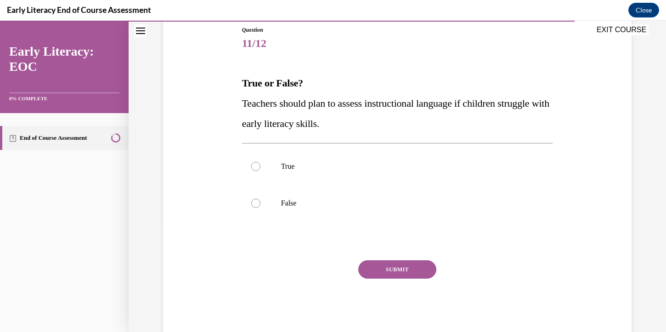
scroll to position [124, 0]
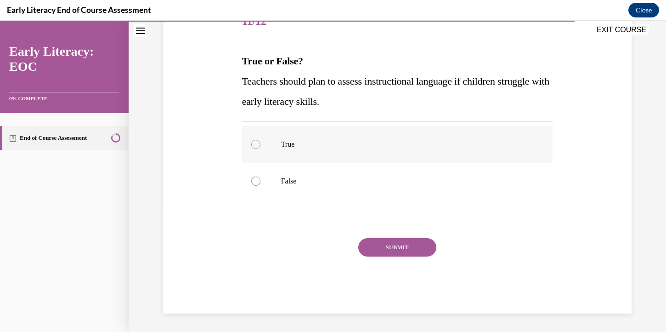
click at [353, 152] on div at bounding box center [397, 144] width 311 height 37
click at [397, 248] on button "SUBMIT" at bounding box center [398, 247] width 78 height 18
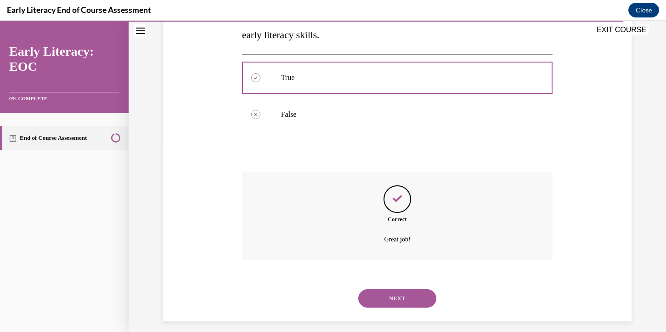
scroll to position [199, 0]
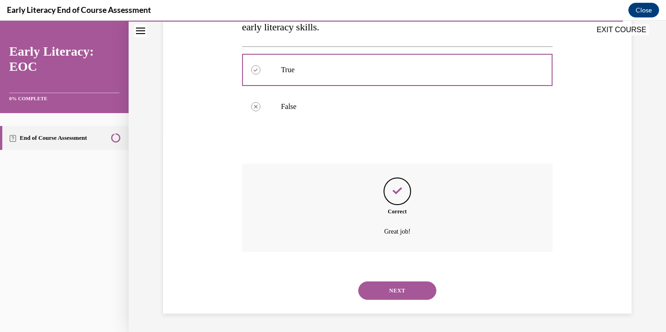
click at [394, 296] on button "NEXT" at bounding box center [398, 290] width 78 height 18
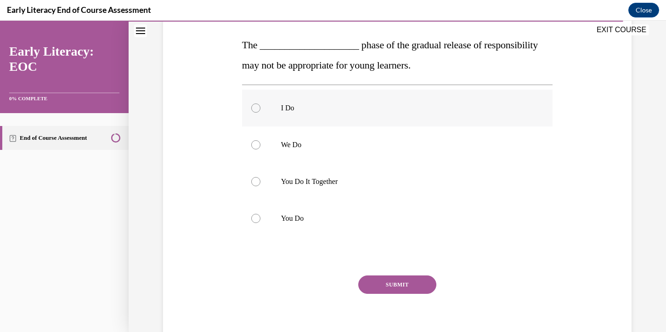
scroll to position [139, 0]
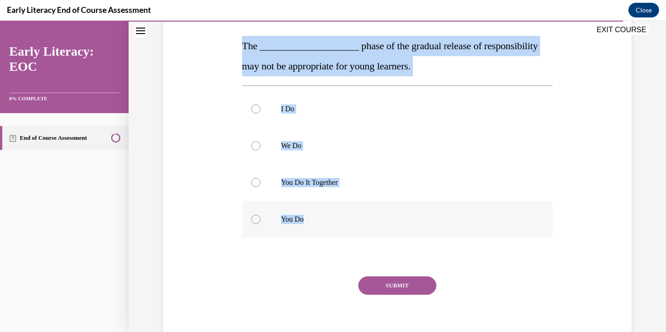
drag, startPoint x: 241, startPoint y: 47, endPoint x: 328, endPoint y: 222, distance: 195.7
click at [328, 222] on div "Question 12/12 The ____________________ phase of the gradual release of respons…" at bounding box center [398, 163] width 316 height 377
copy div "The ____________________ phase of the gradual release of responsibility may not…"
click at [304, 228] on div at bounding box center [397, 219] width 311 height 37
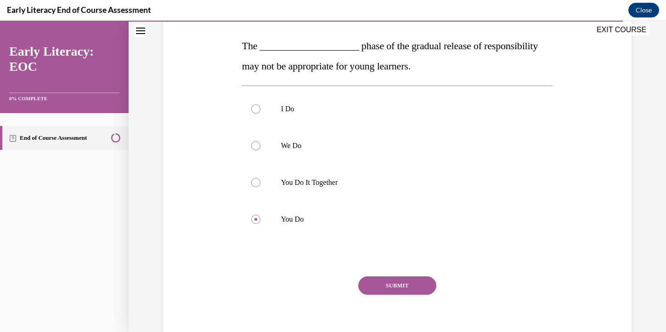
click at [402, 279] on button "SUBMIT" at bounding box center [398, 285] width 78 height 18
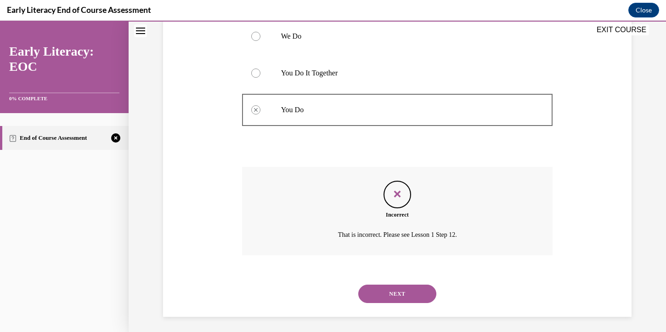
scroll to position [252, 0]
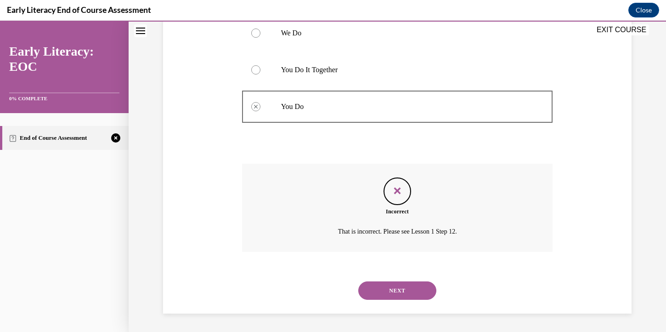
click at [404, 290] on button "NEXT" at bounding box center [398, 290] width 78 height 18
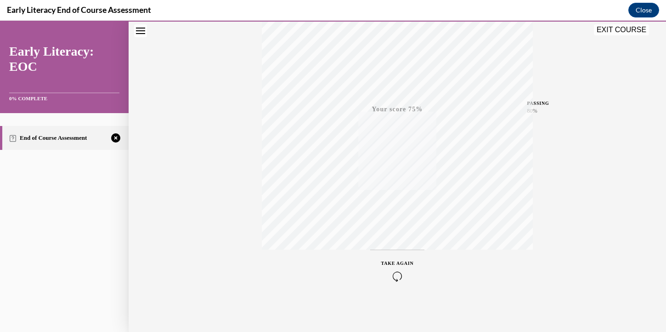
scroll to position [160, 0]
click at [398, 278] on icon "button" at bounding box center [397, 276] width 33 height 10
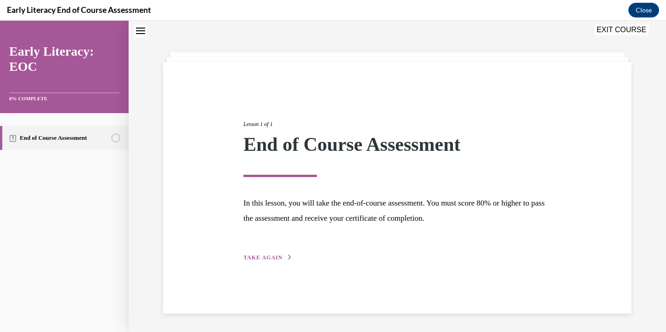
click at [261, 257] on span "TAKE AGAIN" at bounding box center [263, 257] width 39 height 6
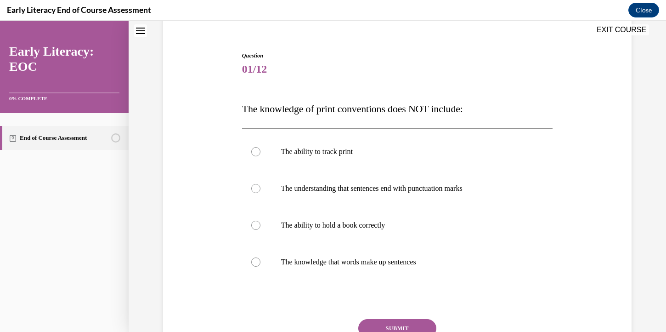
scroll to position [96, 0]
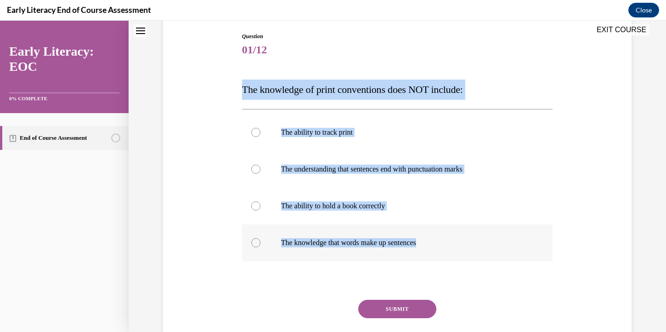
drag, startPoint x: 244, startPoint y: 85, endPoint x: 430, endPoint y: 241, distance: 242.7
click at [430, 241] on div "Question 01/12 The knowledge of print conventions does NOT include: The ability…" at bounding box center [397, 203] width 311 height 343
copy div "The knowledge of print conventions does NOT include: The ability to track print…"
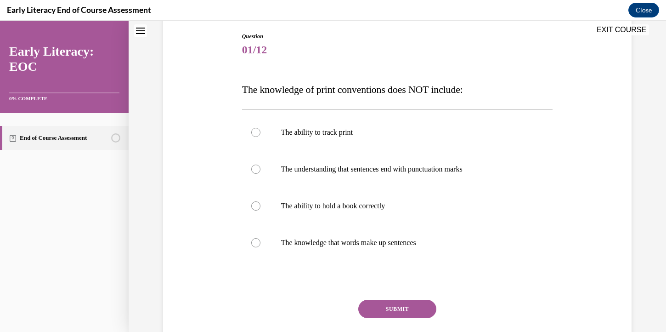
click at [582, 50] on div "Question 01/12 The knowledge of print conventions does NOT include: The ability…" at bounding box center [397, 190] width 473 height 370
click at [385, 199] on div at bounding box center [397, 206] width 311 height 37
click at [404, 304] on button "SUBMIT" at bounding box center [398, 309] width 78 height 18
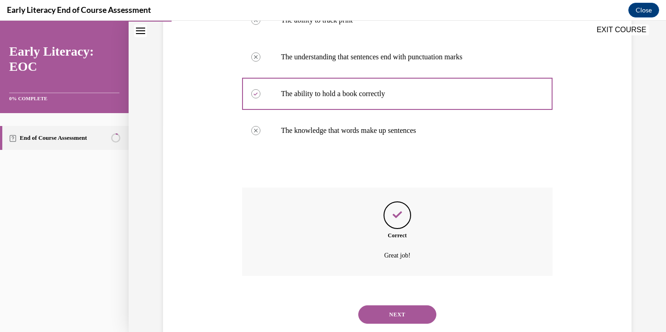
scroll to position [232, 0]
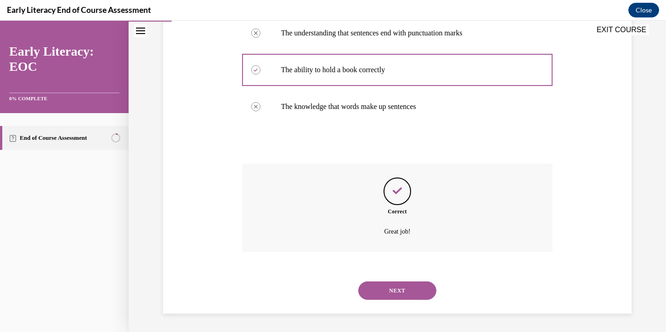
click at [408, 284] on button "NEXT" at bounding box center [398, 290] width 78 height 18
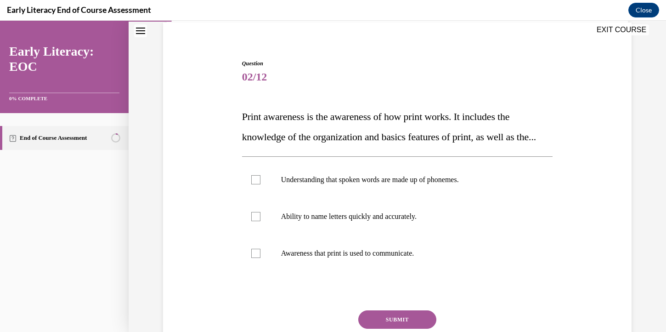
scroll to position [91, 0]
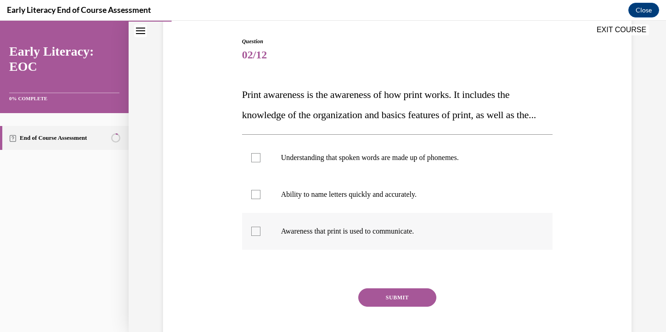
click at [397, 245] on div at bounding box center [397, 231] width 311 height 37
click at [406, 307] on button "SUBMIT" at bounding box center [398, 297] width 78 height 18
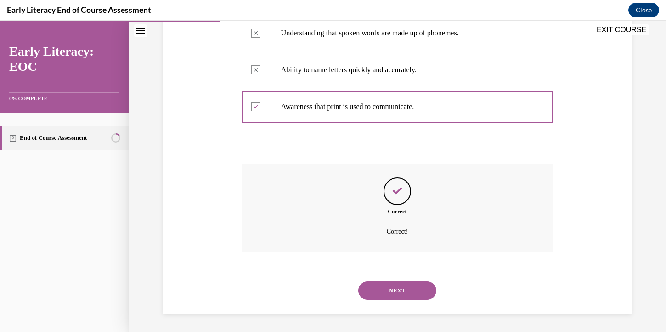
scroll to position [235, 0]
click at [420, 286] on button "NEXT" at bounding box center [398, 290] width 78 height 18
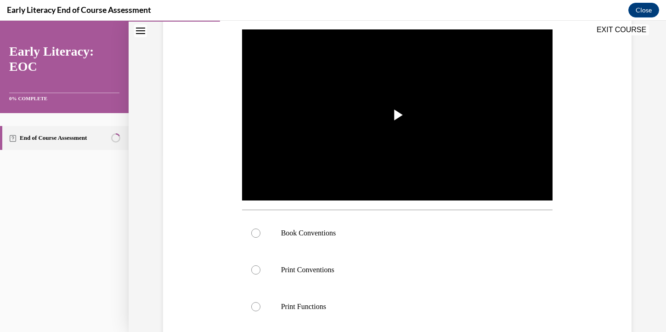
scroll to position [178, 0]
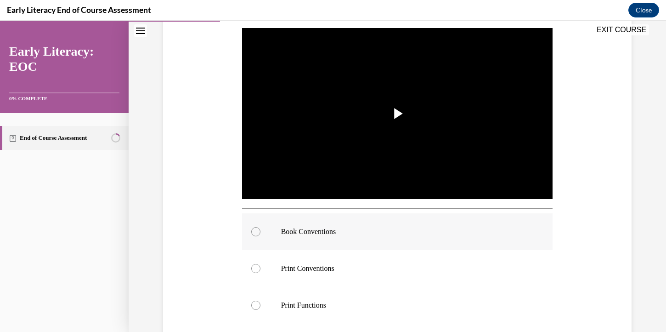
click at [371, 226] on div at bounding box center [397, 231] width 311 height 37
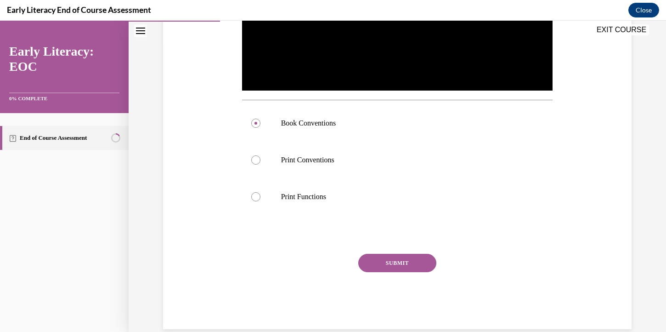
click at [391, 263] on button "SUBMIT" at bounding box center [398, 263] width 78 height 18
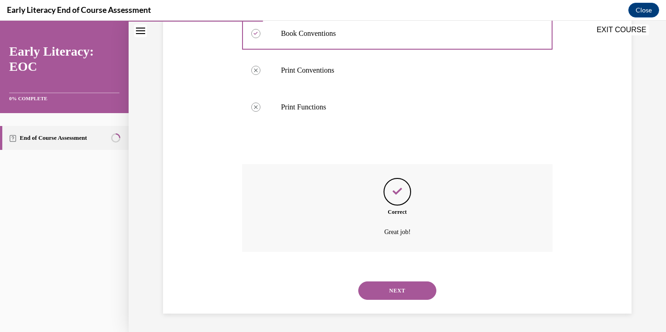
click at [404, 296] on button "NEXT" at bounding box center [398, 290] width 78 height 18
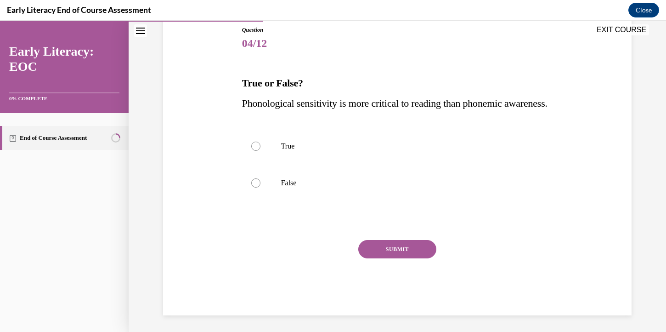
scroll to position [124, 0]
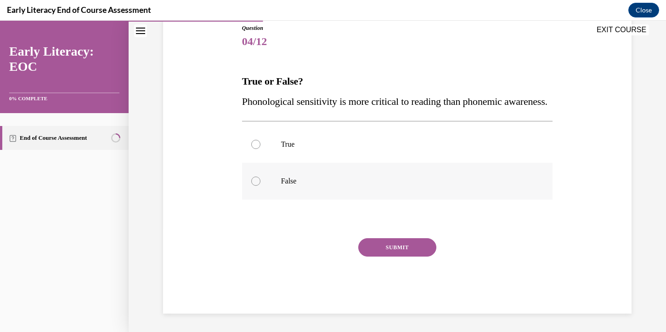
click at [357, 188] on div at bounding box center [397, 181] width 311 height 37
click at [423, 245] on button "SUBMIT" at bounding box center [398, 247] width 78 height 18
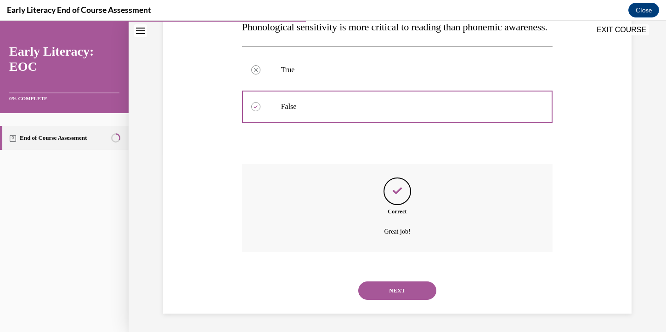
click at [413, 290] on button "NEXT" at bounding box center [398, 290] width 78 height 18
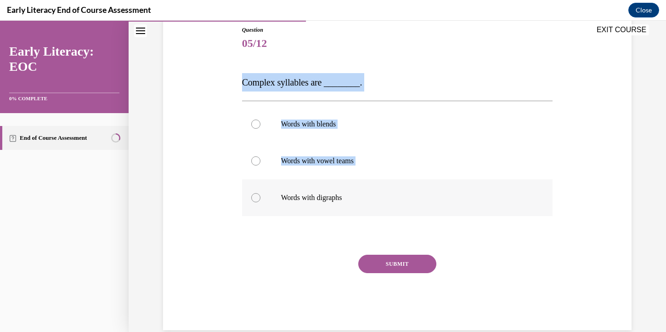
drag, startPoint x: 238, startPoint y: 84, endPoint x: 355, endPoint y: 202, distance: 166.1
click at [355, 202] on div "Question 05/12 Complex syllables are ________. Words with blends Words with vow…" at bounding box center [397, 164] width 473 height 332
click at [345, 199] on p "Words with digraphs" at bounding box center [405, 197] width 249 height 9
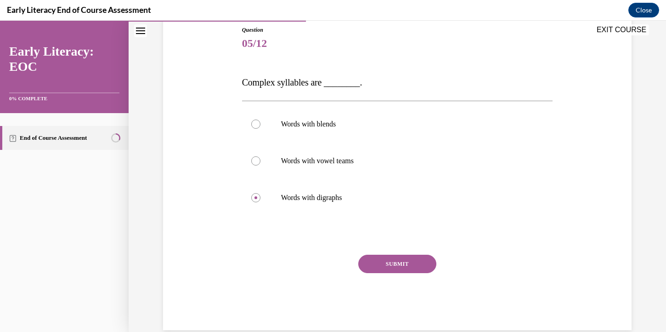
click at [428, 260] on button "SUBMIT" at bounding box center [398, 264] width 78 height 18
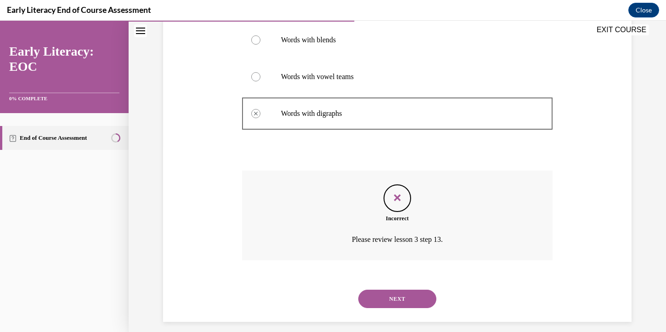
scroll to position [194, 0]
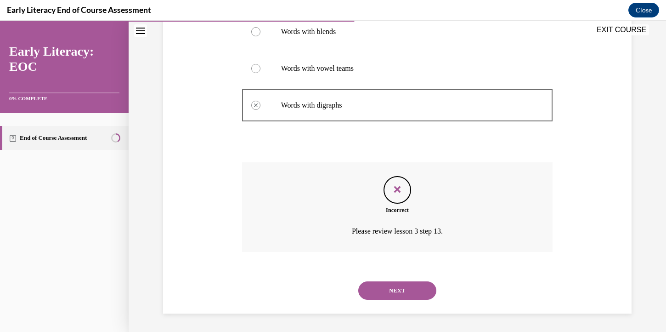
click at [403, 295] on button "NEXT" at bounding box center [398, 290] width 78 height 18
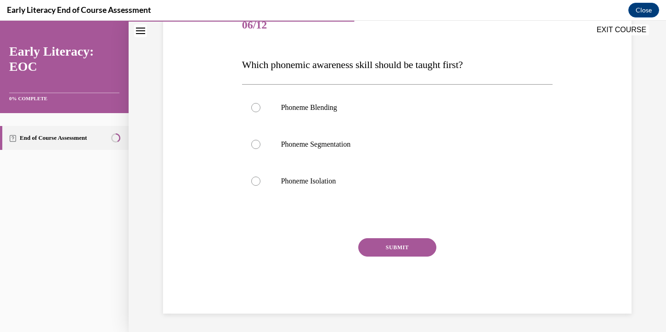
scroll to position [102, 0]
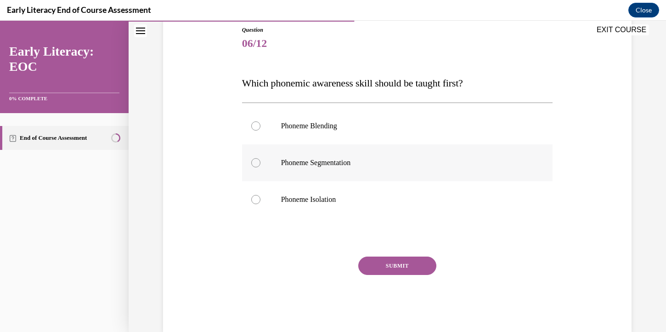
click at [347, 170] on div at bounding box center [397, 162] width 311 height 37
click at [416, 263] on button "SUBMIT" at bounding box center [398, 265] width 78 height 18
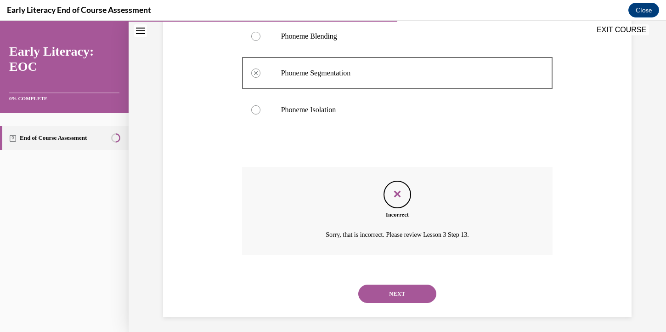
scroll to position [195, 0]
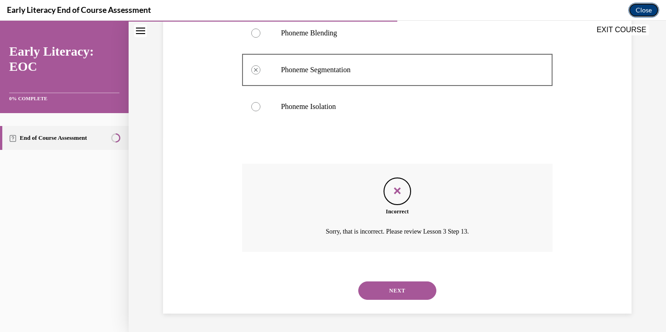
click at [645, 10] on button "Close" at bounding box center [644, 10] width 31 height 15
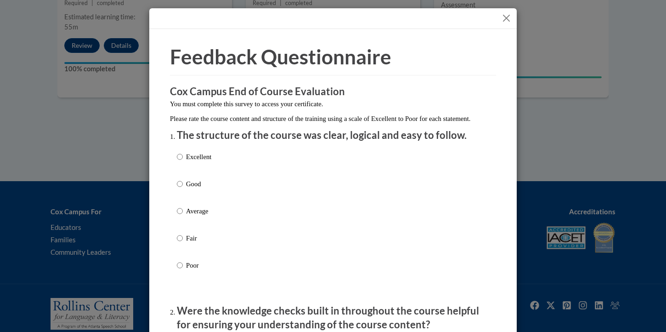
click at [508, 19] on button "Close" at bounding box center [506, 17] width 11 height 11
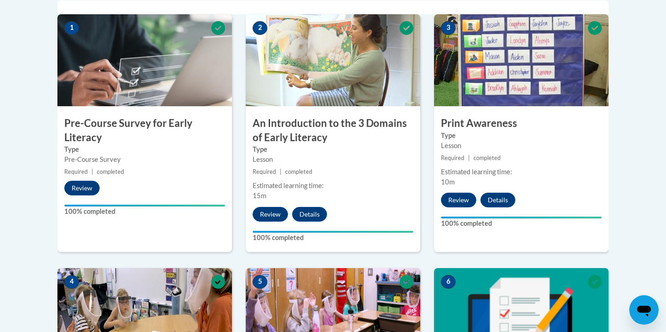
scroll to position [0, 0]
